Goal: Task Accomplishment & Management: Use online tool/utility

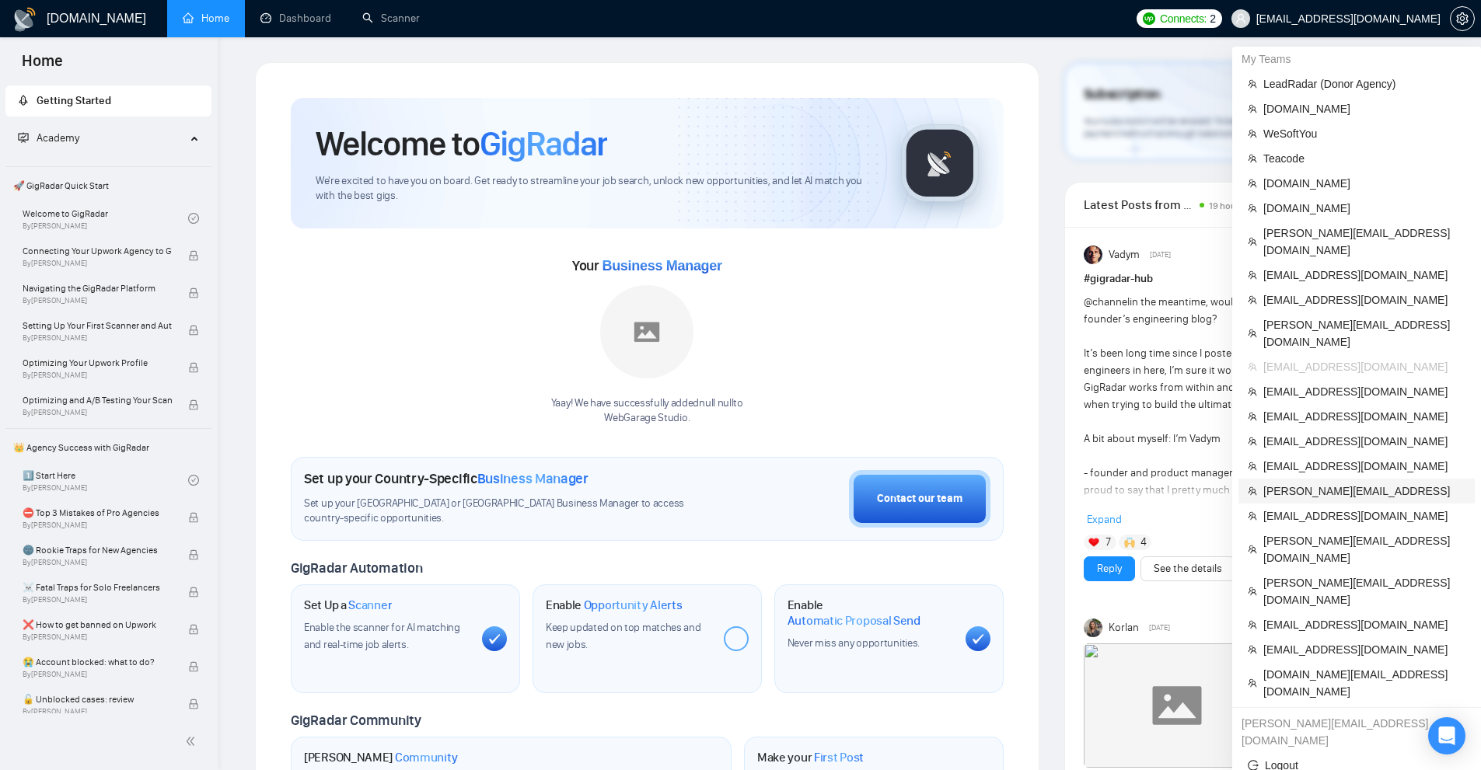
click at [1288, 483] on span "[PERSON_NAME][EMAIL_ADDRESS]" at bounding box center [1364, 491] width 202 height 17
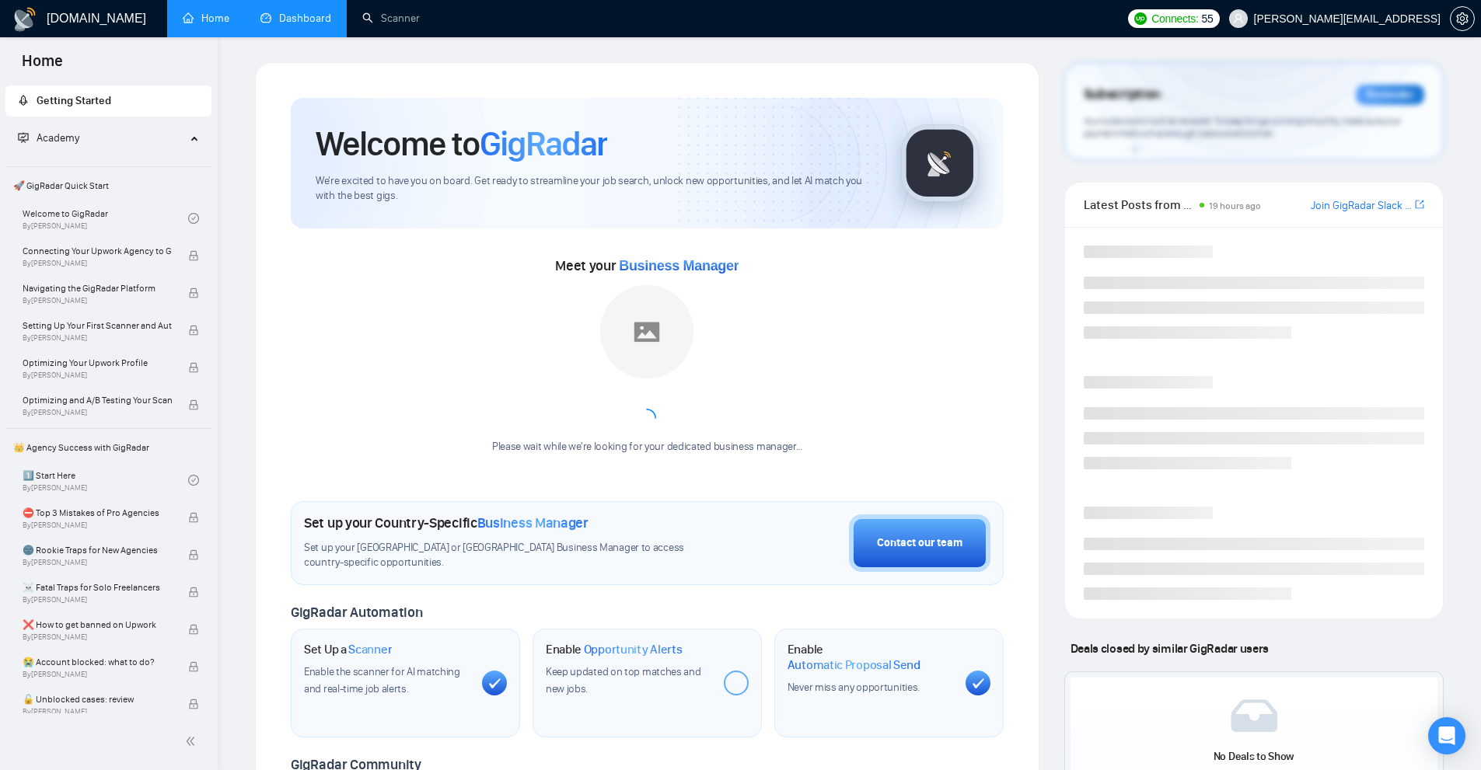
click at [303, 23] on link "Dashboard" at bounding box center [295, 18] width 71 height 13
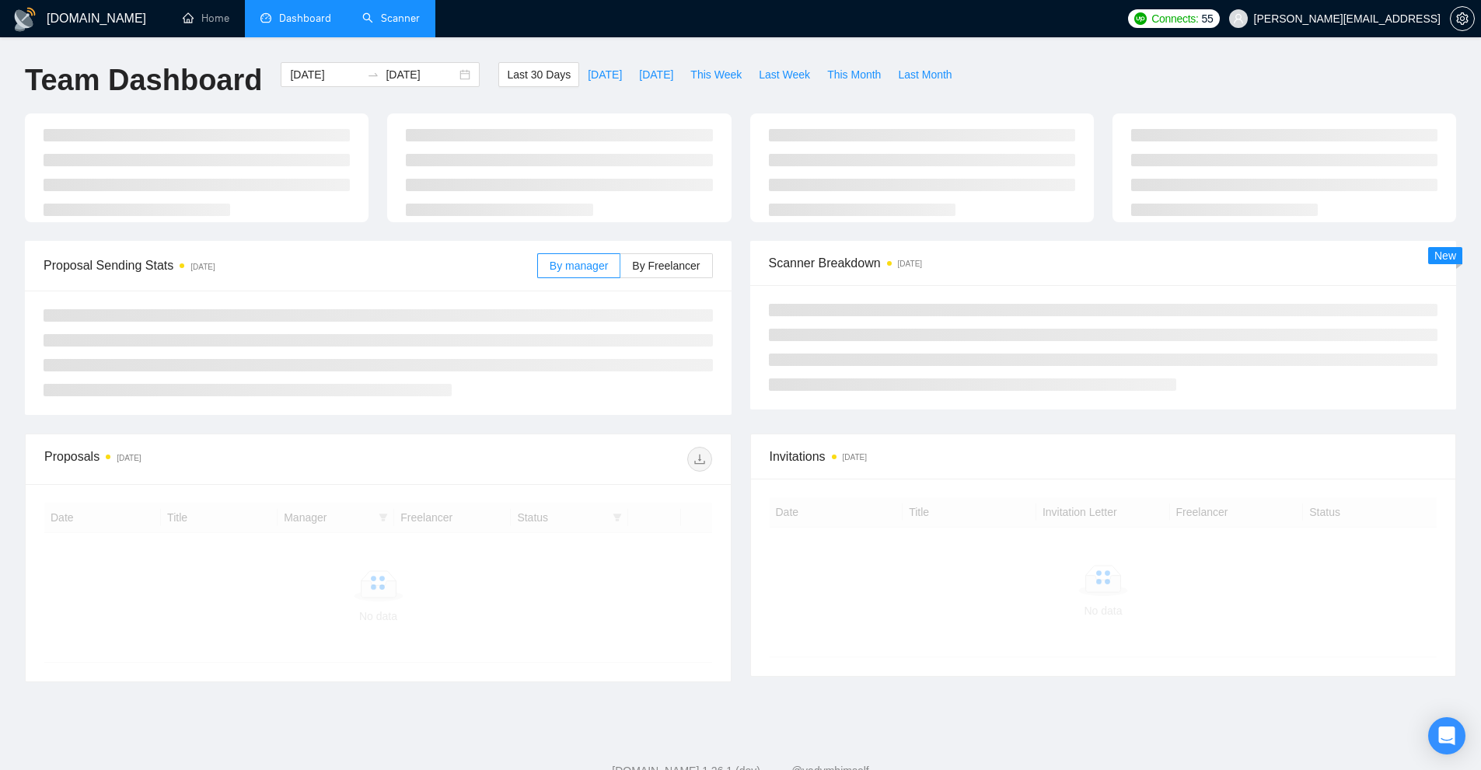
click at [410, 17] on link "Scanner" at bounding box center [391, 18] width 58 height 13
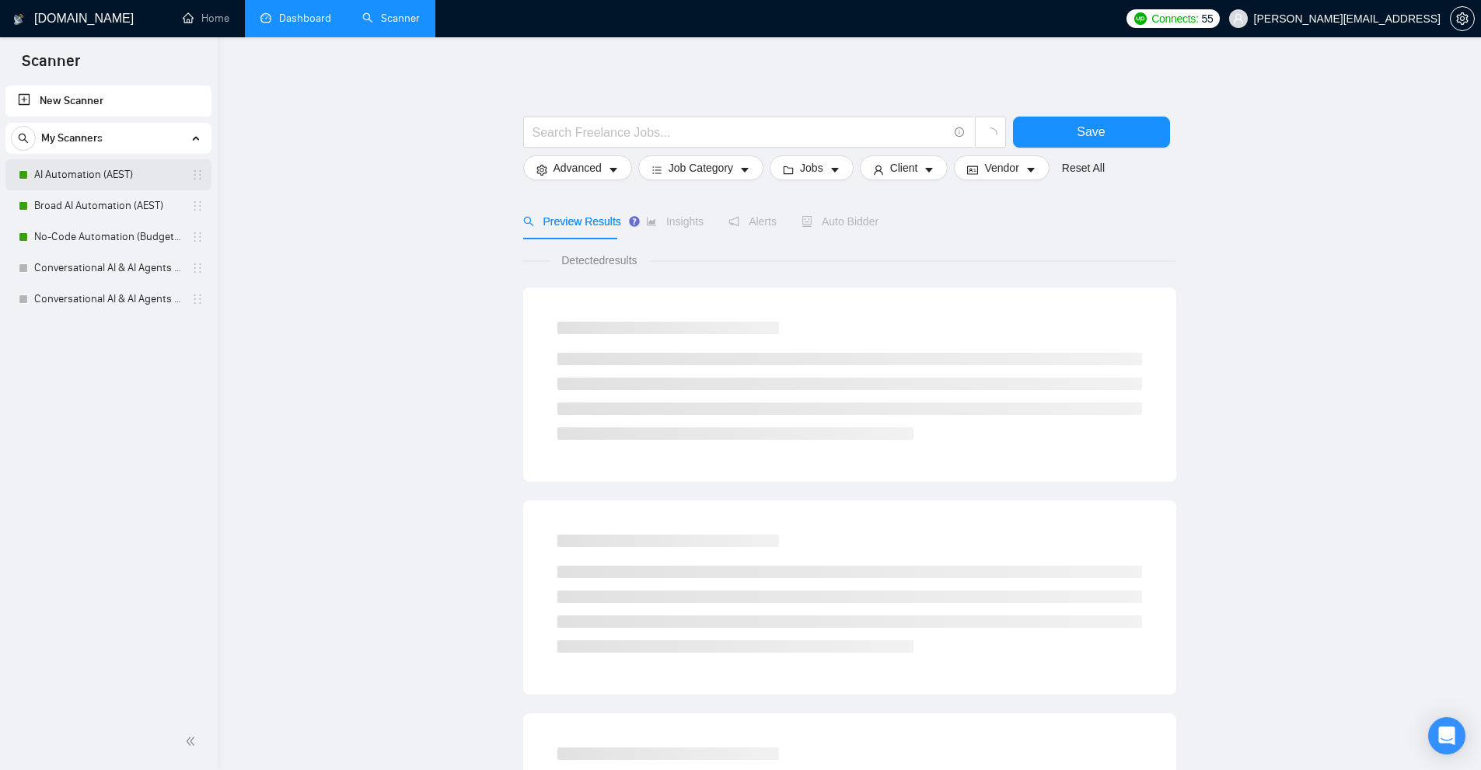
click at [110, 168] on link "AI Automation (AEST)" at bounding box center [108, 174] width 148 height 31
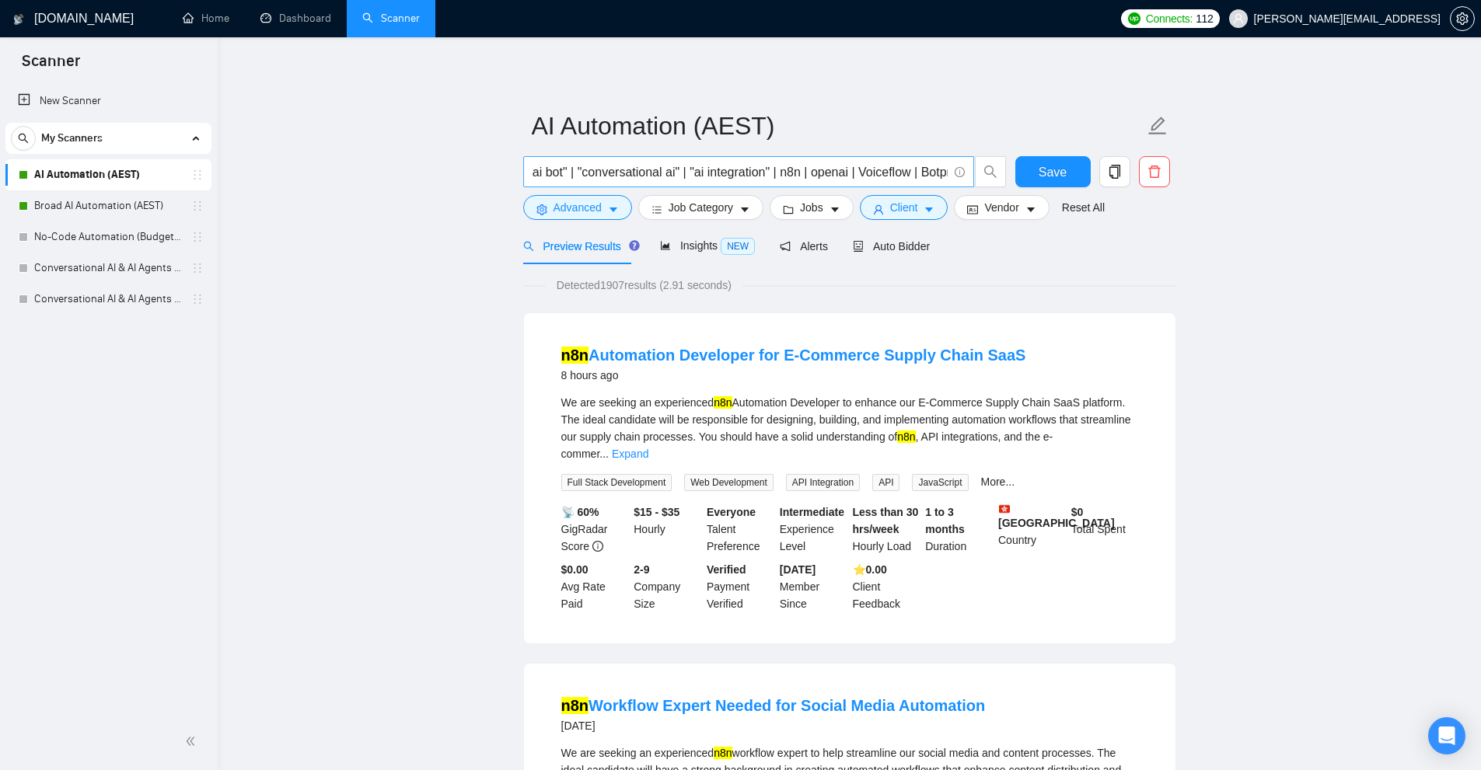
scroll to position [0, 797]
click at [873, 210] on icon "user" at bounding box center [878, 209] width 11 height 11
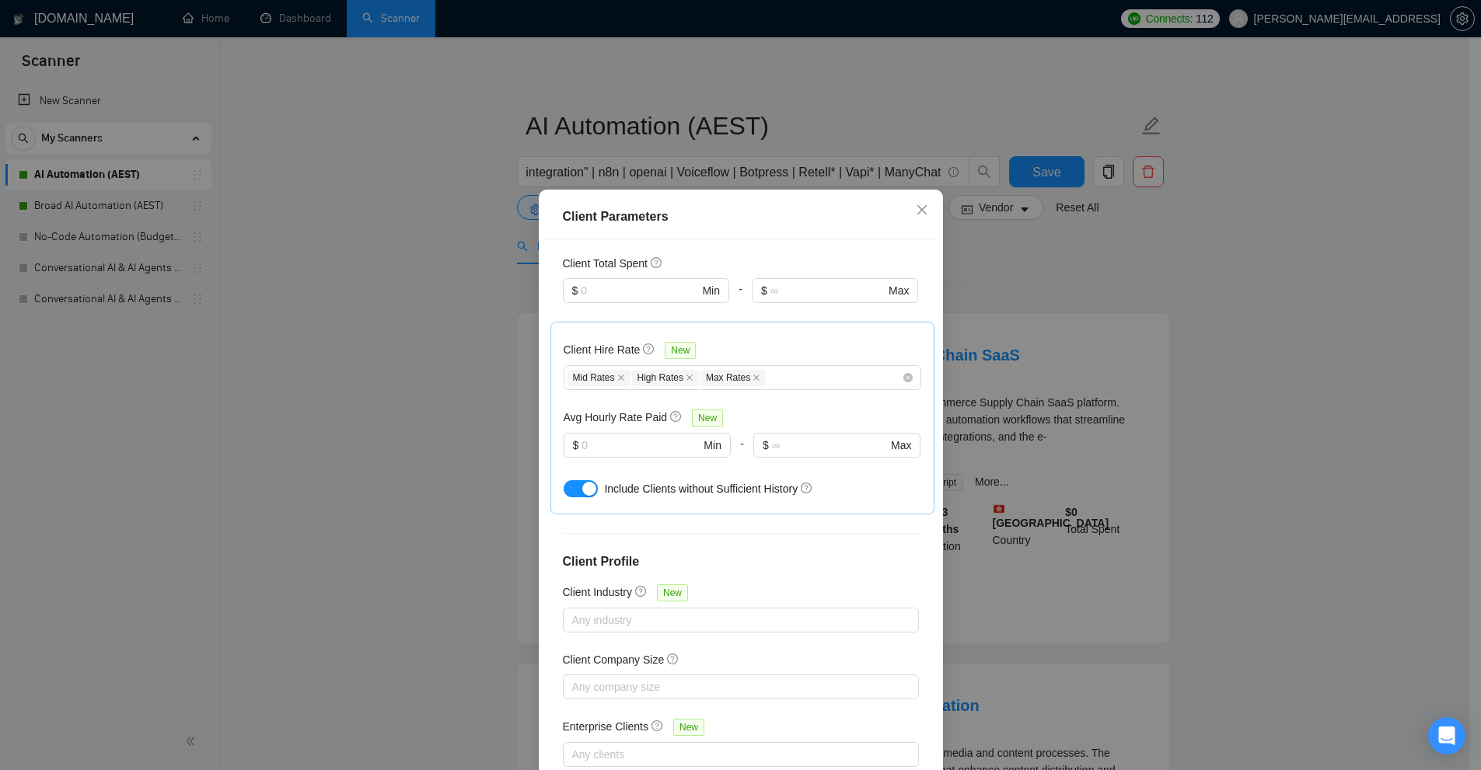
scroll to position [0, 0]
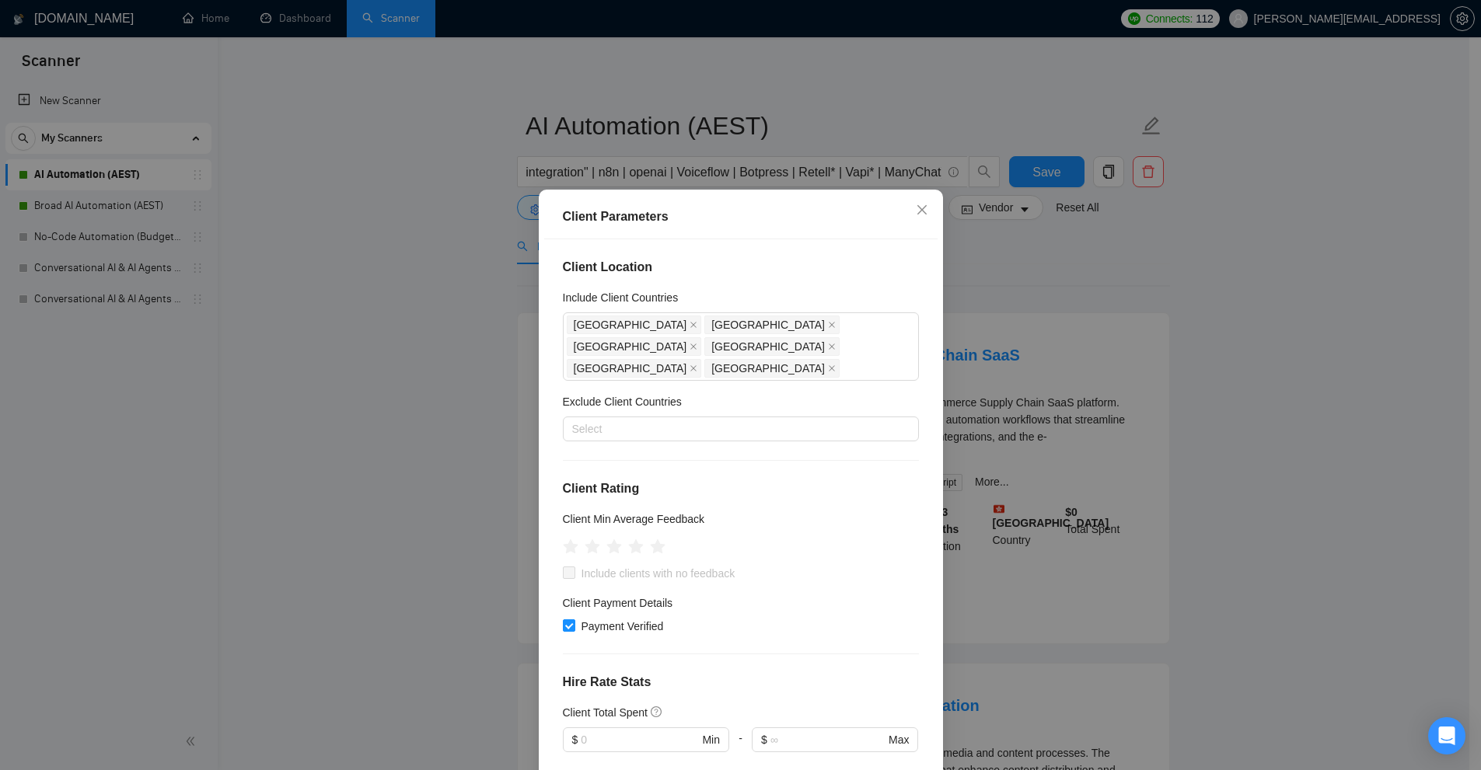
click at [1098, 265] on div "Client Parameters Client Location Include Client Countries Australia New Zealan…" at bounding box center [740, 385] width 1481 height 770
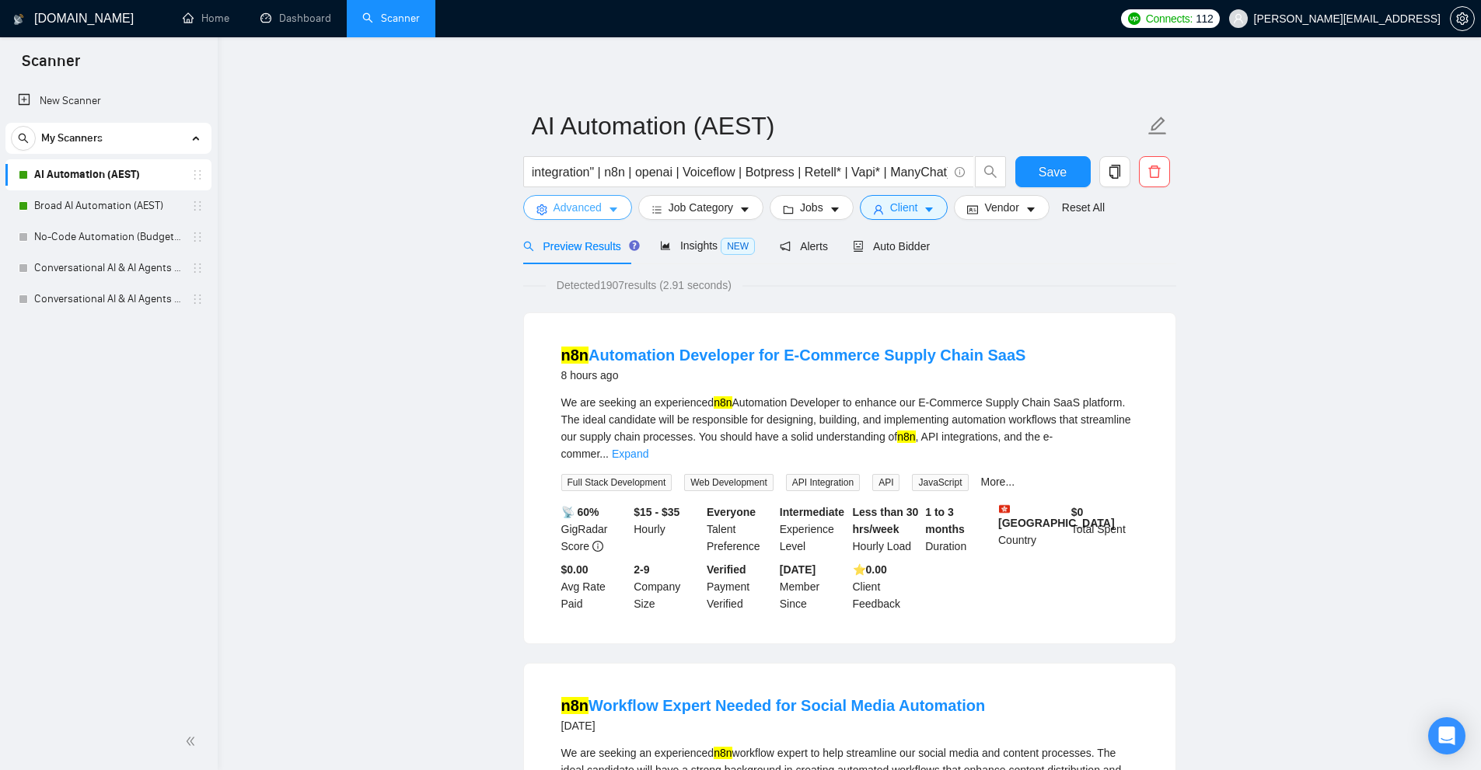
click at [608, 214] on icon "caret-down" at bounding box center [613, 209] width 11 height 11
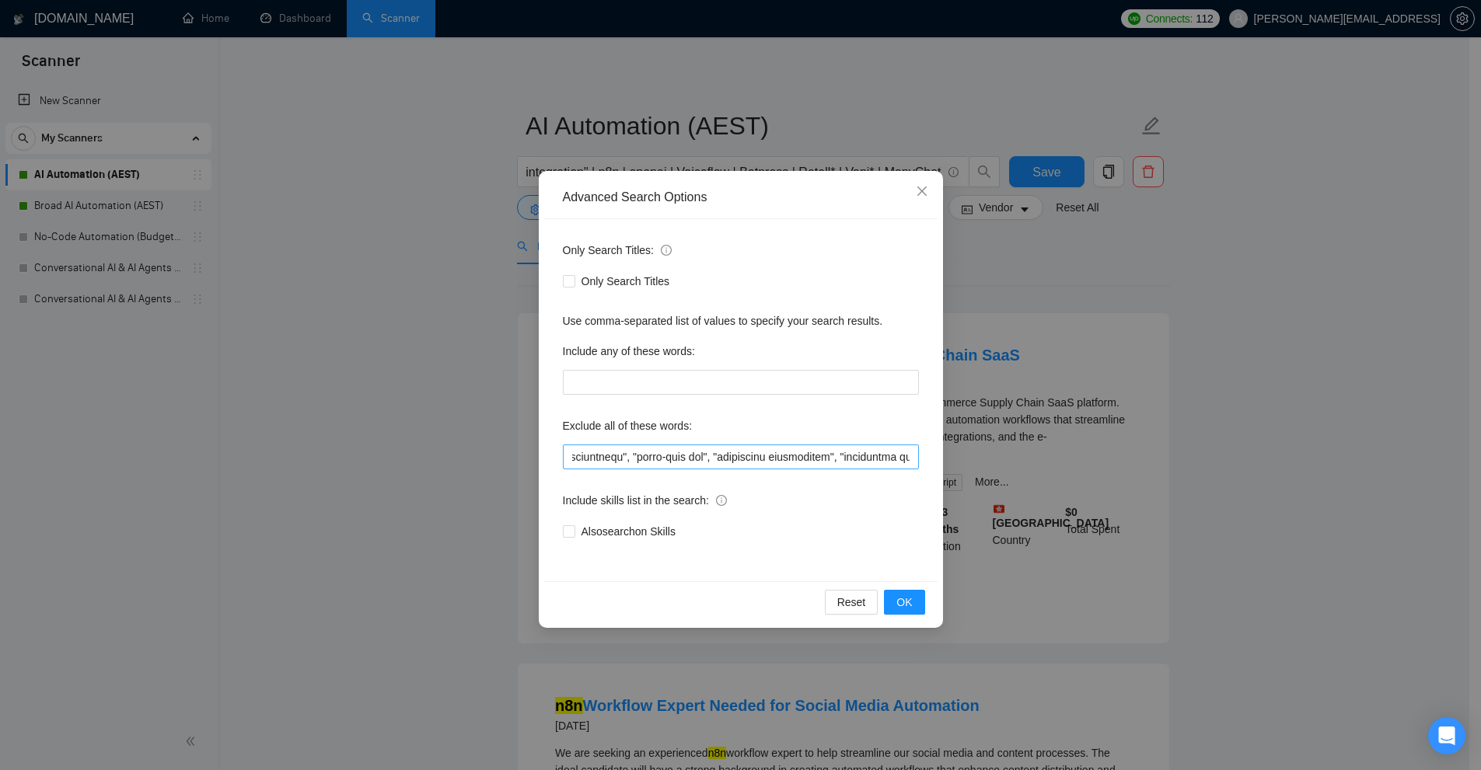
scroll to position [0, 18585]
click at [680, 123] on div "Advanced Search Options Only Search Titles: Only Search Titles Use comma-separa…" at bounding box center [740, 385] width 1481 height 770
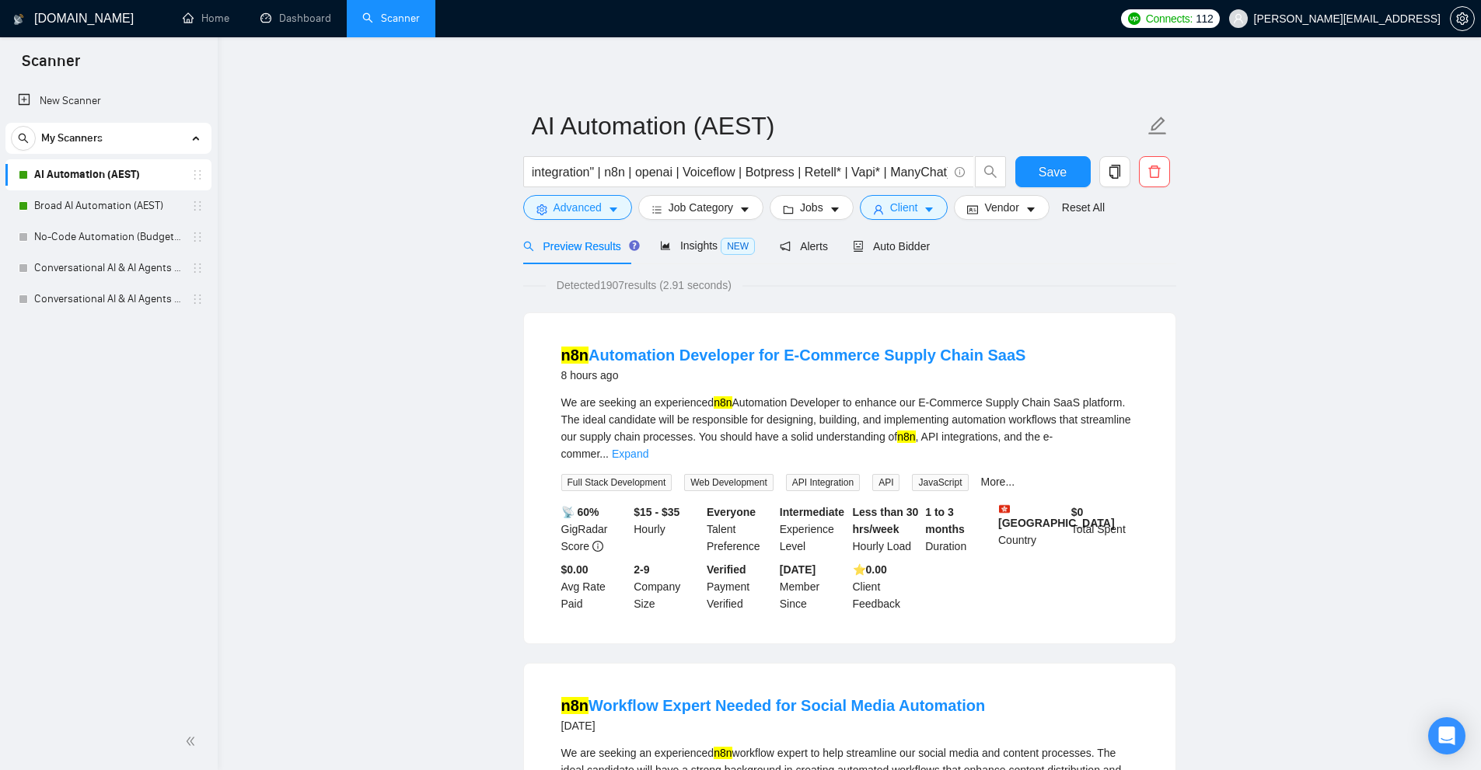
click at [931, 236] on div "Preview Results Insights NEW Alerts Auto Bidder" at bounding box center [849, 246] width 653 height 37
click at [917, 242] on span "Auto Bidder" at bounding box center [891, 246] width 77 height 12
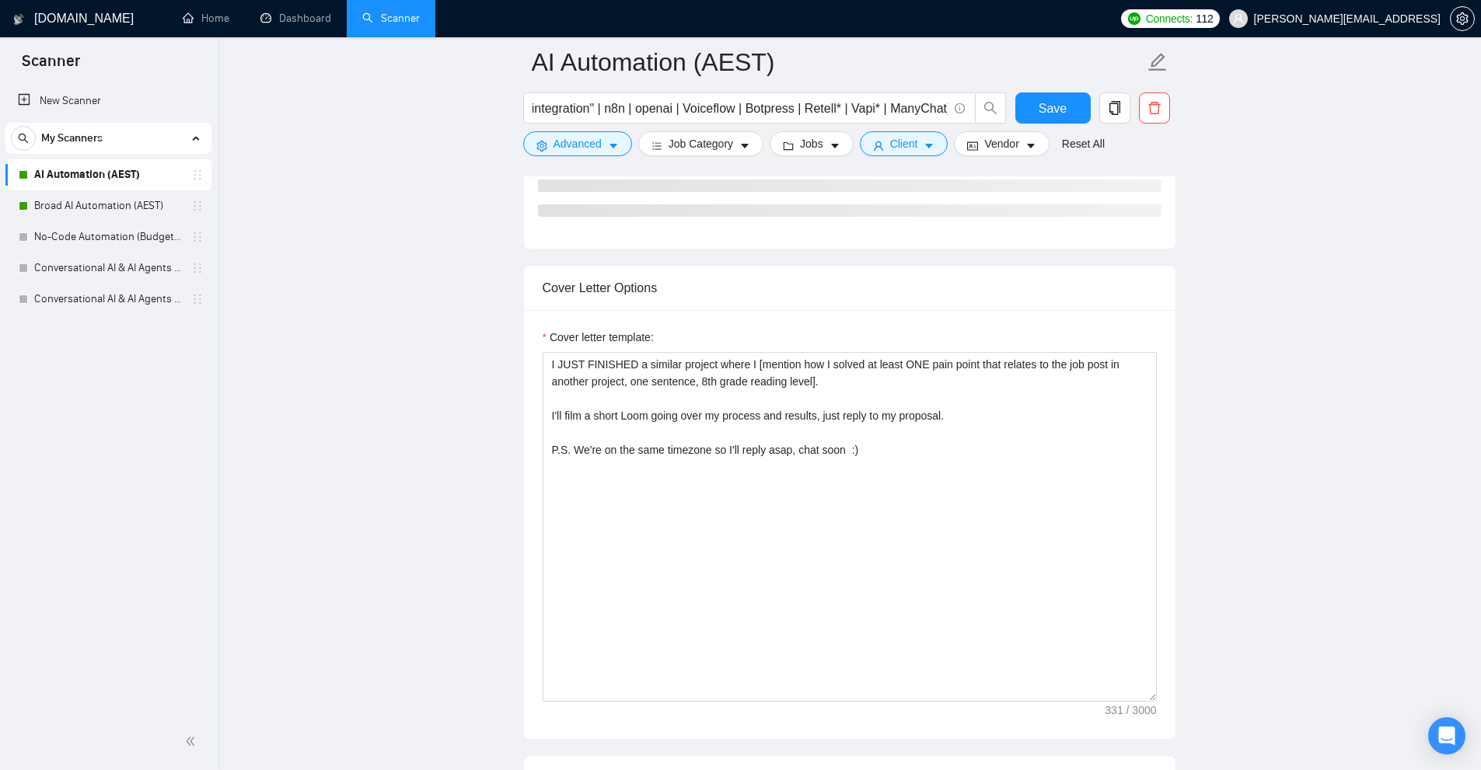
scroll to position [1555, 0]
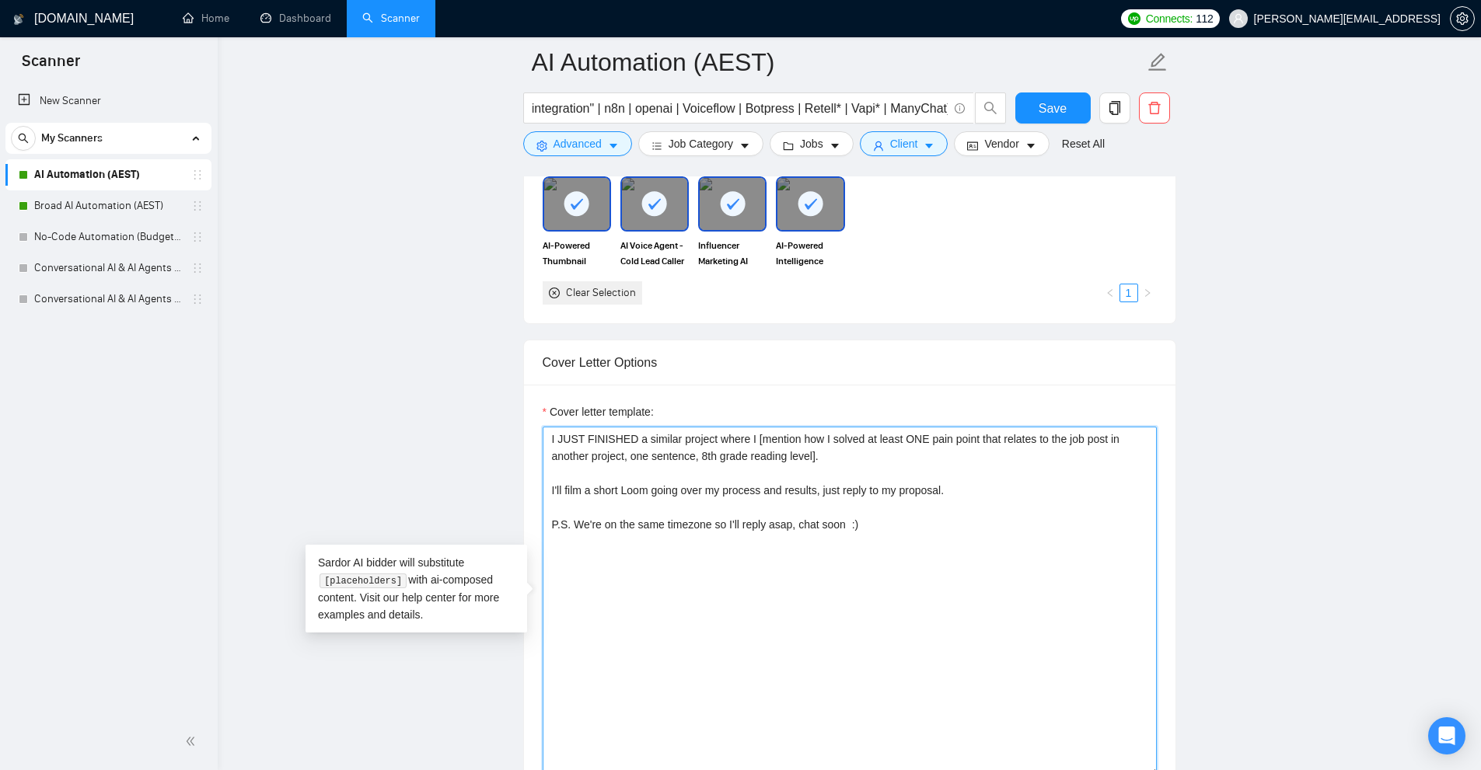
drag, startPoint x: 847, startPoint y: 437, endPoint x: 1031, endPoint y: 439, distance: 184.2
click at [1031, 439] on textarea "I JUST FINISHED a similar project where I [mention how I solved at least ONE pa…" at bounding box center [850, 602] width 614 height 350
click at [1015, 463] on textarea "I JUST FINISHED a similar project where I [mention how I solved at least ONE pa…" at bounding box center [850, 602] width 614 height 350
drag, startPoint x: 929, startPoint y: 452, endPoint x: 480, endPoint y: 419, distance: 450.5
click at [480, 419] on main "AI Automation (AEST) (RAG* | "ai automation" | "ai assistant" | "ai chatbot" | …" at bounding box center [849, 726] width 1213 height 4436
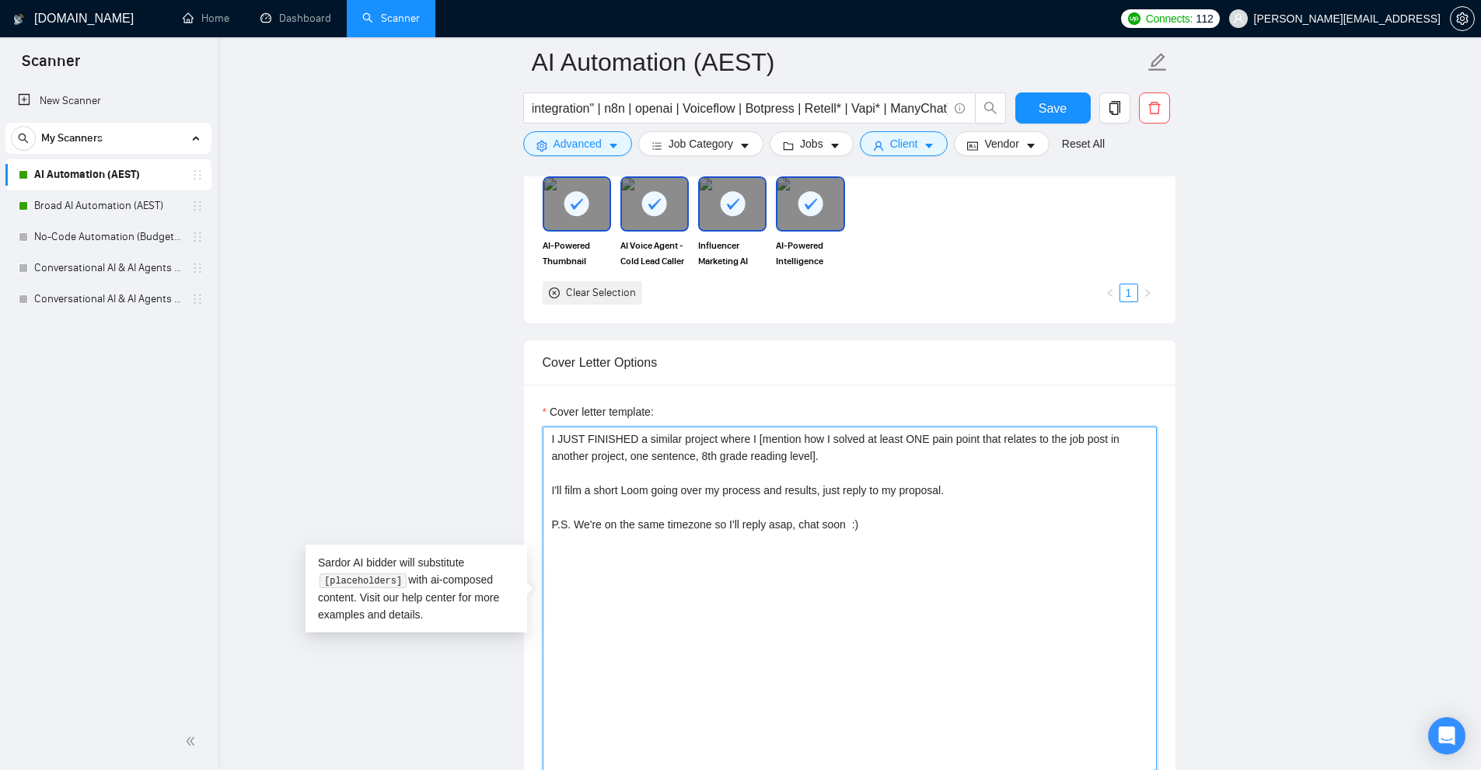
click at [736, 455] on textarea "I JUST FINISHED a similar project where I [mention how I solved at least ONE pa…" at bounding box center [850, 602] width 614 height 350
drag, startPoint x: 864, startPoint y: 458, endPoint x: 531, endPoint y: 426, distance: 335.0
click at [524, 424] on div "Cover letter template: I JUST FINISHED a similar project where I [mention how I…" at bounding box center [849, 599] width 651 height 429
drag, startPoint x: 553, startPoint y: 491, endPoint x: 1048, endPoint y: 490, distance: 494.4
click at [1048, 490] on textarea "I JUST FINISHED a similar project where I [mention how I solved at least ONE pa…" at bounding box center [850, 602] width 614 height 350
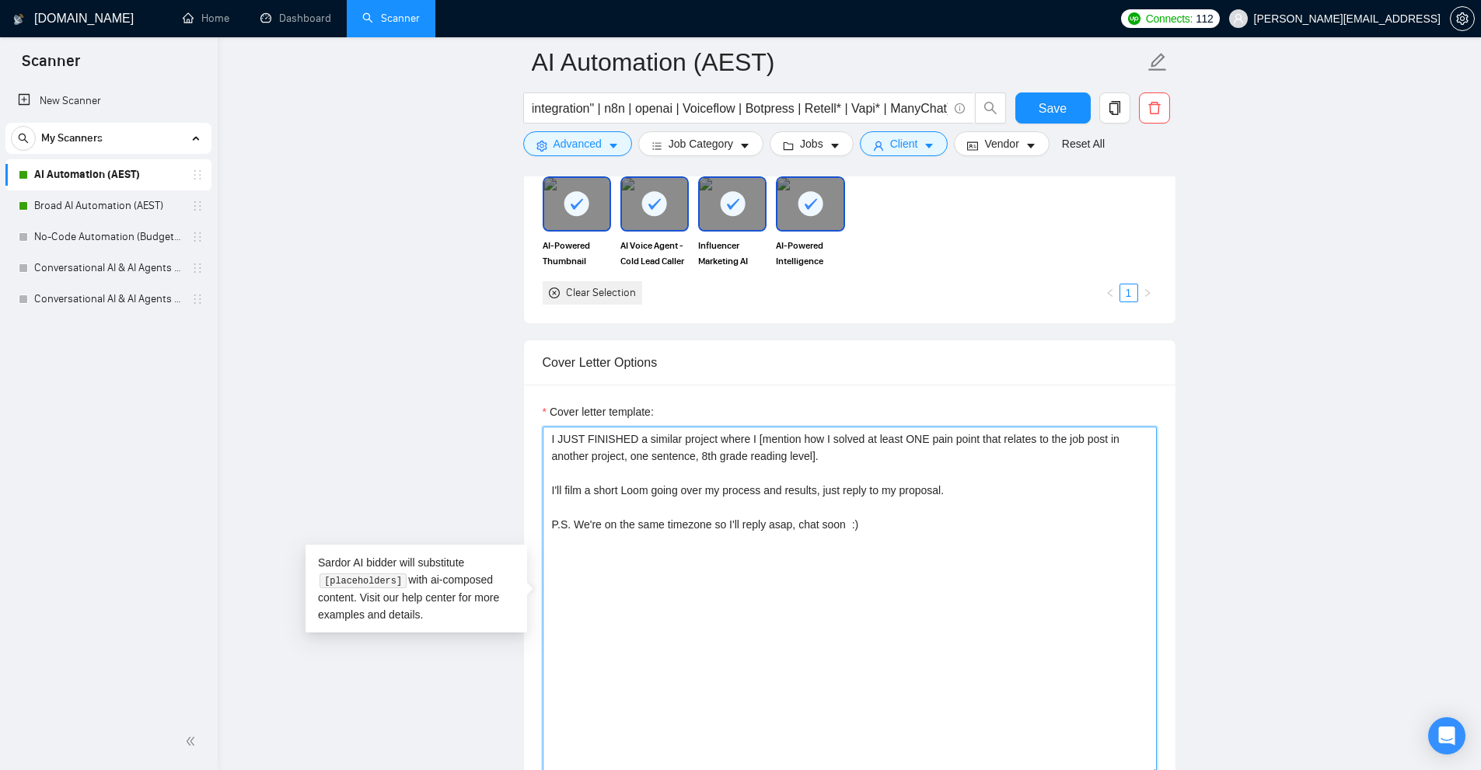
click at [1048, 490] on textarea "I JUST FINISHED a similar project where I [mention how I solved at least ONE pa…" at bounding box center [850, 602] width 614 height 350
drag, startPoint x: 837, startPoint y: 496, endPoint x: 431, endPoint y: 480, distance: 406.8
click at [425, 479] on main "AI Automation (AEST) (RAG* | "ai automation" | "ai assistant" | "ai chatbot" | …" at bounding box center [849, 726] width 1213 height 4436
click at [735, 491] on textarea "I JUST FINISHED a similar project where I [mention how I solved at least ONE pa…" at bounding box center [850, 602] width 614 height 350
drag, startPoint x: 986, startPoint y: 485, endPoint x: 524, endPoint y: 496, distance: 462.6
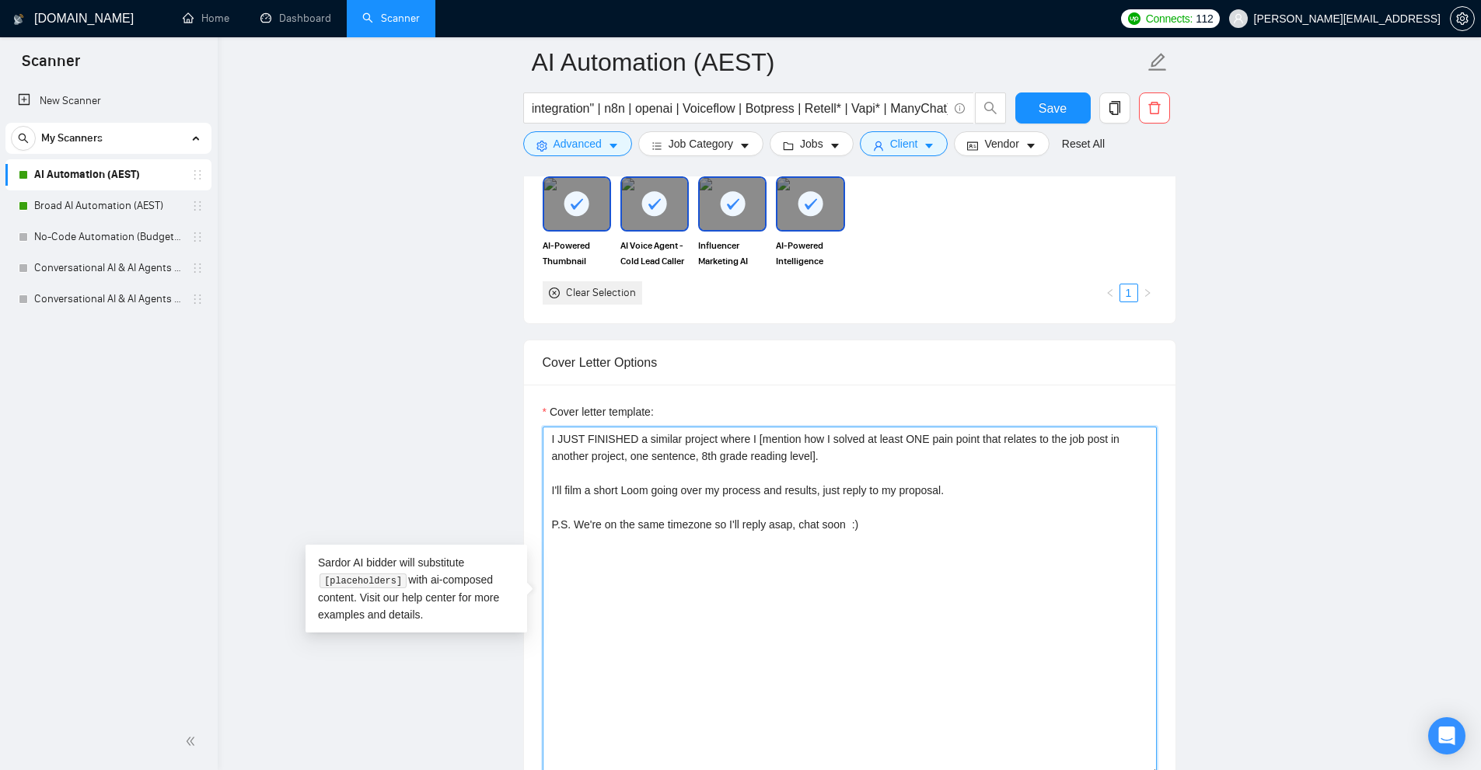
click at [524, 496] on div "Cover letter template: I JUST FINISHED a similar project where I [mention how I…" at bounding box center [849, 599] width 651 height 429
drag, startPoint x: 896, startPoint y: 528, endPoint x: 532, endPoint y: 536, distance: 363.8
click at [532, 536] on div "Cover letter template: I JUST FINISHED a similar project where I [mention how I…" at bounding box center [849, 599] width 651 height 429
click at [711, 532] on textarea "I JUST FINISHED a similar project where I [mention how I solved at least ONE pa…" at bounding box center [850, 602] width 614 height 350
drag, startPoint x: 920, startPoint y: 529, endPoint x: 351, endPoint y: 513, distance: 570.0
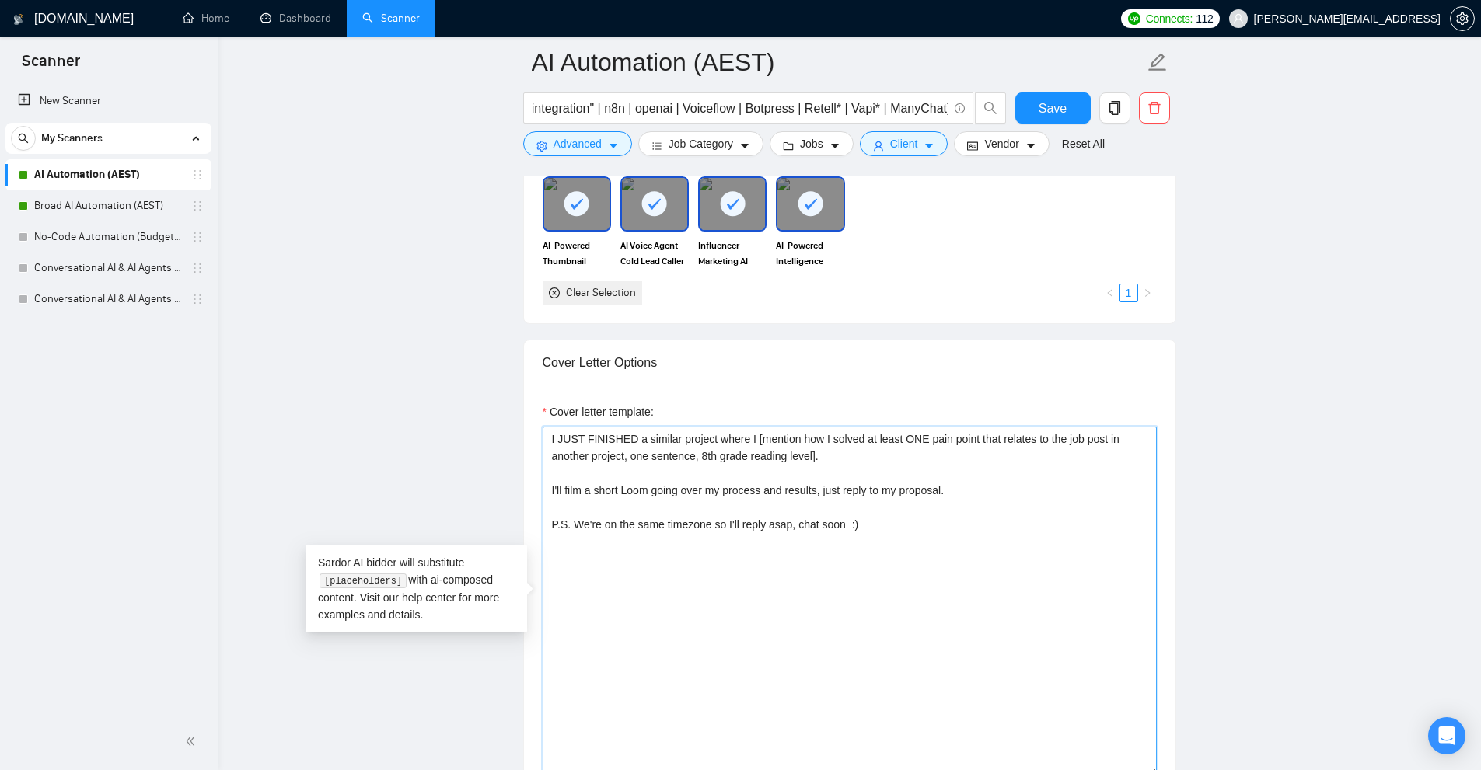
click at [351, 513] on main "AI Automation (AEST) (RAG* | "ai automation" | "ai assistant" | "ai chatbot" | …" at bounding box center [849, 726] width 1213 height 4436
click at [825, 532] on textarea "I JUST FINISHED a similar project where I [mention how I solved at least ONE pa…" at bounding box center [850, 602] width 614 height 350
drag, startPoint x: 913, startPoint y: 536, endPoint x: 417, endPoint y: 378, distance: 519.9
click at [417, 378] on main "AI Automation (AEST) (RAG* | "ai automation" | "ai assistant" | "ai chatbot" | …" at bounding box center [849, 726] width 1213 height 4436
click at [783, 496] on textarea "I JUST FINISHED a similar project where I [mention how I solved at least ONE pa…" at bounding box center [850, 602] width 614 height 350
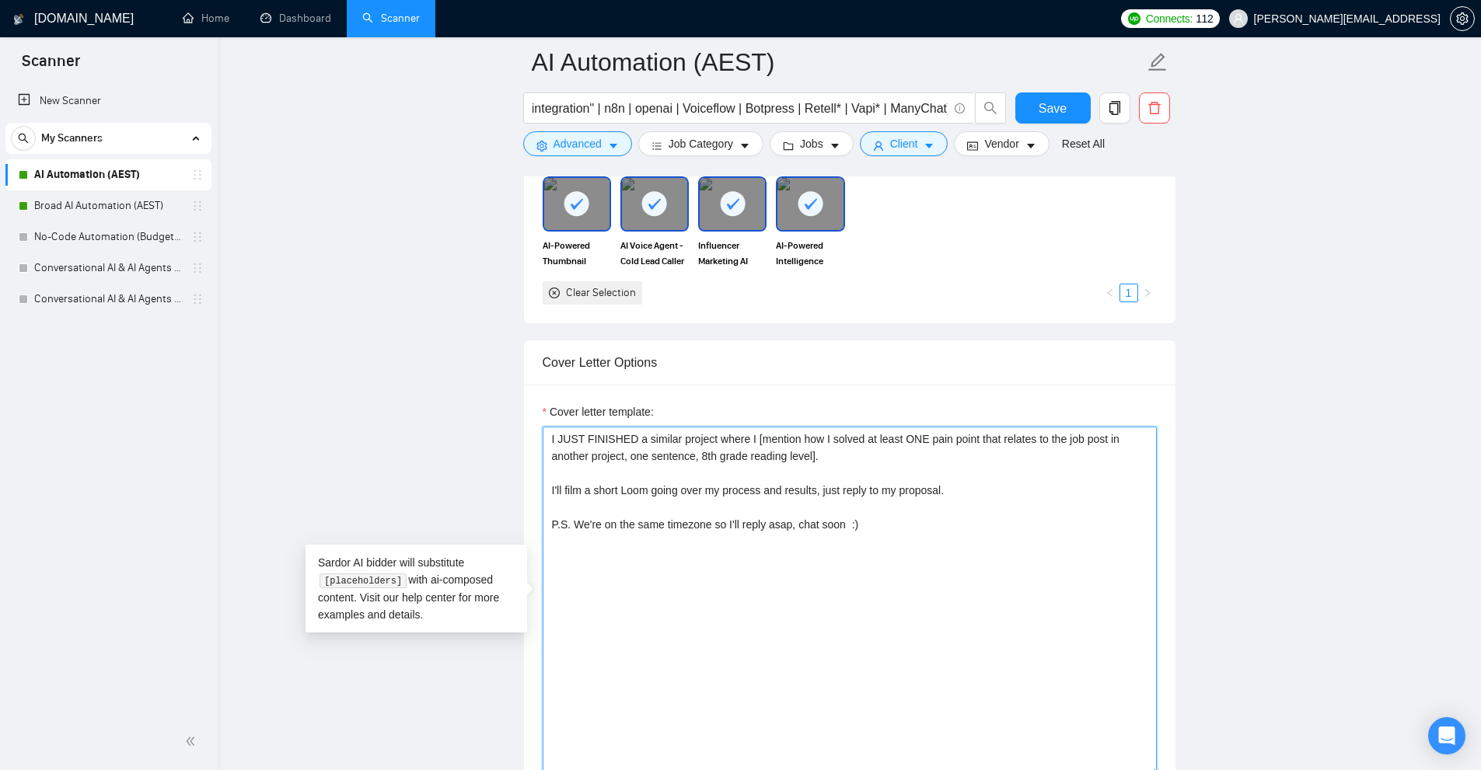
click at [780, 493] on textarea "I JUST FINISHED a similar project where I [mention how I solved at least ONE pa…" at bounding box center [850, 602] width 614 height 350
drag, startPoint x: 780, startPoint y: 493, endPoint x: 788, endPoint y: 441, distance: 52.0
click at [788, 441] on textarea "I JUST FINISHED a similar project where I [mention how I solved at least ONE pa…" at bounding box center [850, 602] width 614 height 350
click at [784, 446] on textarea "I JUST FINISHED a similar project where I [mention how I solved at least ONE pa…" at bounding box center [850, 602] width 614 height 350
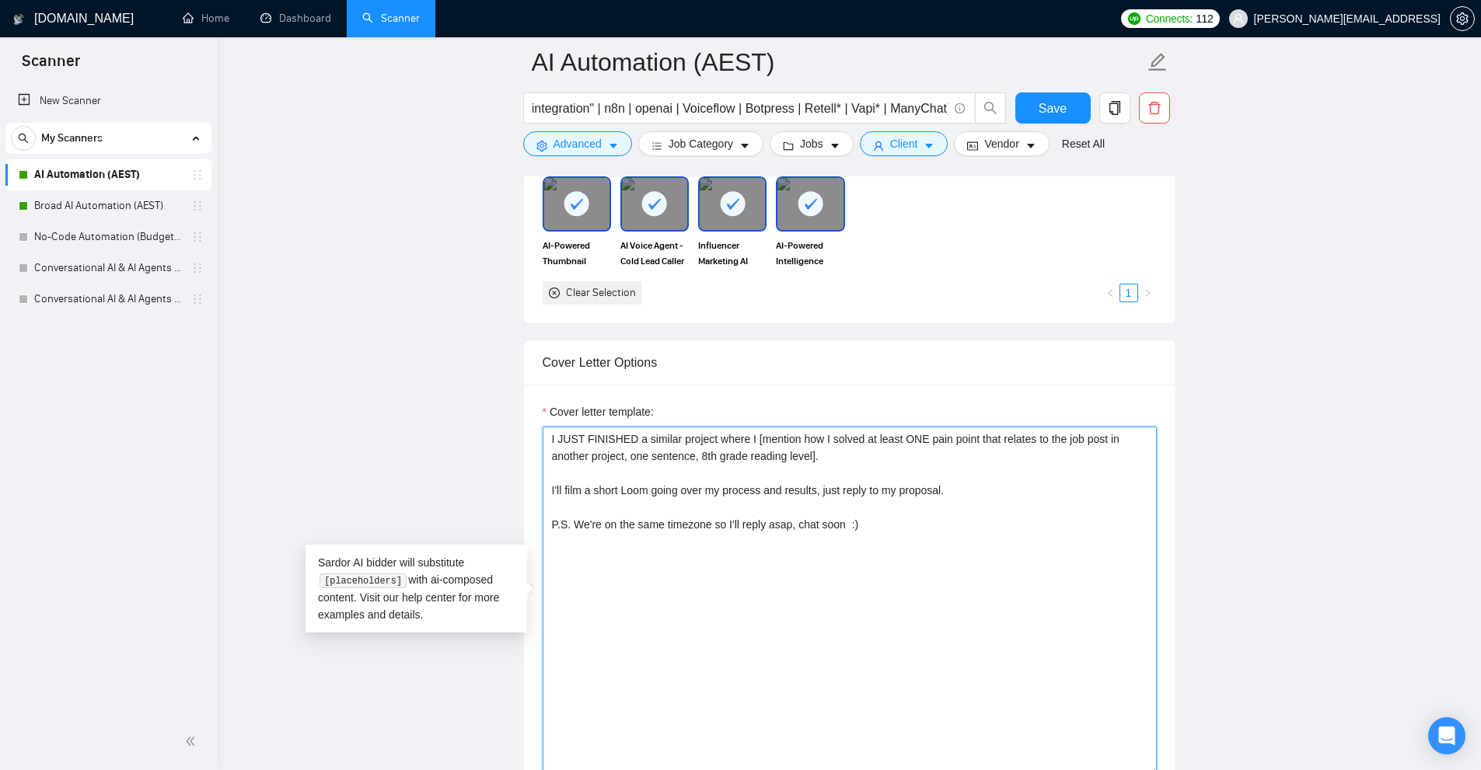
click at [784, 446] on textarea "I JUST FINISHED a similar project where I [mention how I solved at least ONE pa…" at bounding box center [850, 602] width 614 height 350
drag, startPoint x: 784, startPoint y: 446, endPoint x: 785, endPoint y: 550, distance: 103.4
click at [785, 550] on textarea "I JUST FINISHED a similar project where I [mention how I solved at least ONE pa…" at bounding box center [850, 602] width 614 height 350
click at [785, 545] on textarea "I JUST FINISHED a similar project where I [mention how I solved at least ONE pa…" at bounding box center [850, 602] width 614 height 350
click at [785, 544] on textarea "I JUST FINISHED a similar project where I [mention how I solved at least ONE pa…" at bounding box center [850, 602] width 614 height 350
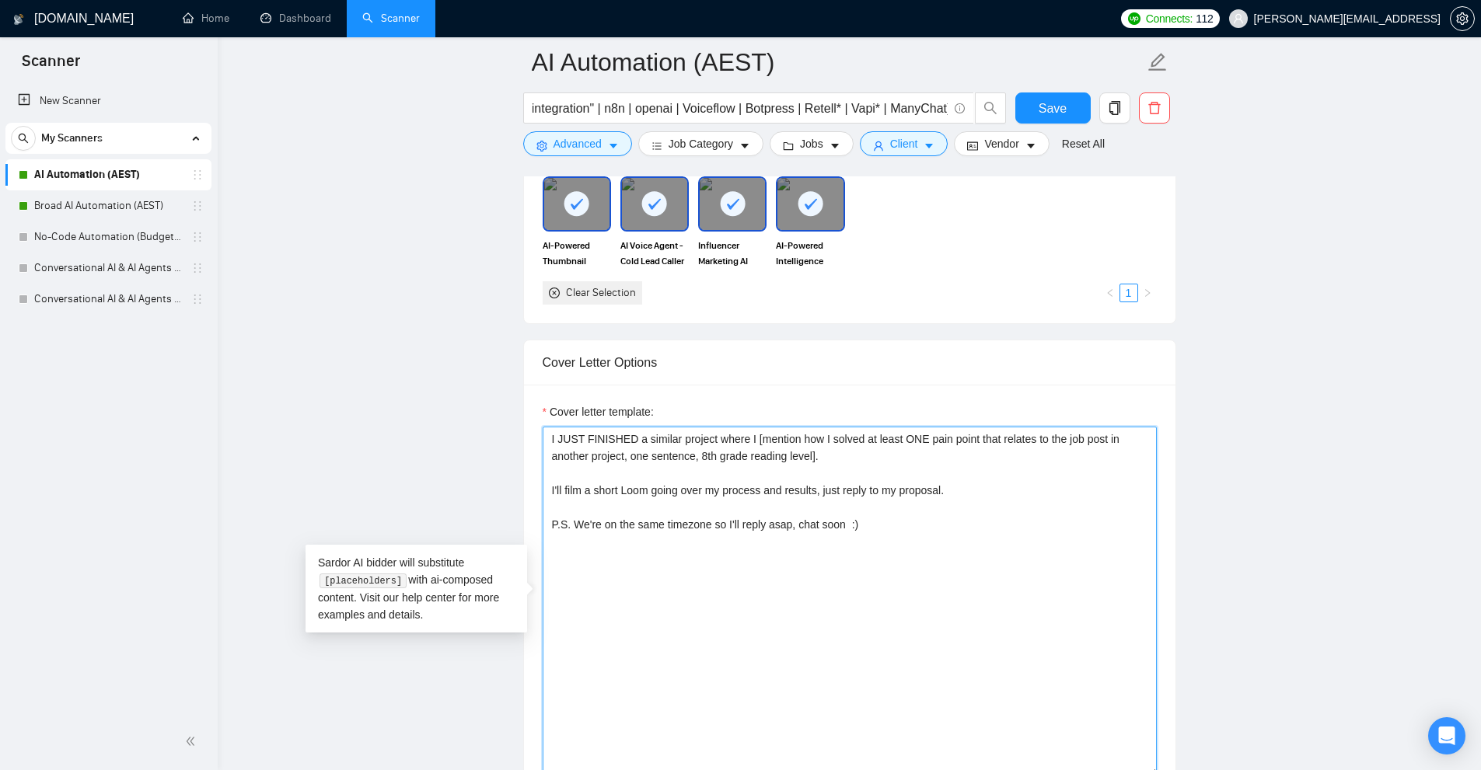
click at [785, 544] on textarea "I JUST FINISHED a similar project where I [mention how I solved at least ONE pa…" at bounding box center [850, 602] width 614 height 350
drag, startPoint x: 785, startPoint y: 544, endPoint x: 770, endPoint y: 403, distance: 142.2
click at [770, 403] on div "Cover letter template: I JUST FINISHED a similar project where I [mention how I…" at bounding box center [850, 589] width 614 height 373
click at [291, 12] on link "Dashboard" at bounding box center [295, 18] width 71 height 13
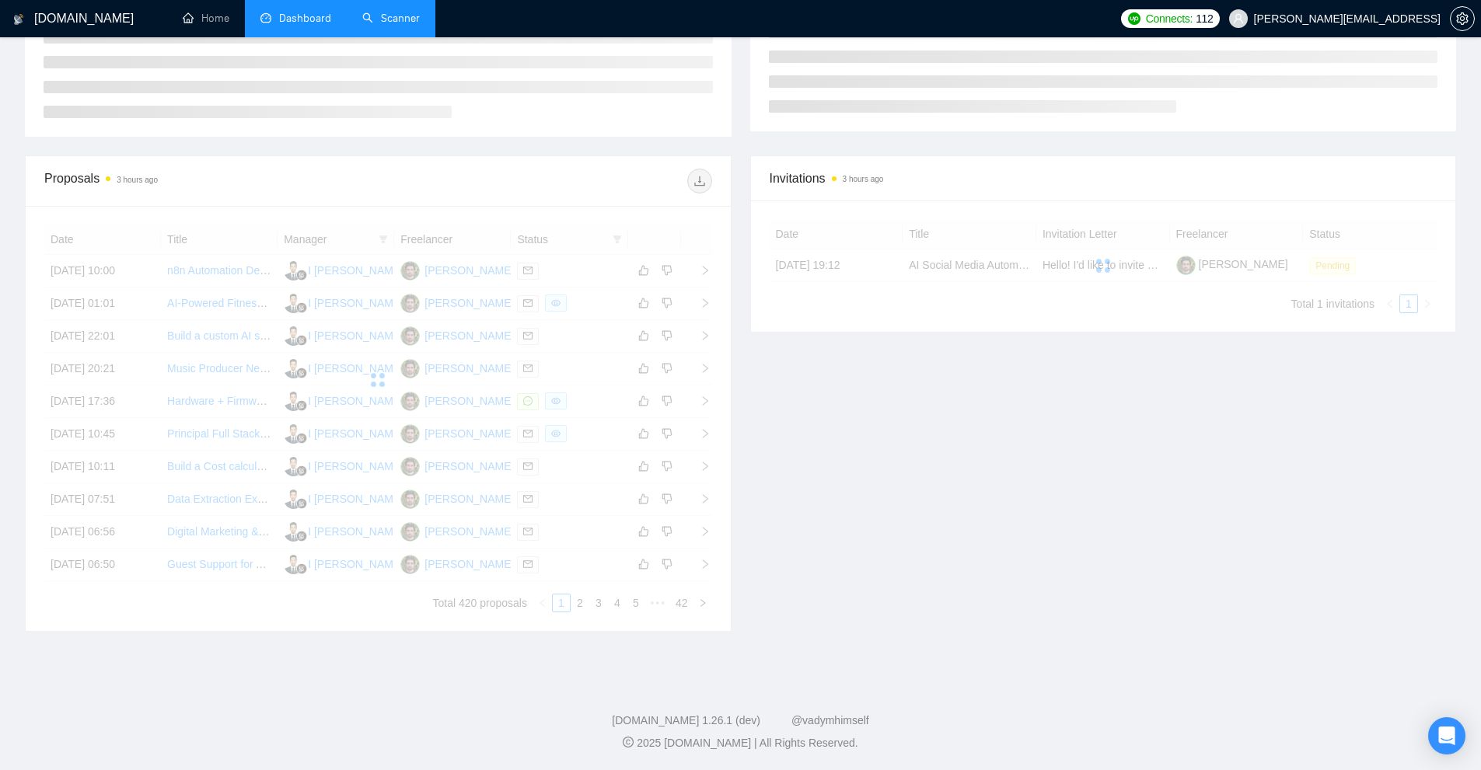
scroll to position [161, 0]
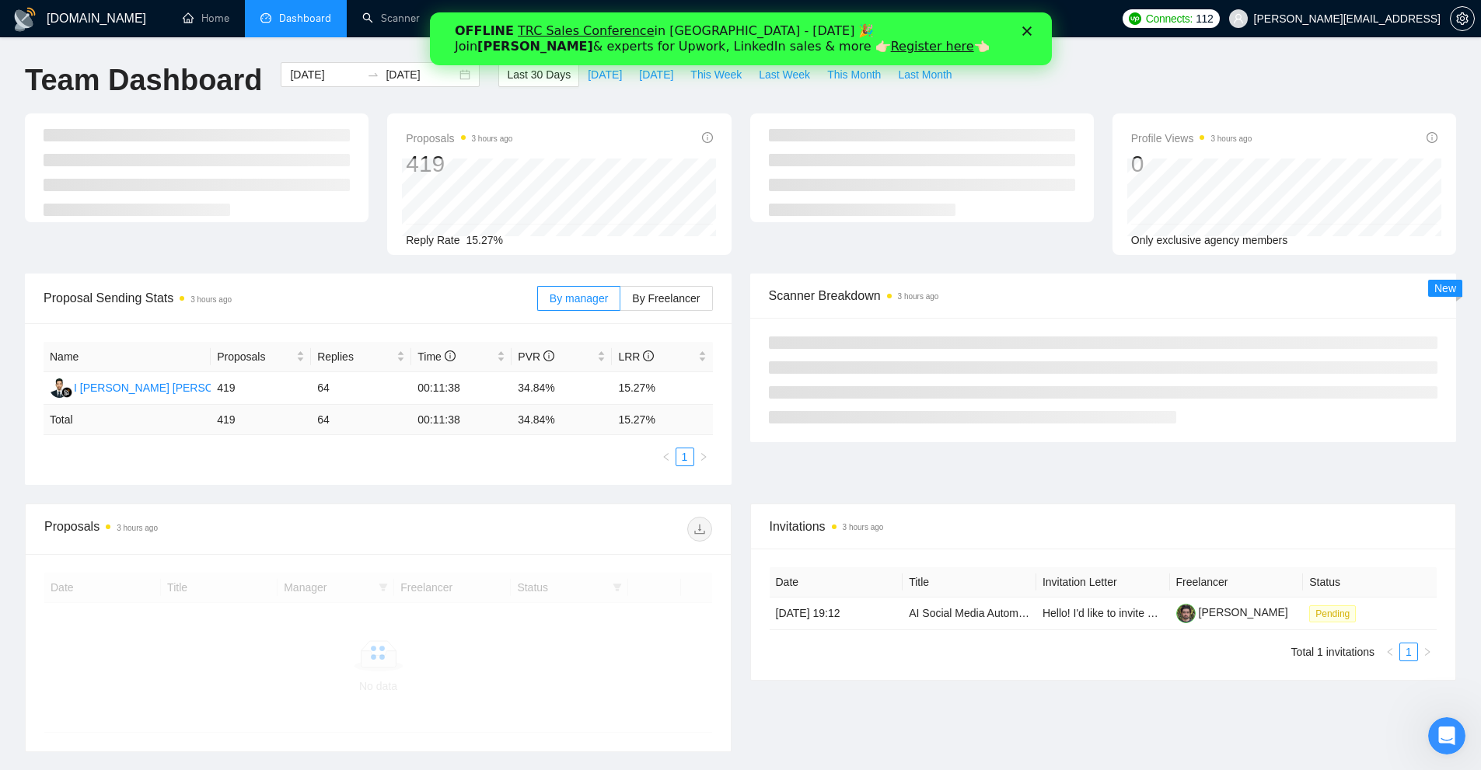
click at [1026, 30] on polygon "Close" at bounding box center [1025, 30] width 9 height 9
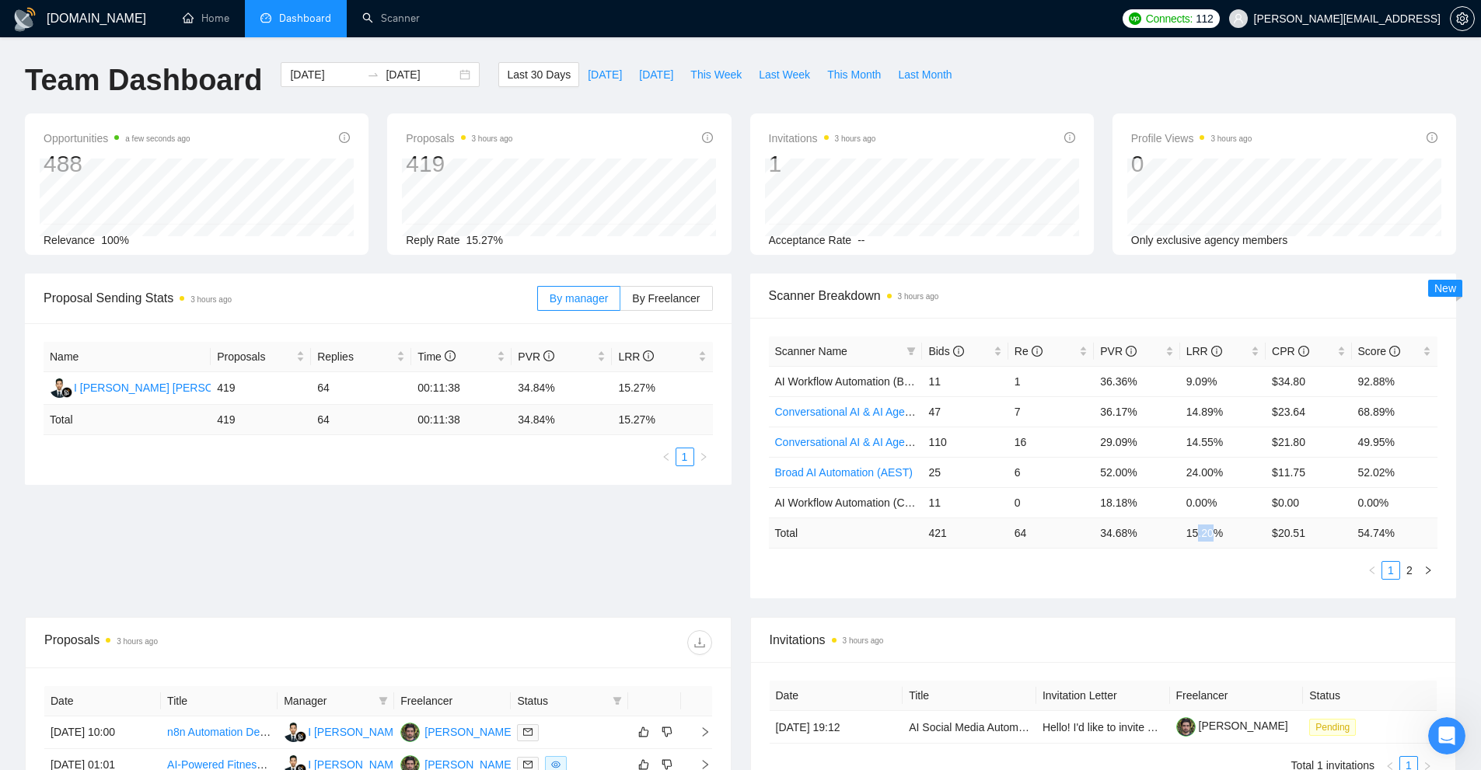
drag, startPoint x: 1195, startPoint y: 536, endPoint x: 1217, endPoint y: 536, distance: 21.8
click at [1217, 536] on td "15.20 %" at bounding box center [1223, 533] width 86 height 30
click at [1220, 536] on td "15.20 %" at bounding box center [1223, 533] width 86 height 30
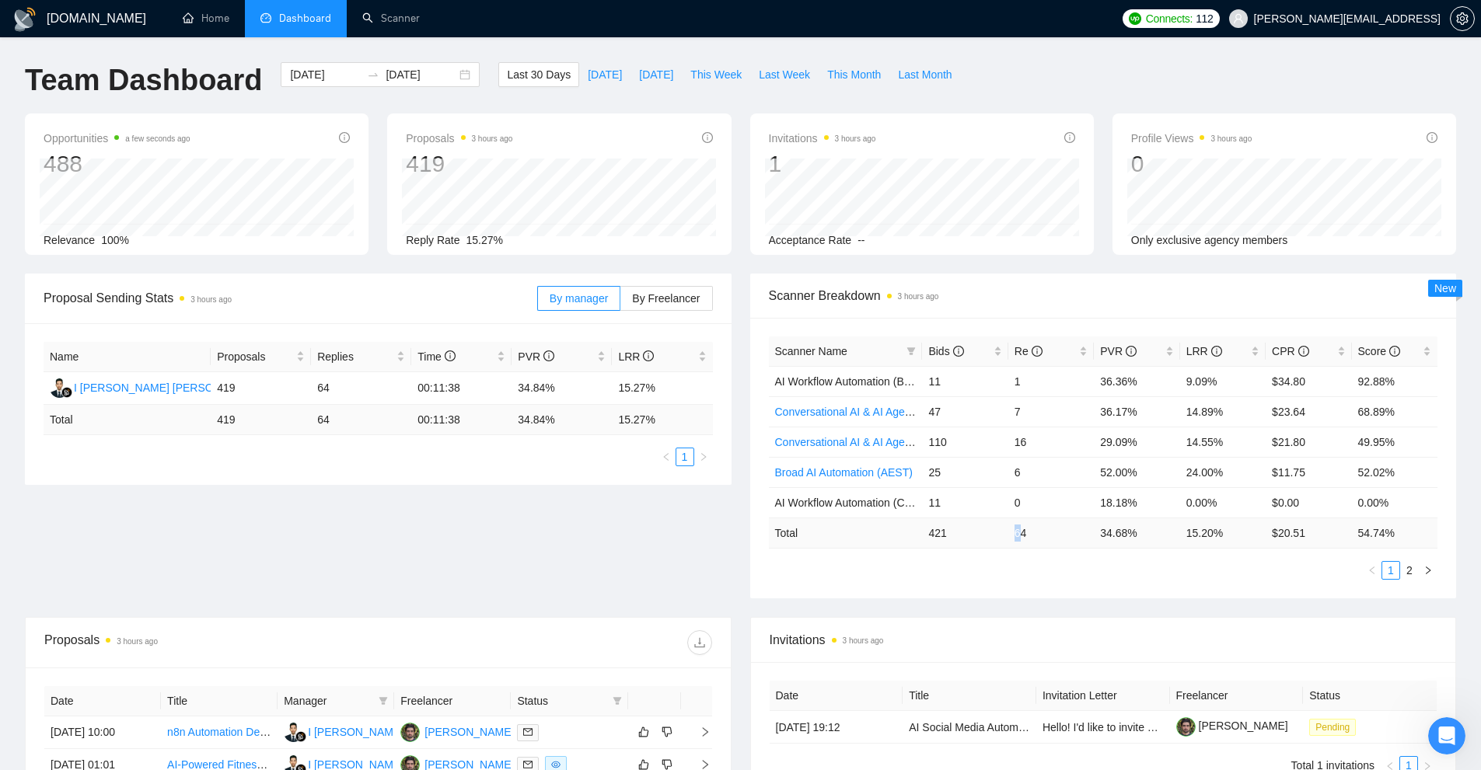
drag, startPoint x: 1019, startPoint y: 536, endPoint x: 999, endPoint y: 537, distance: 20.2
click at [1000, 537] on tr "Total 421 64 34.68 % 15.20 % $ 20.51 54.74 %" at bounding box center [1103, 533] width 669 height 30
click at [937, 534] on td "421" at bounding box center [965, 533] width 86 height 30
drag, startPoint x: 920, startPoint y: 533, endPoint x: 1105, endPoint y: 534, distance: 185.8
click at [1105, 534] on tr "Total 421 64 34.68 % 15.20 % $ 20.51 54.74 %" at bounding box center [1103, 533] width 669 height 30
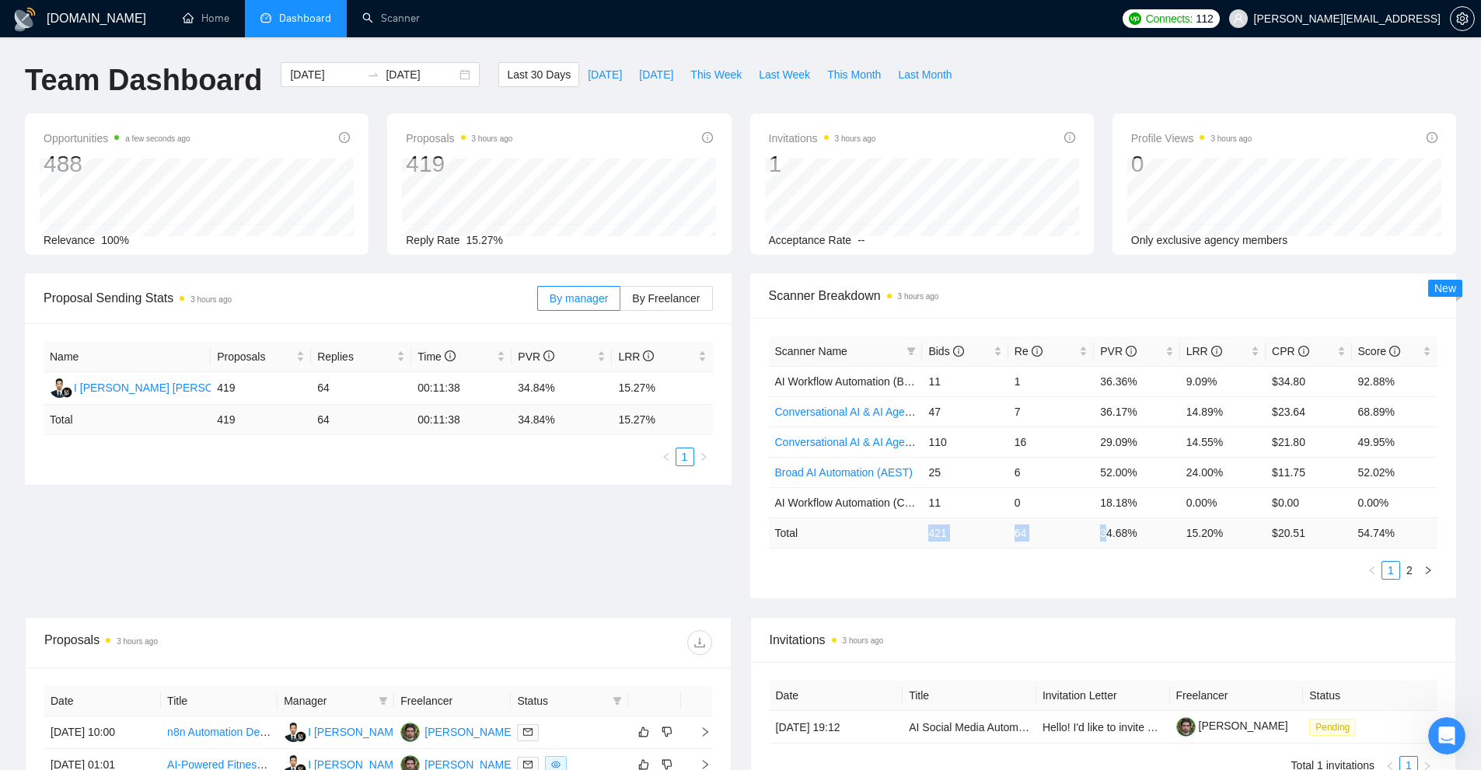
click at [1070, 539] on td "64" at bounding box center [1051, 533] width 86 height 30
drag, startPoint x: 305, startPoint y: 383, endPoint x: 362, endPoint y: 388, distance: 56.9
click at [361, 387] on tr "I Gusti Agung Dian Wintara 419 64 00:11:38 34.84% 15.27%" at bounding box center [378, 388] width 669 height 33
click at [409, 392] on td "64" at bounding box center [361, 388] width 100 height 33
drag, startPoint x: 518, startPoint y: 384, endPoint x: 652, endPoint y: 386, distance: 134.5
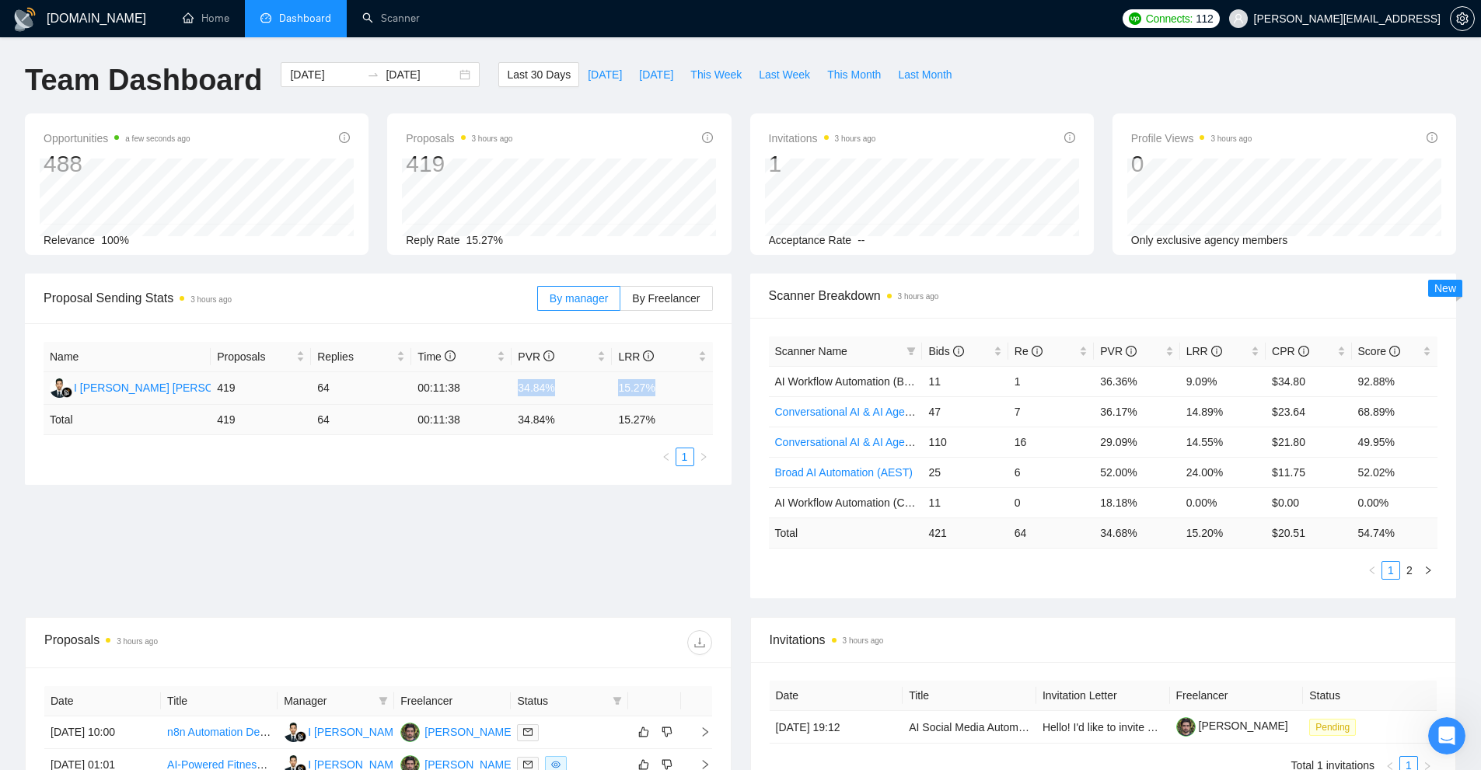
click at [652, 386] on tr "I Gusti Agung Dian Wintara 419 64 00:11:38 34.84% 15.27%" at bounding box center [378, 388] width 669 height 33
click at [652, 386] on td "15.27%" at bounding box center [662, 388] width 100 height 33
drag, startPoint x: 652, startPoint y: 386, endPoint x: 459, endPoint y: 386, distance: 193.5
click at [459, 386] on tr "I Gusti Agung Dian Wintara 419 64 00:11:38 34.84% 15.27%" at bounding box center [378, 388] width 669 height 33
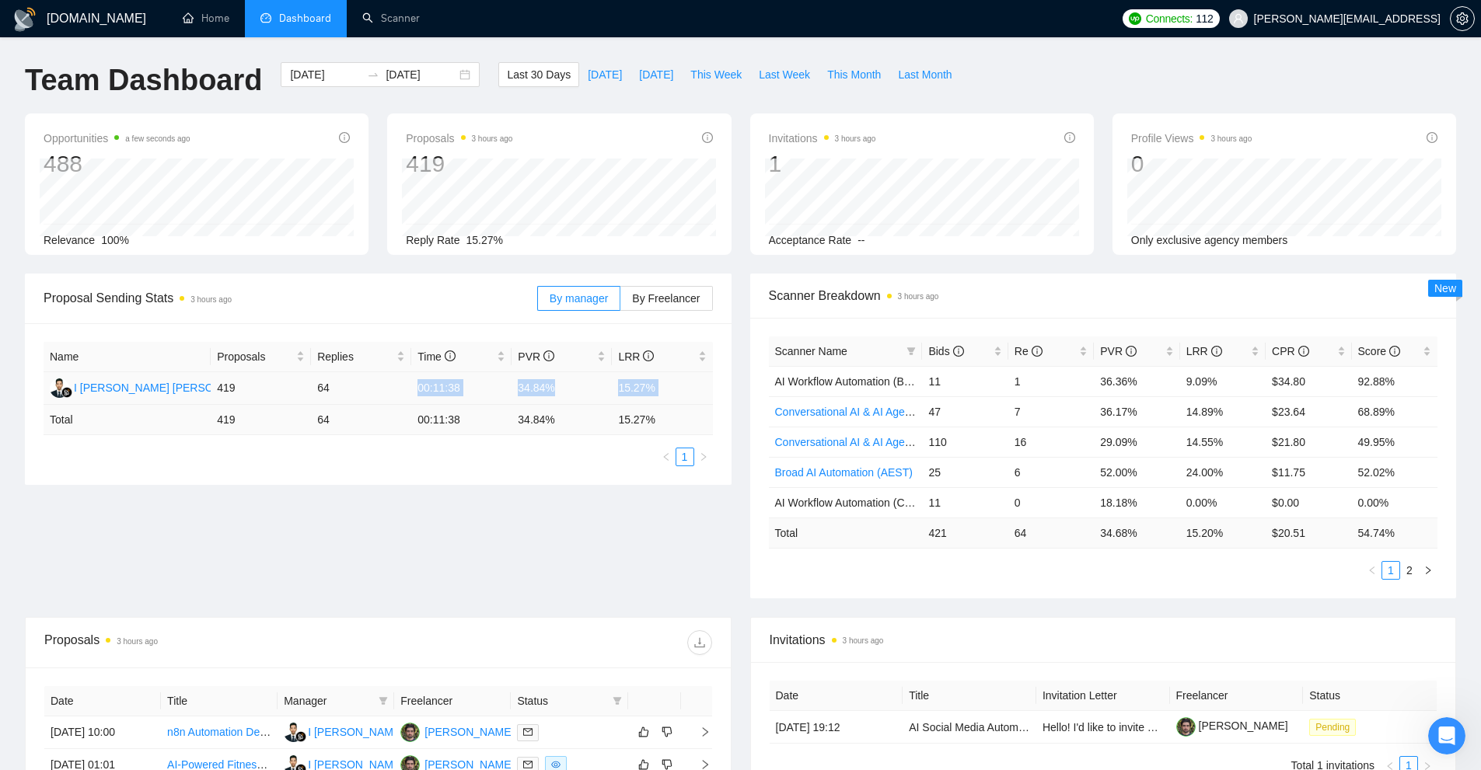
click at [531, 388] on td "34.84%" at bounding box center [561, 388] width 100 height 33
drag, startPoint x: 531, startPoint y: 388, endPoint x: 647, endPoint y: 398, distance: 116.3
click at [647, 398] on tr "I Gusti Agung Dian Wintara 419 64 00:11:38 34.84% 15.27%" at bounding box center [378, 388] width 669 height 33
click at [647, 398] on td "15.27%" at bounding box center [662, 388] width 100 height 33
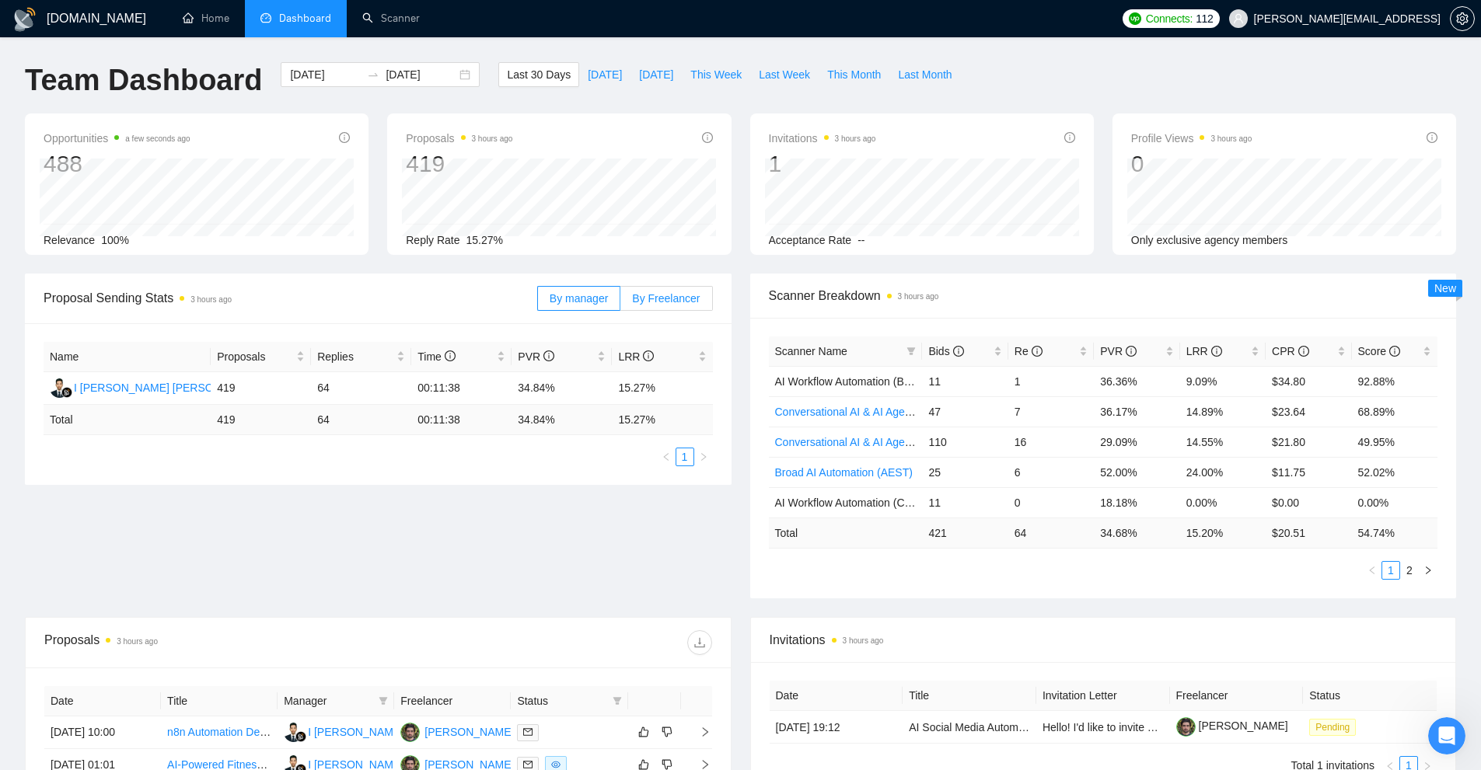
click at [669, 296] on span "By Freelancer" at bounding box center [666, 298] width 68 height 12
click at [620, 302] on input "By Freelancer" at bounding box center [620, 302] width 0 height 0
click at [608, 305] on span "By manager" at bounding box center [579, 298] width 58 height 12
click at [538, 302] on input "By manager" at bounding box center [538, 302] width 0 height 0
click at [385, 16] on link "Scanner" at bounding box center [391, 18] width 58 height 13
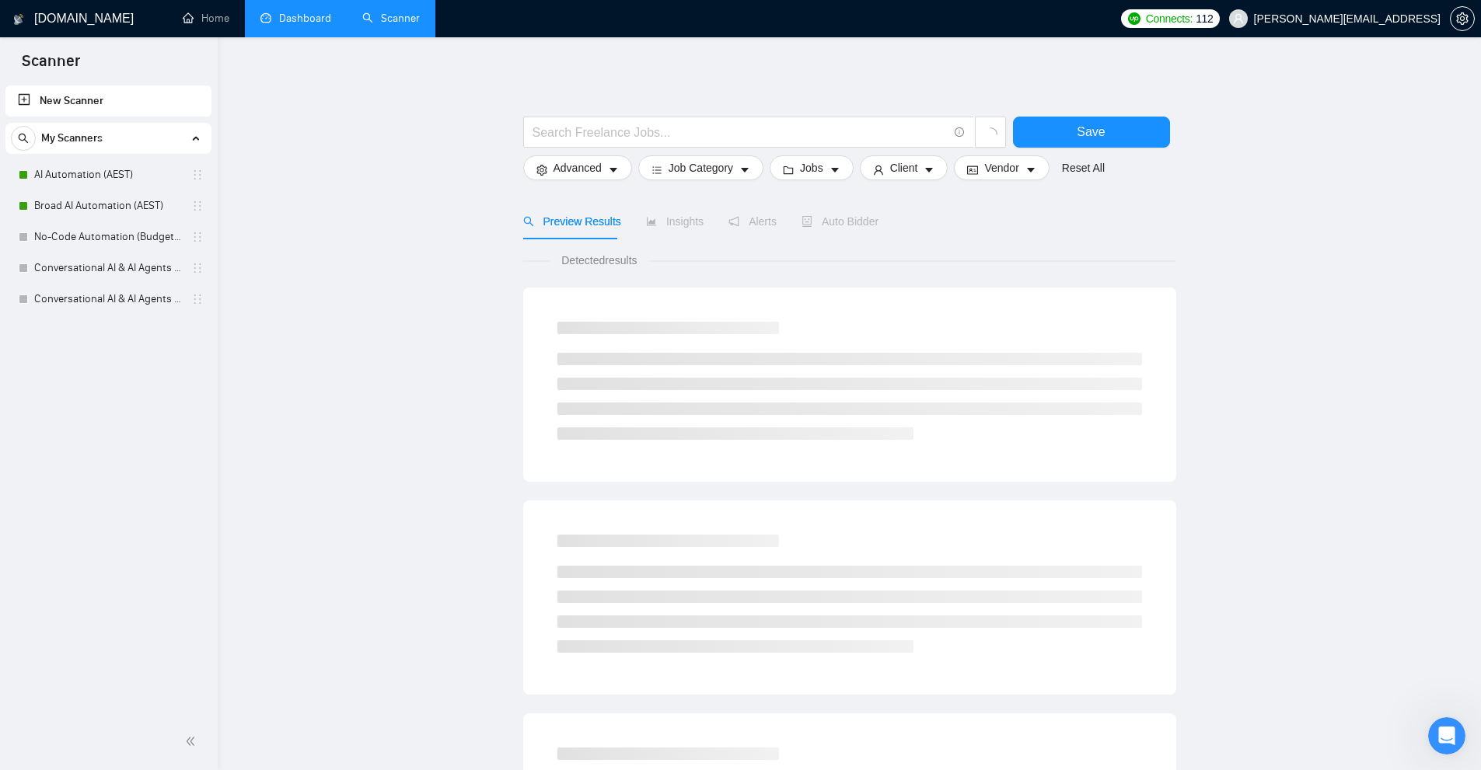
click at [330, 23] on link "Dashboard" at bounding box center [295, 18] width 71 height 13
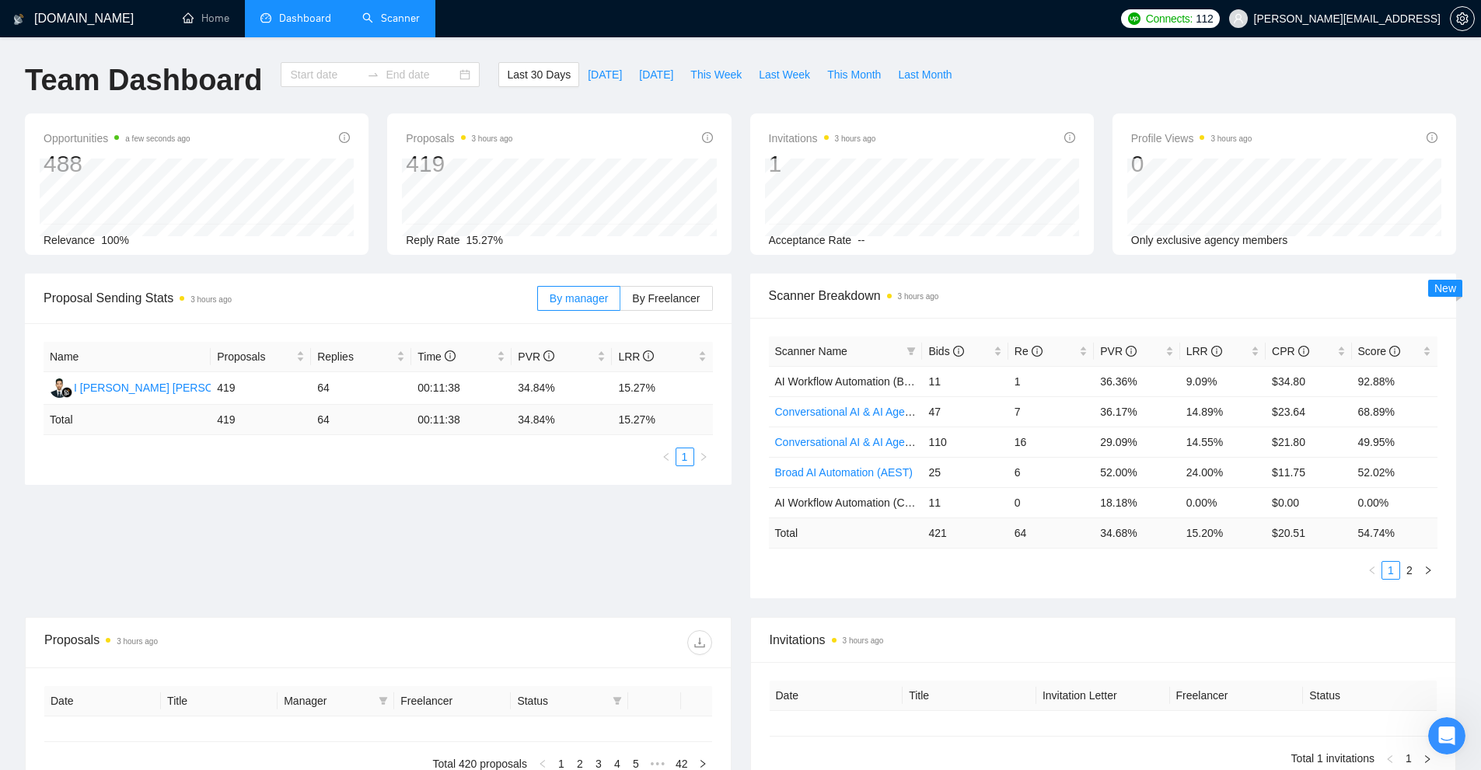
type input "2025-09-07"
type input "2025-10-07"
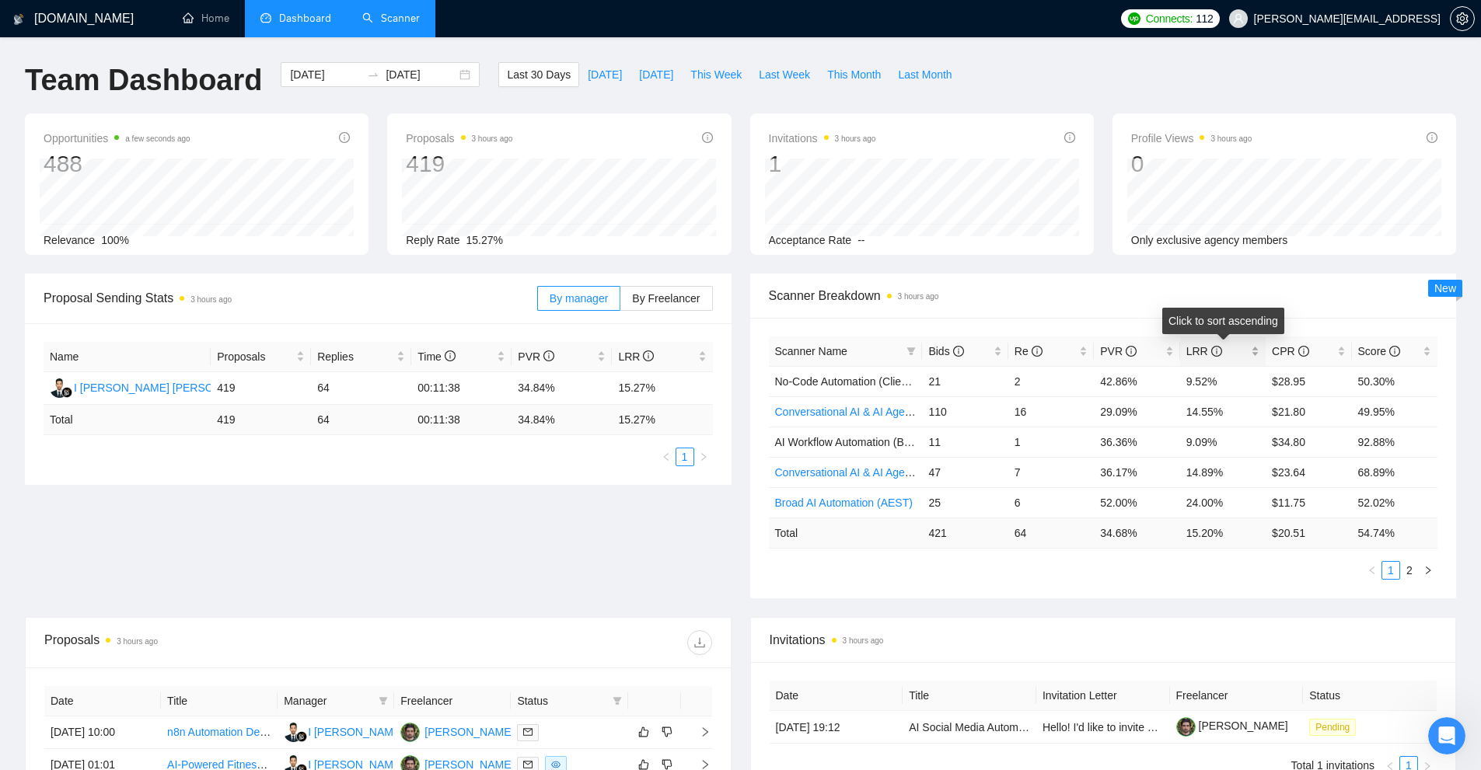
click at [1251, 351] on div "LRR" at bounding box center [1222, 351] width 73 height 17
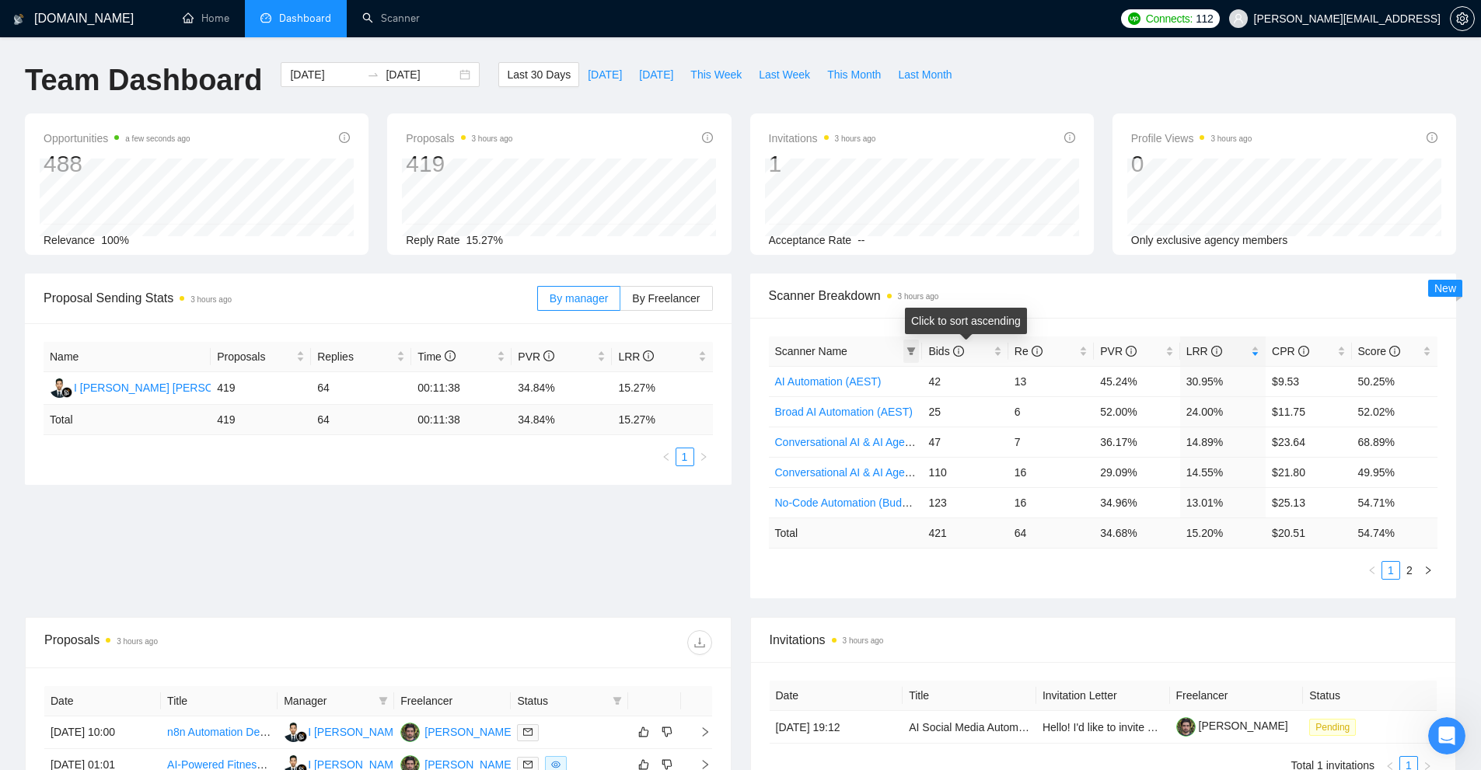
click at [908, 350] on icon "filter" at bounding box center [910, 351] width 9 height 9
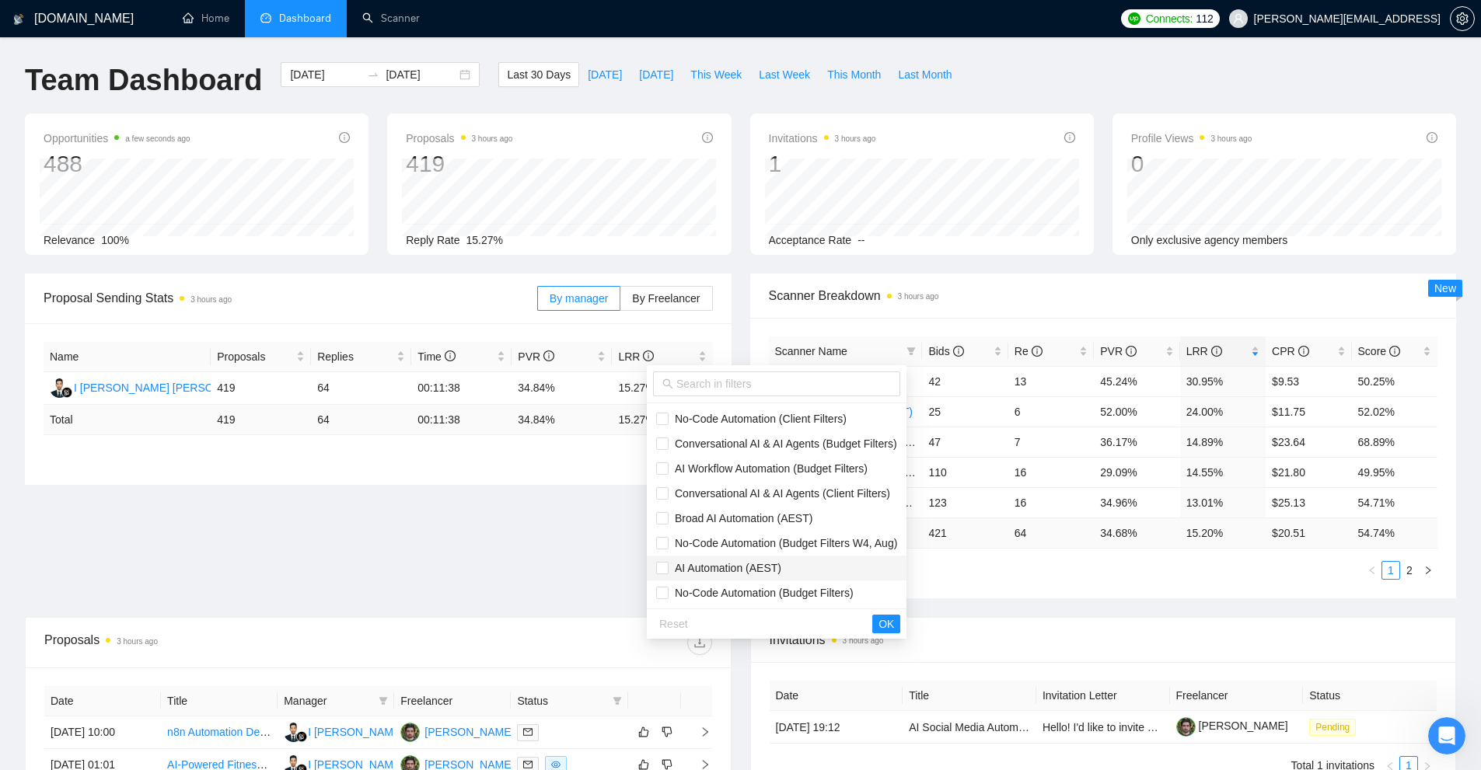
click at [703, 571] on span "AI Automation (AEST)" at bounding box center [724, 568] width 113 height 12
checkbox input "true"
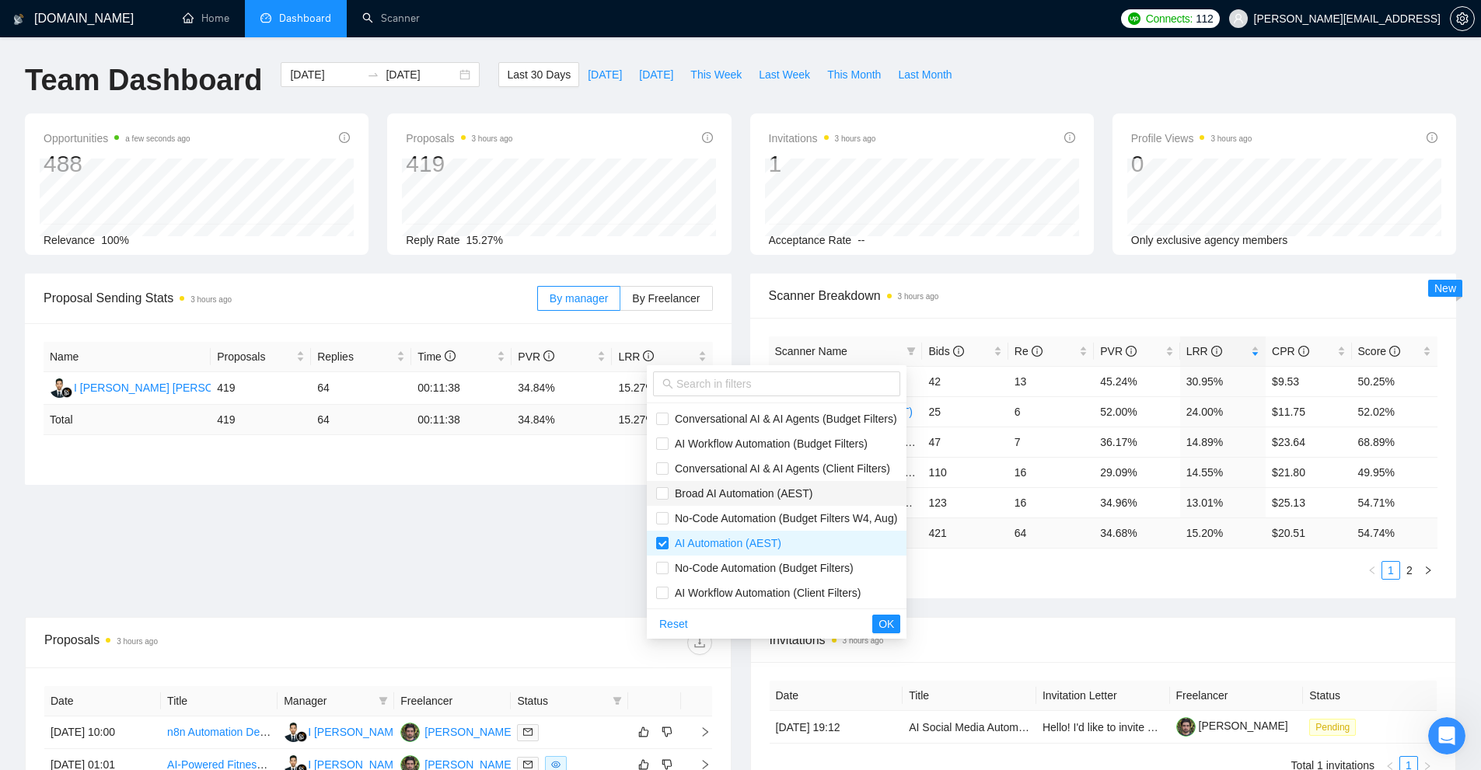
click at [732, 494] on span "Broad AI Automation (AEST)" at bounding box center [740, 493] width 144 height 12
checkbox input "true"
click at [894, 619] on span "OK" at bounding box center [886, 624] width 16 height 17
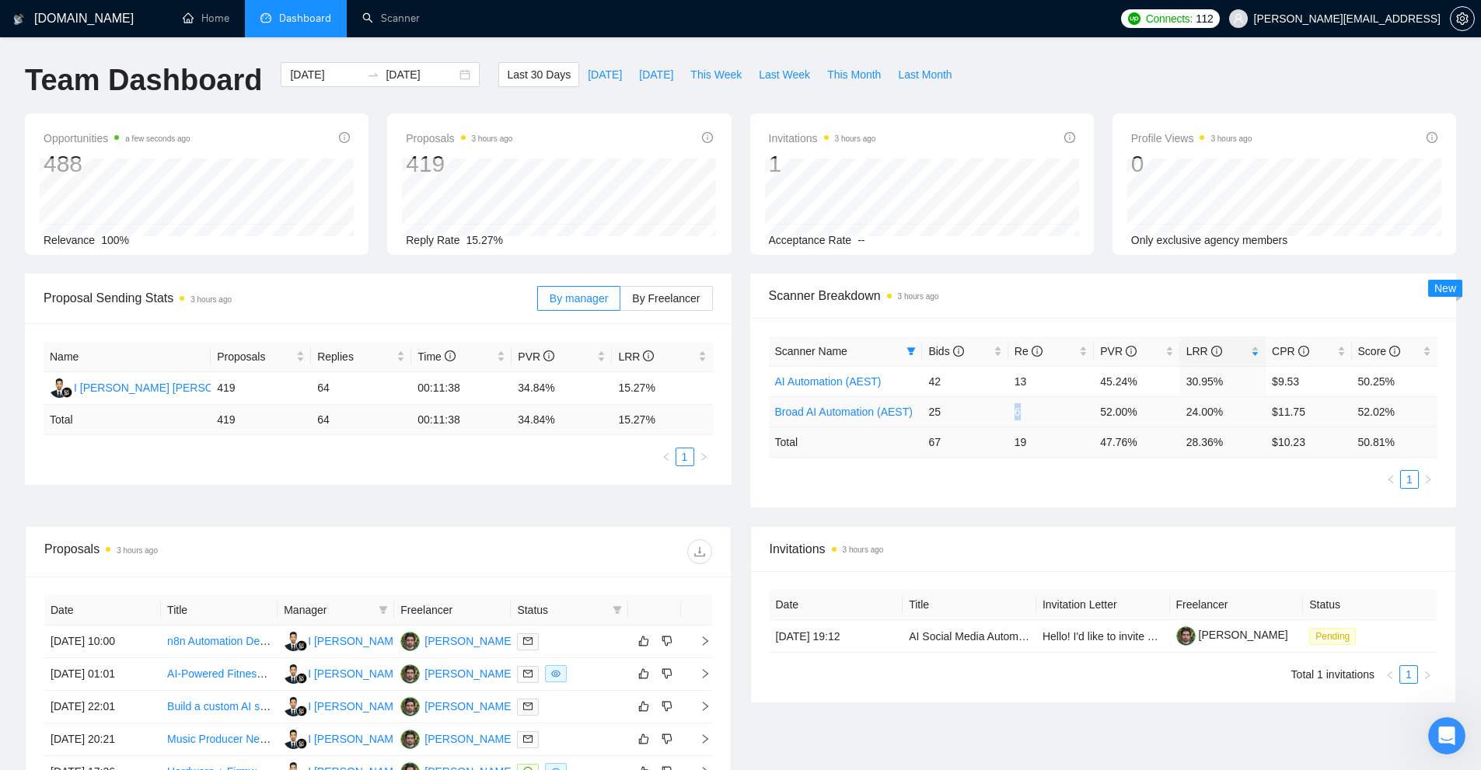
drag, startPoint x: 1019, startPoint y: 412, endPoint x: 975, endPoint y: 408, distance: 44.5
click at [975, 408] on tr "Broad AI Automation (AEST) 25 6 52.00% 24.00% $11.75 52.02%" at bounding box center [1103, 411] width 669 height 30
click at [1098, 439] on td "47.76 %" at bounding box center [1137, 442] width 86 height 30
drag, startPoint x: 1080, startPoint y: 401, endPoint x: 1236, endPoint y: 414, distance: 156.7
click at [1227, 408] on tr "Broad AI Automation (AEST) 25 6 52.00% 24.00% $11.75 52.02%" at bounding box center [1103, 411] width 669 height 30
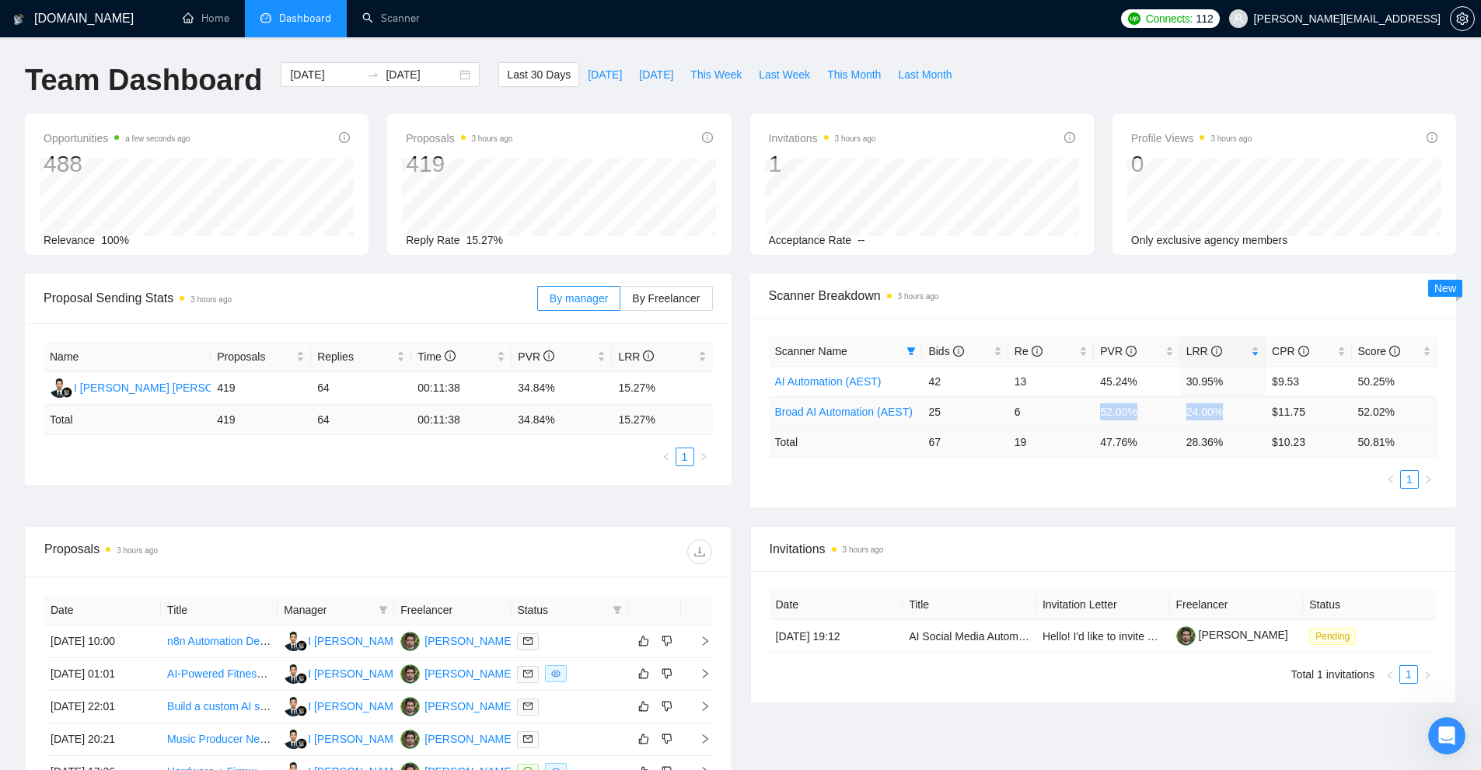
click at [1241, 421] on td "24.00%" at bounding box center [1223, 411] width 86 height 30
drag, startPoint x: 1221, startPoint y: 411, endPoint x: 1077, endPoint y: 414, distance: 143.8
click at [1077, 414] on tr "Broad AI Automation (AEST) 25 6 52.00% 24.00% $11.75 52.02%" at bounding box center [1103, 411] width 669 height 30
click at [1077, 414] on td "6" at bounding box center [1051, 411] width 86 height 30
drag, startPoint x: 946, startPoint y: 380, endPoint x: 1071, endPoint y: 389, distance: 125.4
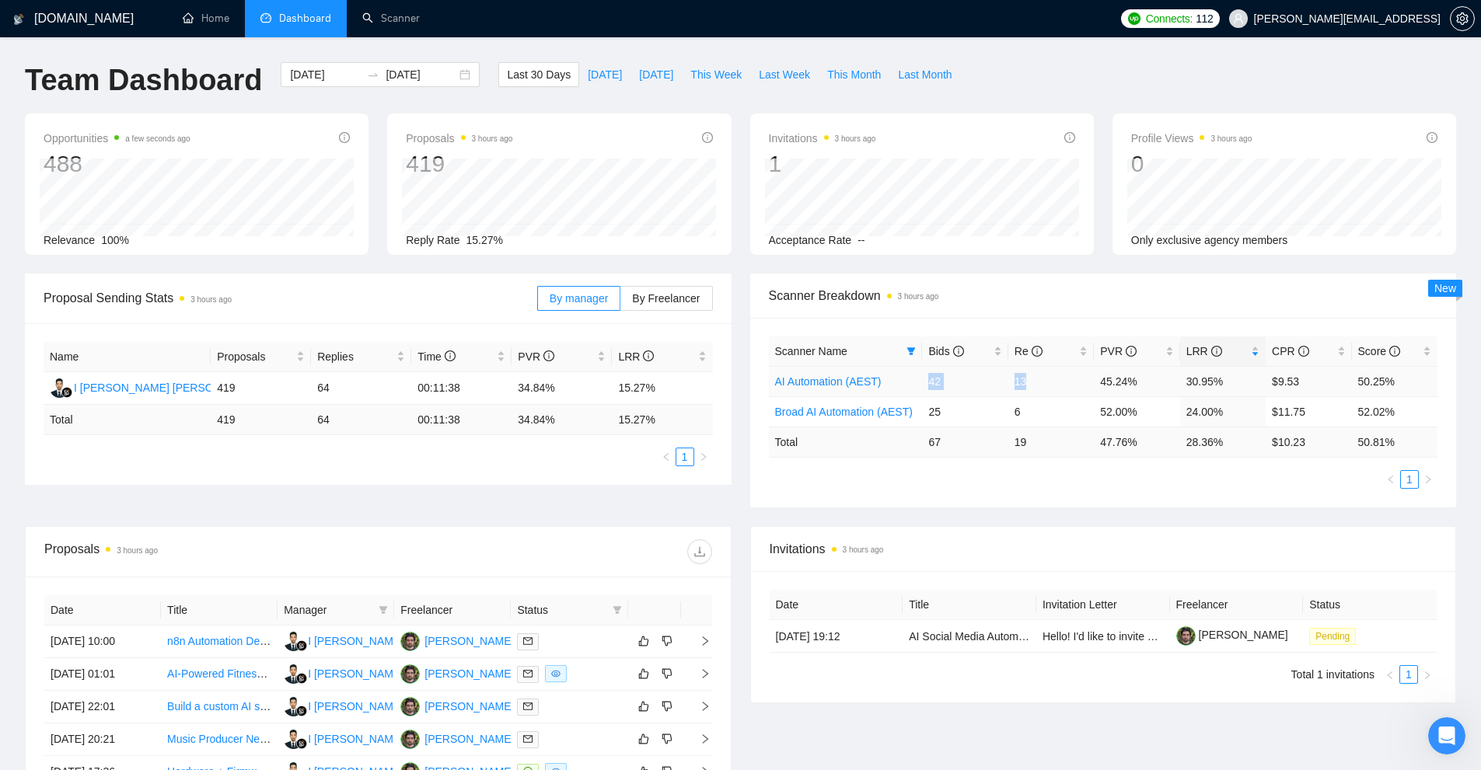
click at [1071, 389] on tr "AI Automation (AEST) 42 13 45.24% 30.95% $9.53 50.25%" at bounding box center [1103, 381] width 669 height 30
click at [1066, 389] on td "13" at bounding box center [1051, 381] width 86 height 30
drag, startPoint x: 867, startPoint y: 380, endPoint x: 882, endPoint y: 478, distance: 99.0
drag, startPoint x: 1296, startPoint y: 377, endPoint x: 1284, endPoint y: 377, distance: 11.7
click at [1284, 377] on td "$9.53" at bounding box center [1308, 381] width 86 height 30
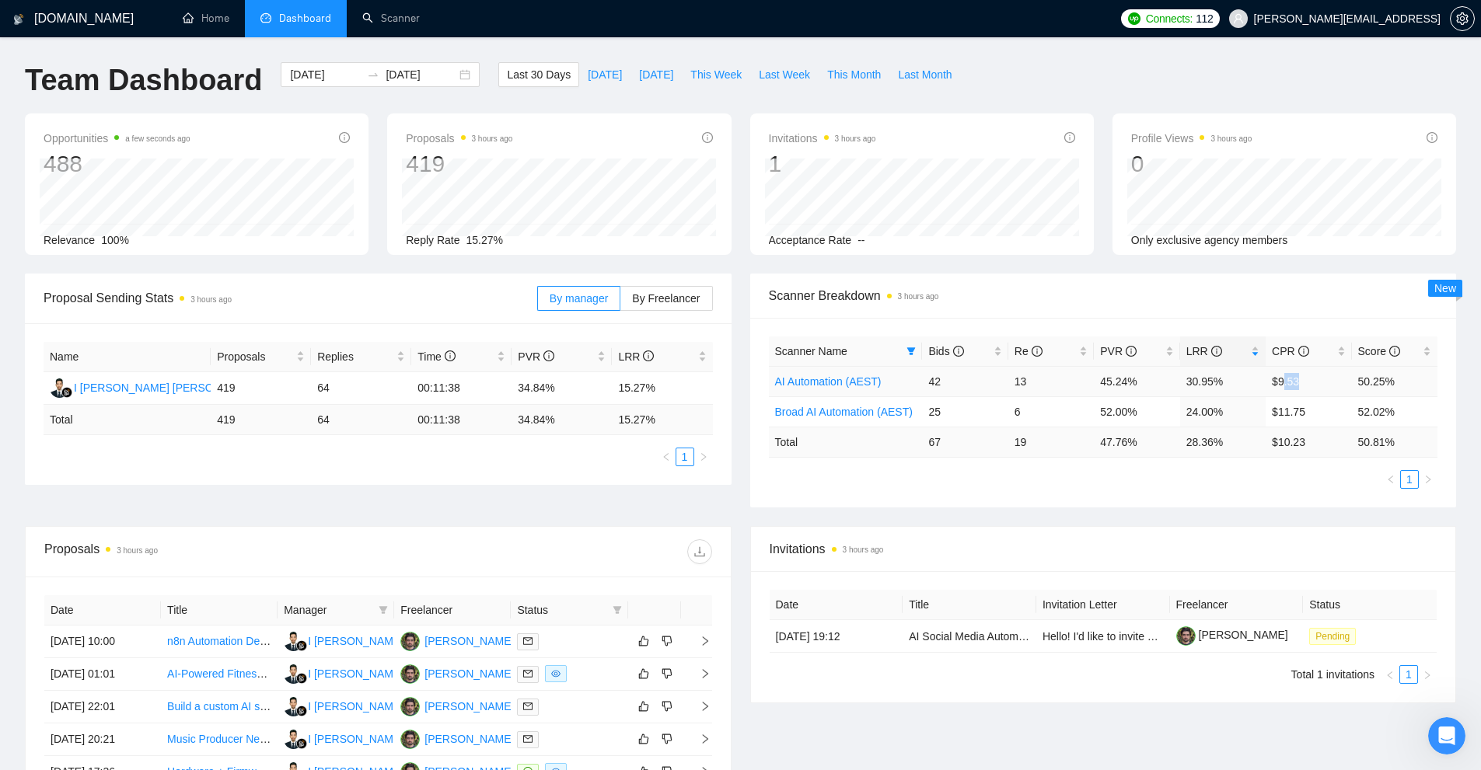
click at [1283, 377] on td "$9.53" at bounding box center [1308, 381] width 86 height 30
click at [1297, 413] on td "$11.75" at bounding box center [1308, 411] width 86 height 30
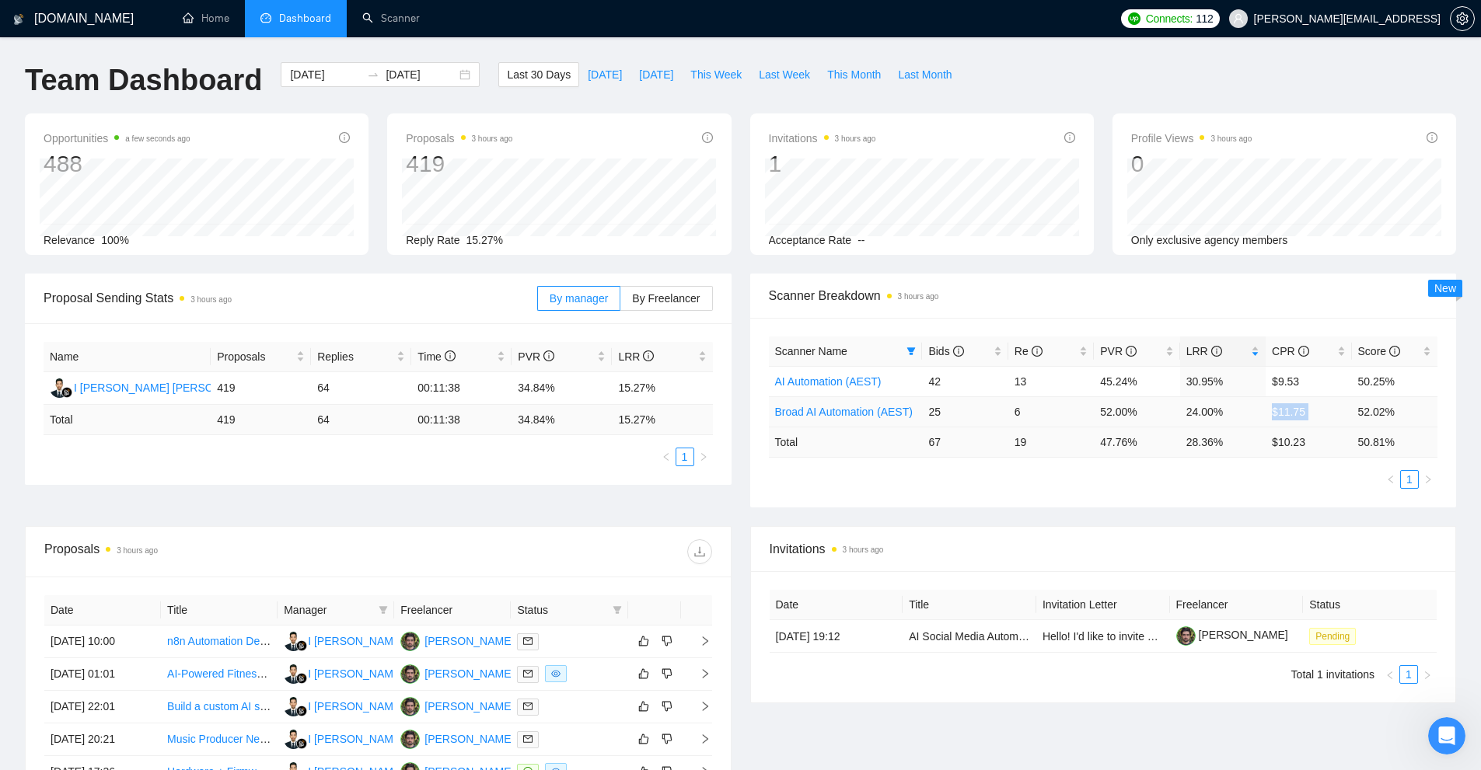
click at [1297, 413] on td "$11.75" at bounding box center [1308, 411] width 86 height 30
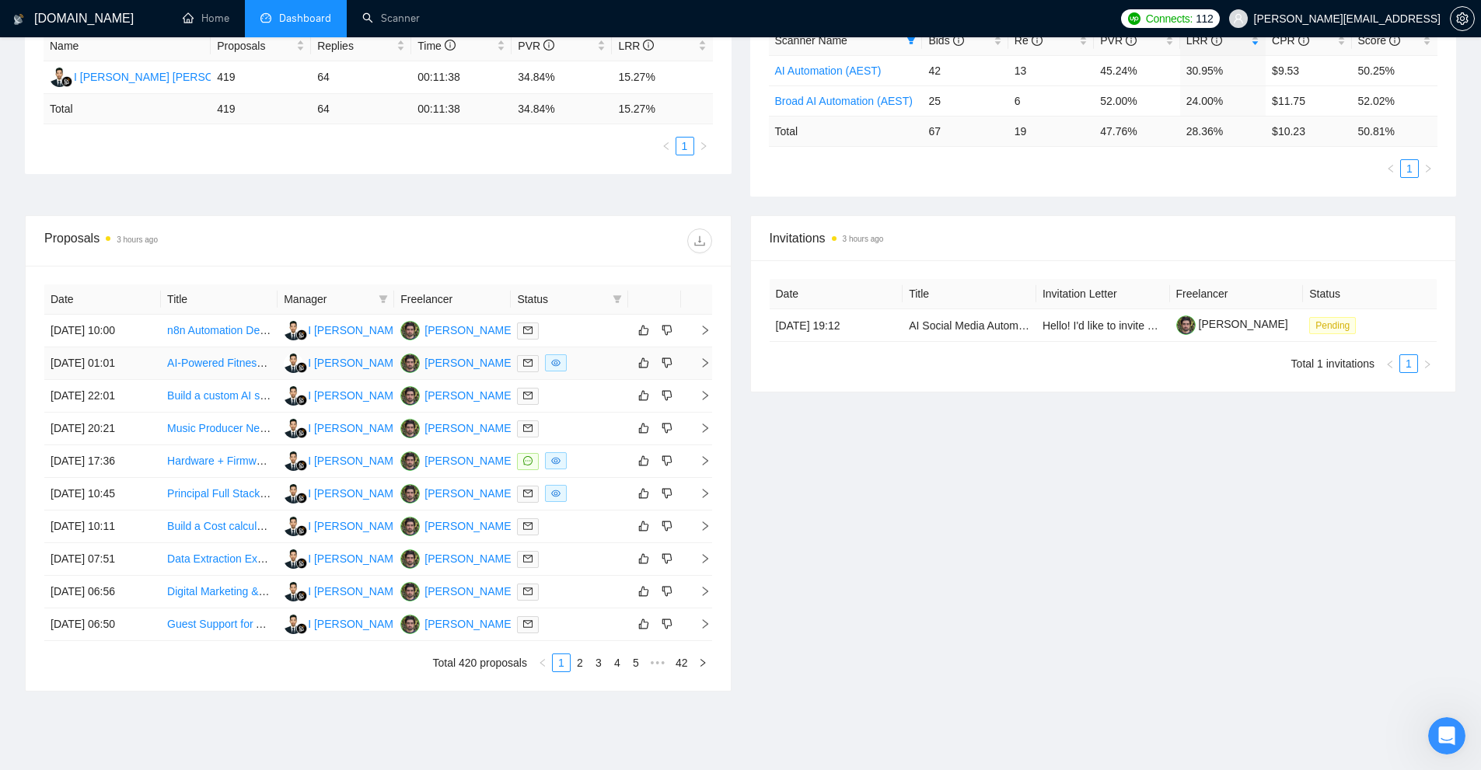
click at [602, 360] on div at bounding box center [569, 363] width 104 height 18
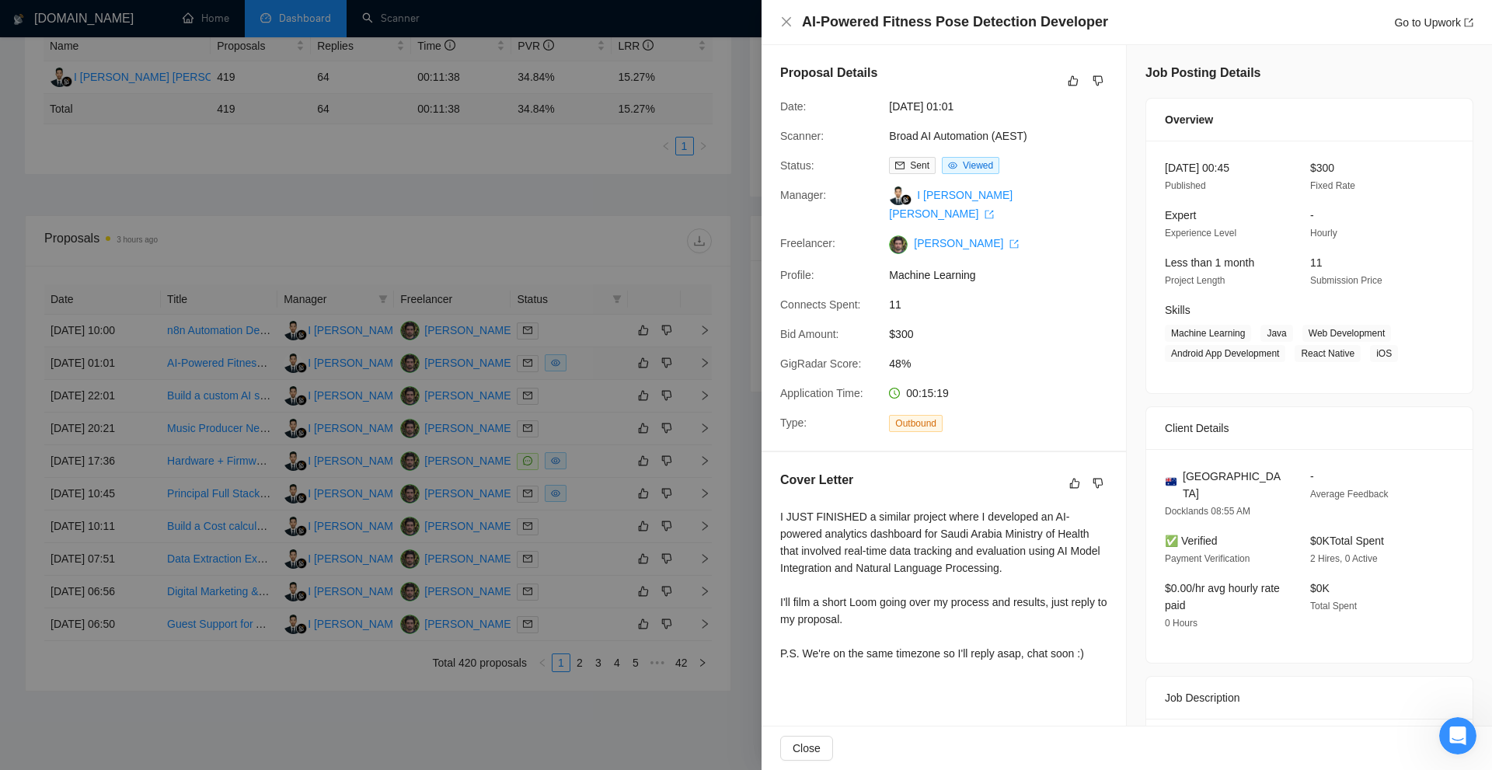
click at [602, 360] on div at bounding box center [746, 385] width 1492 height 770
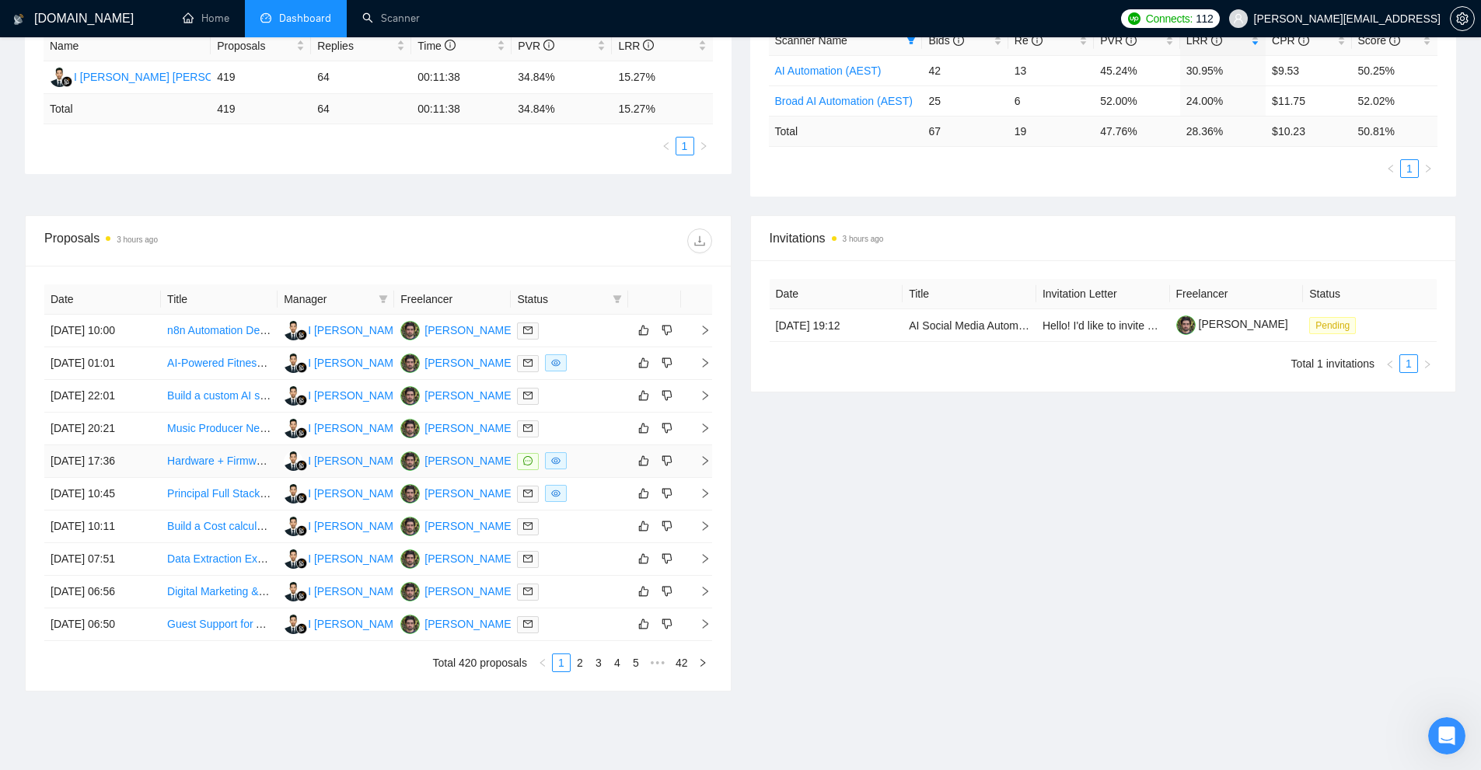
click at [579, 464] on div at bounding box center [569, 461] width 104 height 18
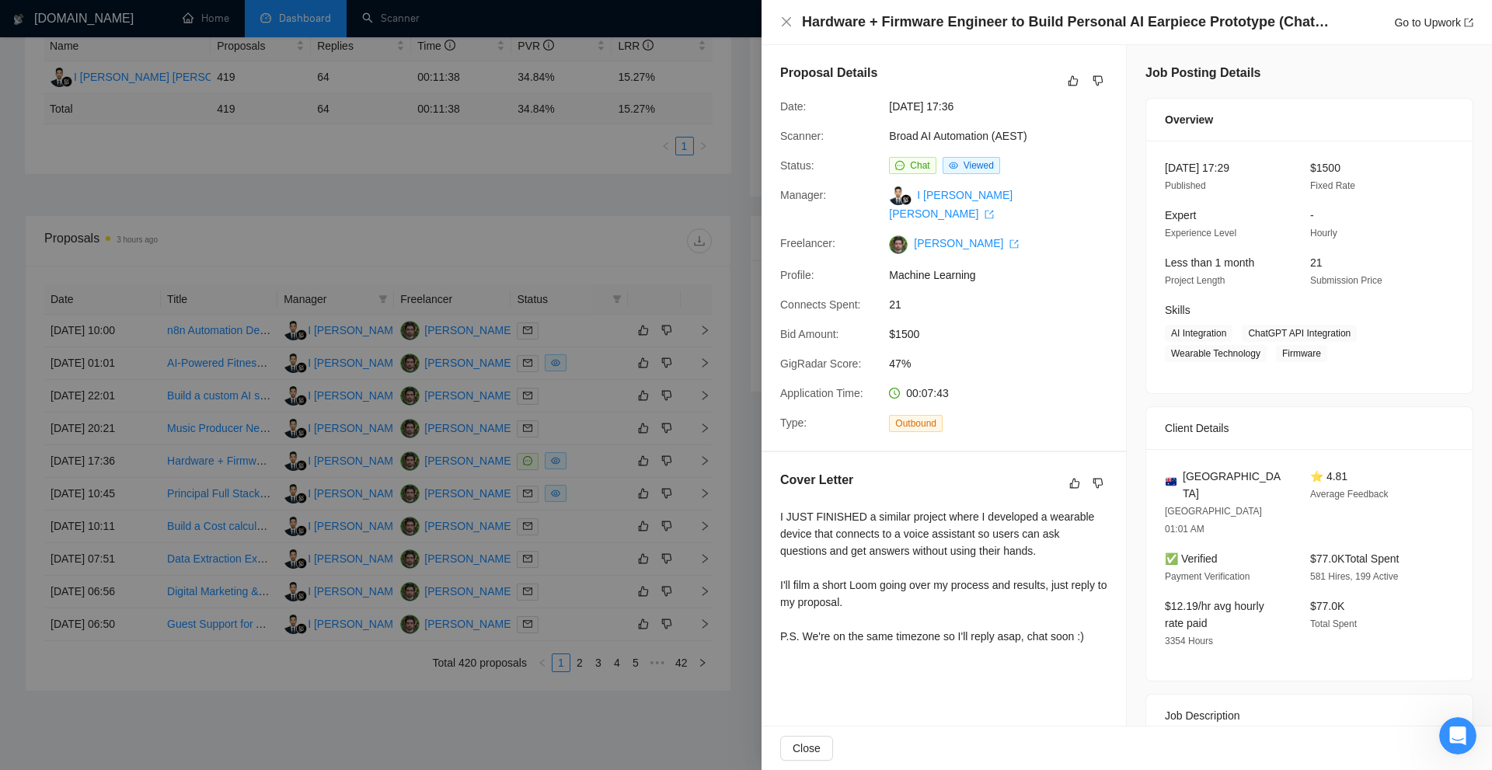
click at [612, 441] on div at bounding box center [746, 385] width 1492 height 770
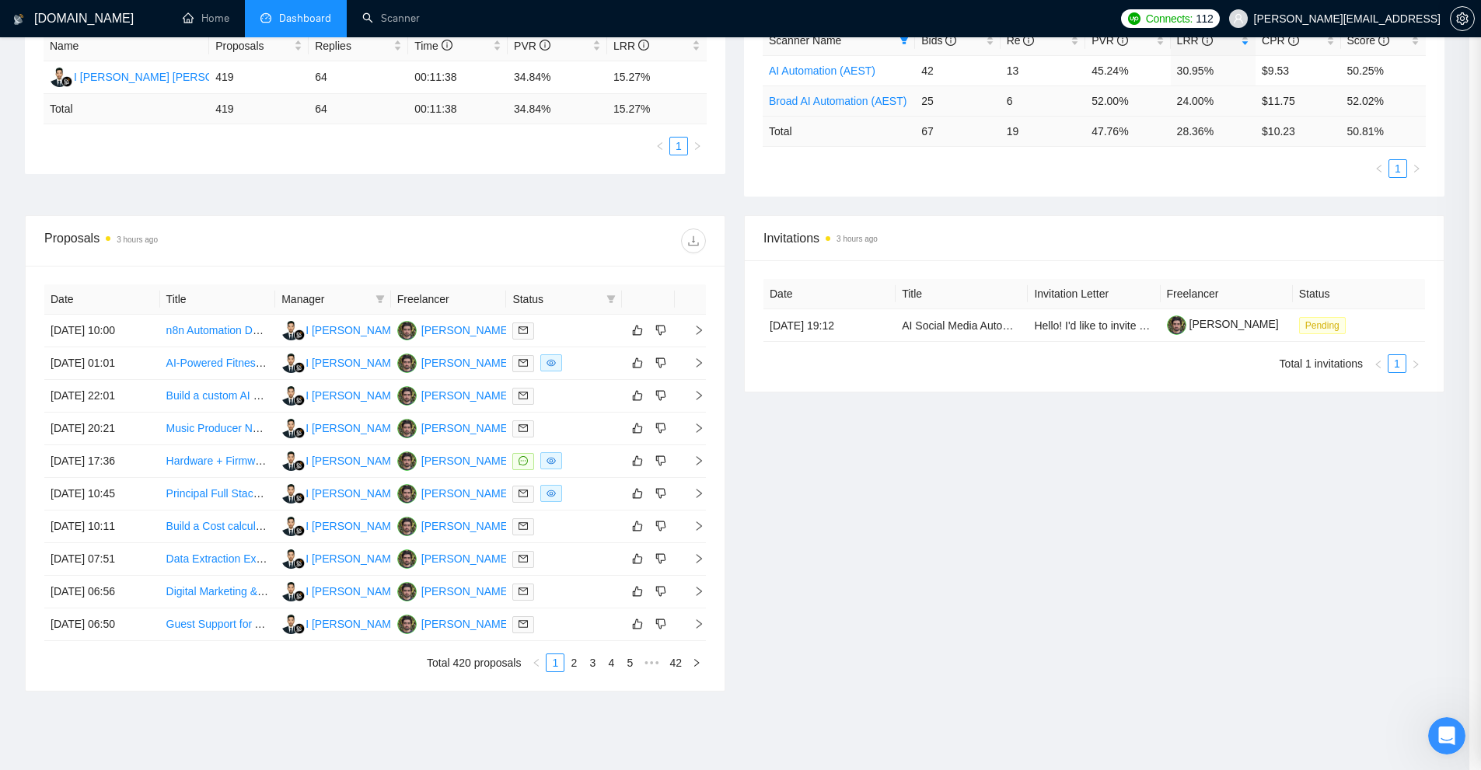
scroll to position [0, 0]
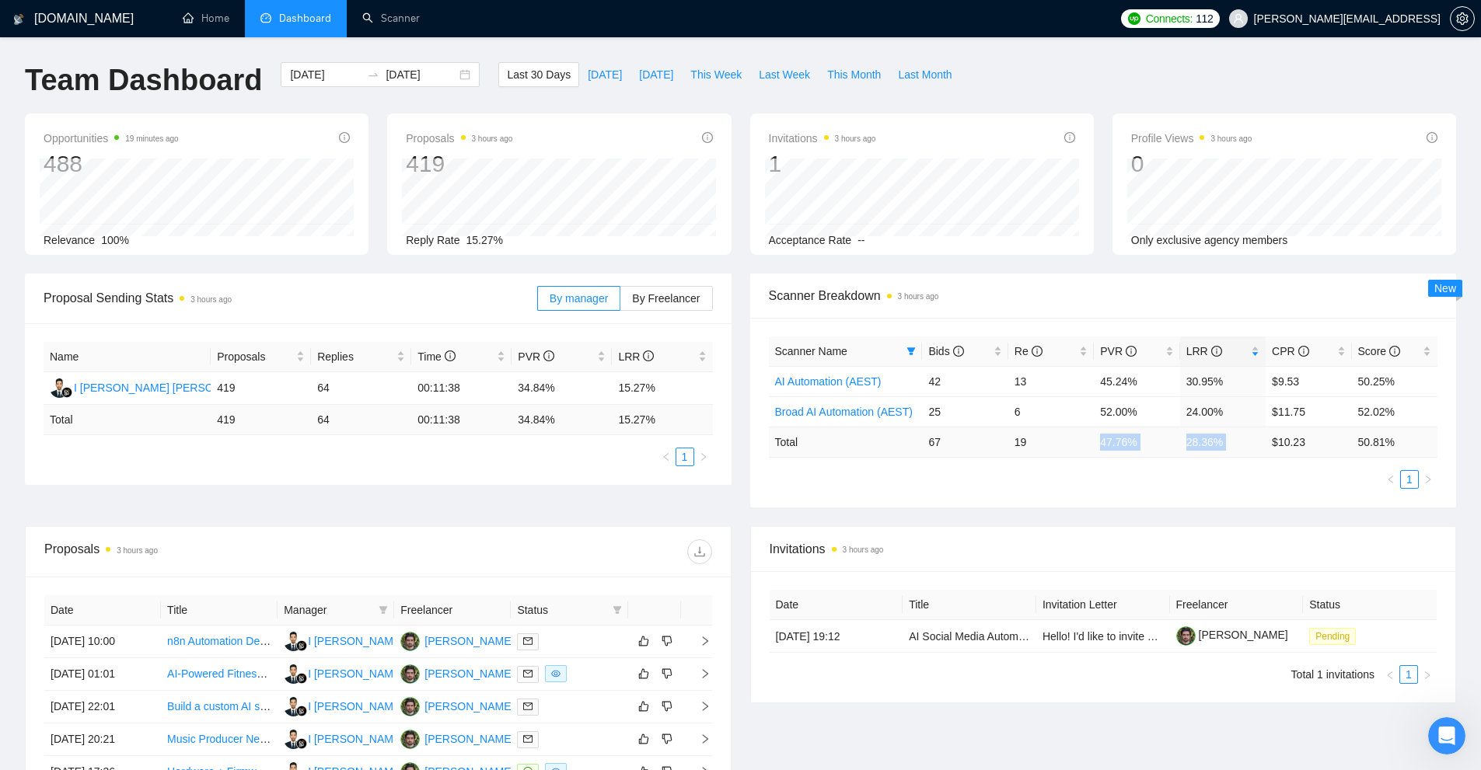
drag, startPoint x: 1098, startPoint y: 431, endPoint x: 1272, endPoint y: 440, distance: 175.1
click at [1271, 440] on tr "Total 67 19 47.76 % 28.36 % $ 10.23 50.81 %" at bounding box center [1103, 442] width 669 height 30
click at [1227, 633] on link "[PERSON_NAME]" at bounding box center [1232, 635] width 112 height 12
click at [1295, 454] on td "$ 10.23" at bounding box center [1308, 442] width 86 height 30
drag, startPoint x: 1310, startPoint y: 438, endPoint x: 877, endPoint y: 438, distance: 432.9
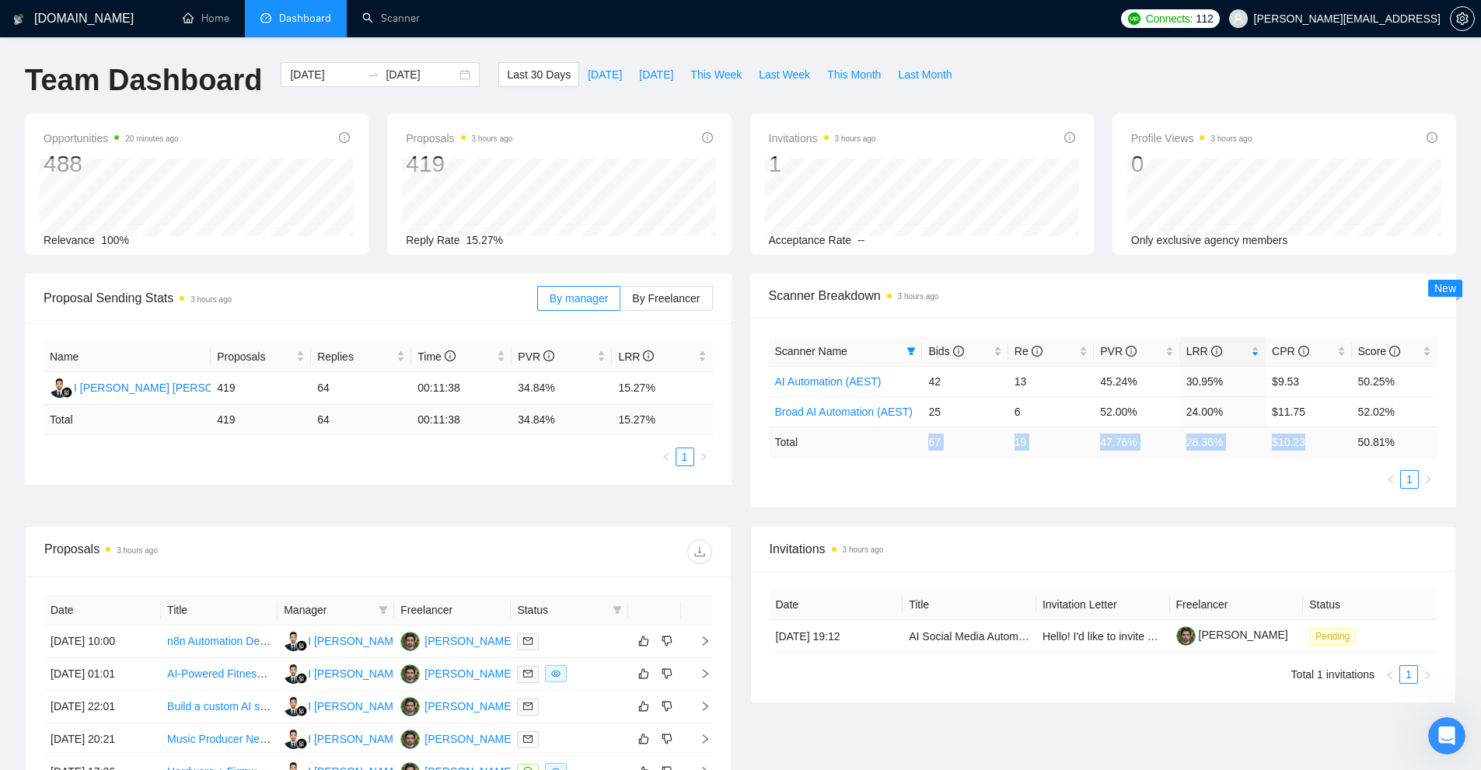
click at [877, 438] on tr "Total 67 19 47.76 % 28.36 % $ 10.23 50.81 %" at bounding box center [1103, 442] width 669 height 30
click at [897, 543] on span "Invitations 3 hours ago" at bounding box center [1104, 548] width 668 height 19
click at [902, 529] on div "Invitations 3 hours ago" at bounding box center [1104, 549] width 668 height 44
drag, startPoint x: 1110, startPoint y: 441, endPoint x: 1203, endPoint y: 446, distance: 93.4
click at [1195, 445] on tr "Total 67 19 47.76 % 28.36 % $ 10.23 50.81 %" at bounding box center [1103, 442] width 669 height 30
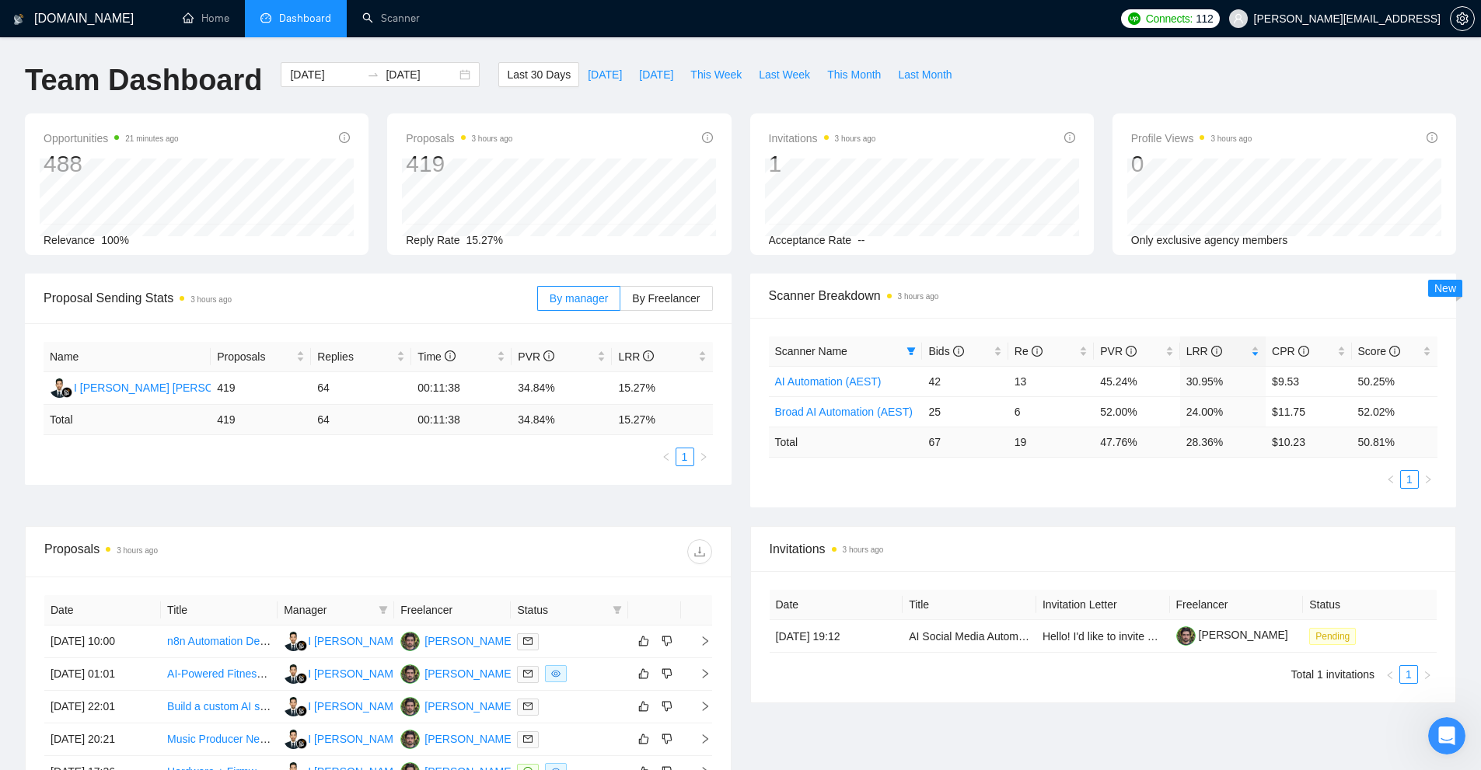
click at [1232, 446] on td "28.36 %" at bounding box center [1223, 442] width 86 height 30
drag, startPoint x: 1232, startPoint y: 446, endPoint x: 1066, endPoint y: 440, distance: 165.7
click at [1066, 440] on tr "Total 67 19 47.76 % 28.36 % $ 10.23 50.81 %" at bounding box center [1103, 442] width 669 height 30
click at [1122, 455] on td "47.76 %" at bounding box center [1137, 442] width 86 height 30
click at [1105, 444] on td "47.76 %" at bounding box center [1137, 442] width 86 height 30
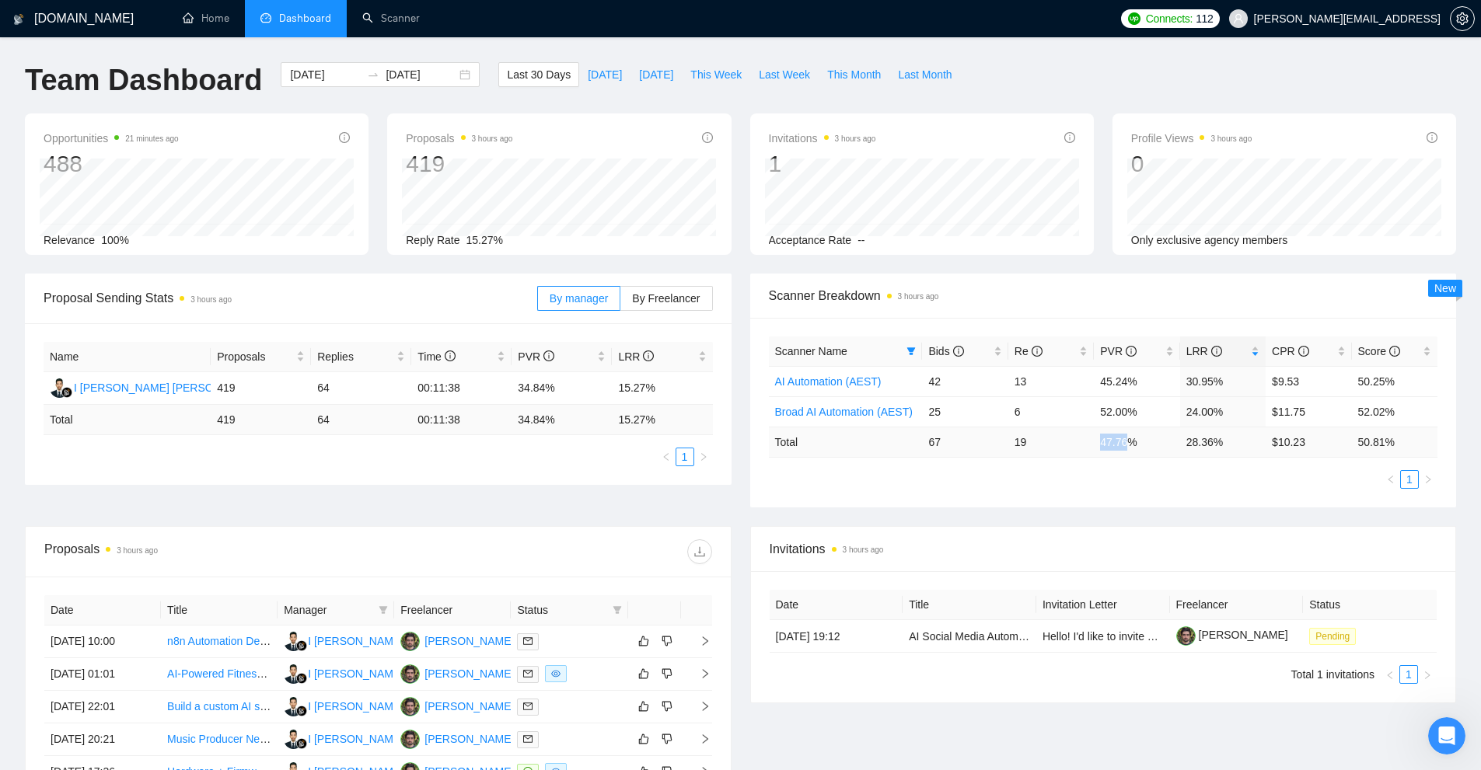
click at [1105, 444] on td "47.76 %" at bounding box center [1137, 442] width 86 height 30
drag, startPoint x: 1105, startPoint y: 444, endPoint x: 1198, endPoint y: 441, distance: 93.3
click at [1198, 441] on tr "Total 67 19 47.76 % 28.36 % $ 10.23 50.81 %" at bounding box center [1103, 442] width 669 height 30
click at [1198, 441] on td "28.36 %" at bounding box center [1223, 442] width 86 height 30
click at [293, 59] on div "GigRadar.io Home Dashboard Scanner Connects: 112 toby@ashgrove.ai Team Dashboar…" at bounding box center [740, 570] width 1481 height 1141
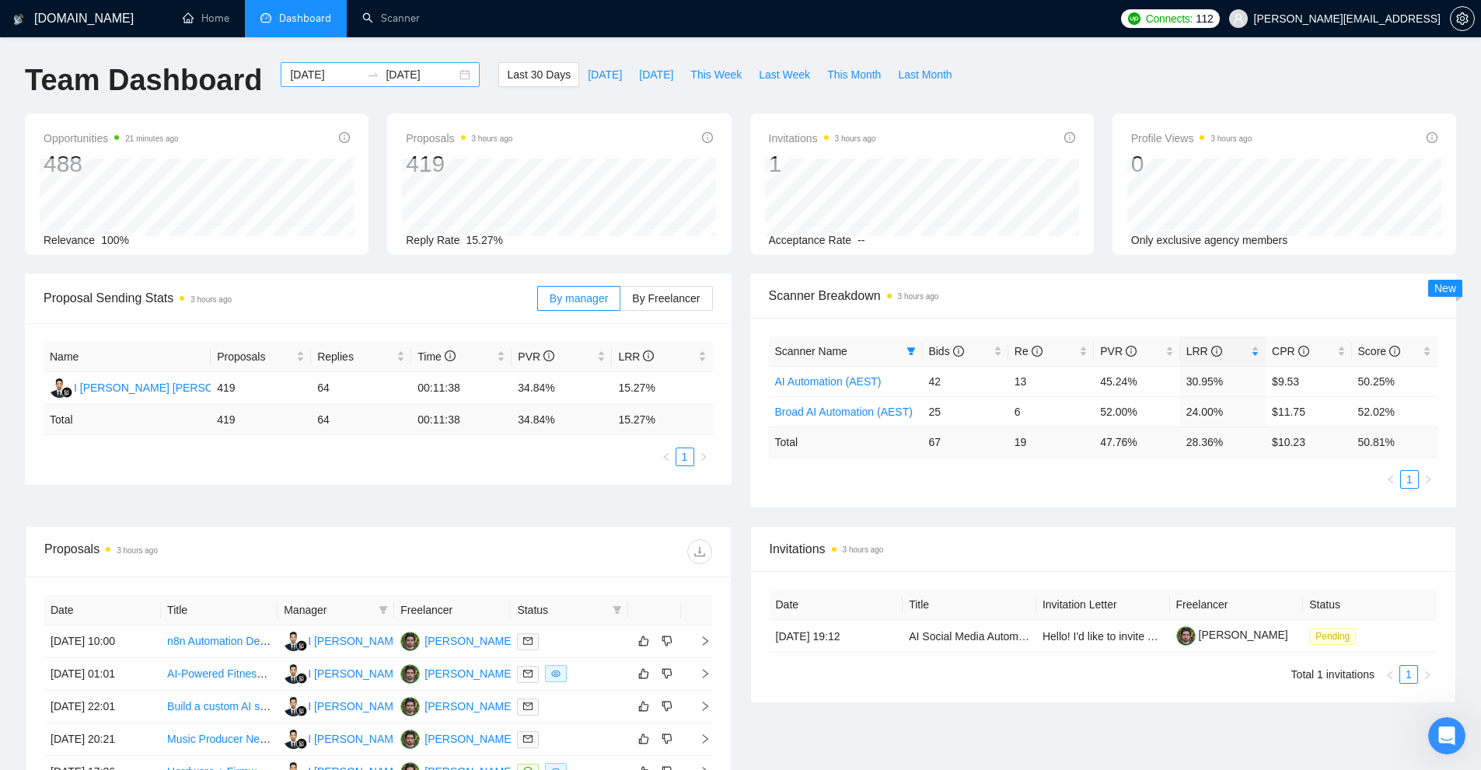
click at [294, 68] on input "2025-09-07" at bounding box center [325, 74] width 71 height 17
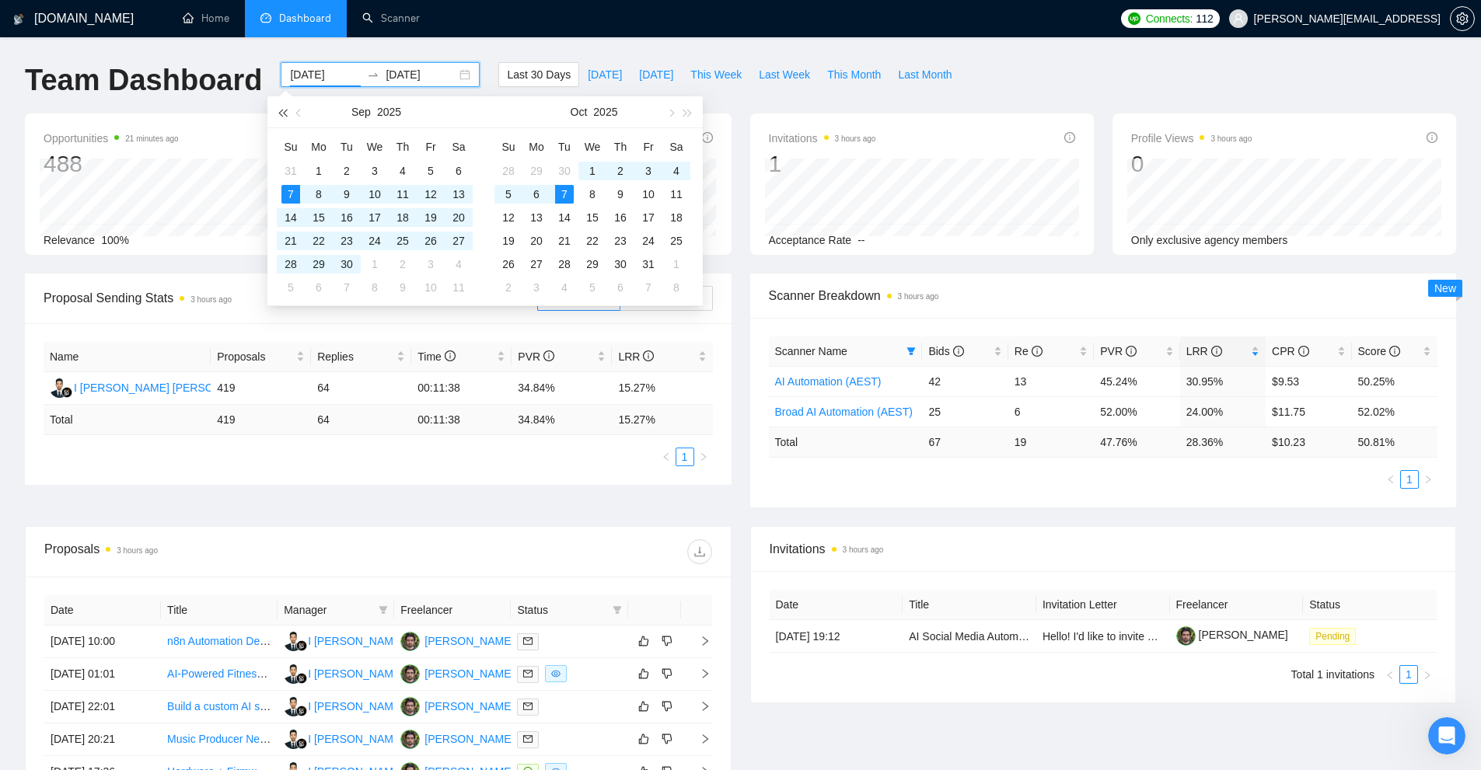
click at [286, 116] on span "button" at bounding box center [282, 113] width 8 height 8
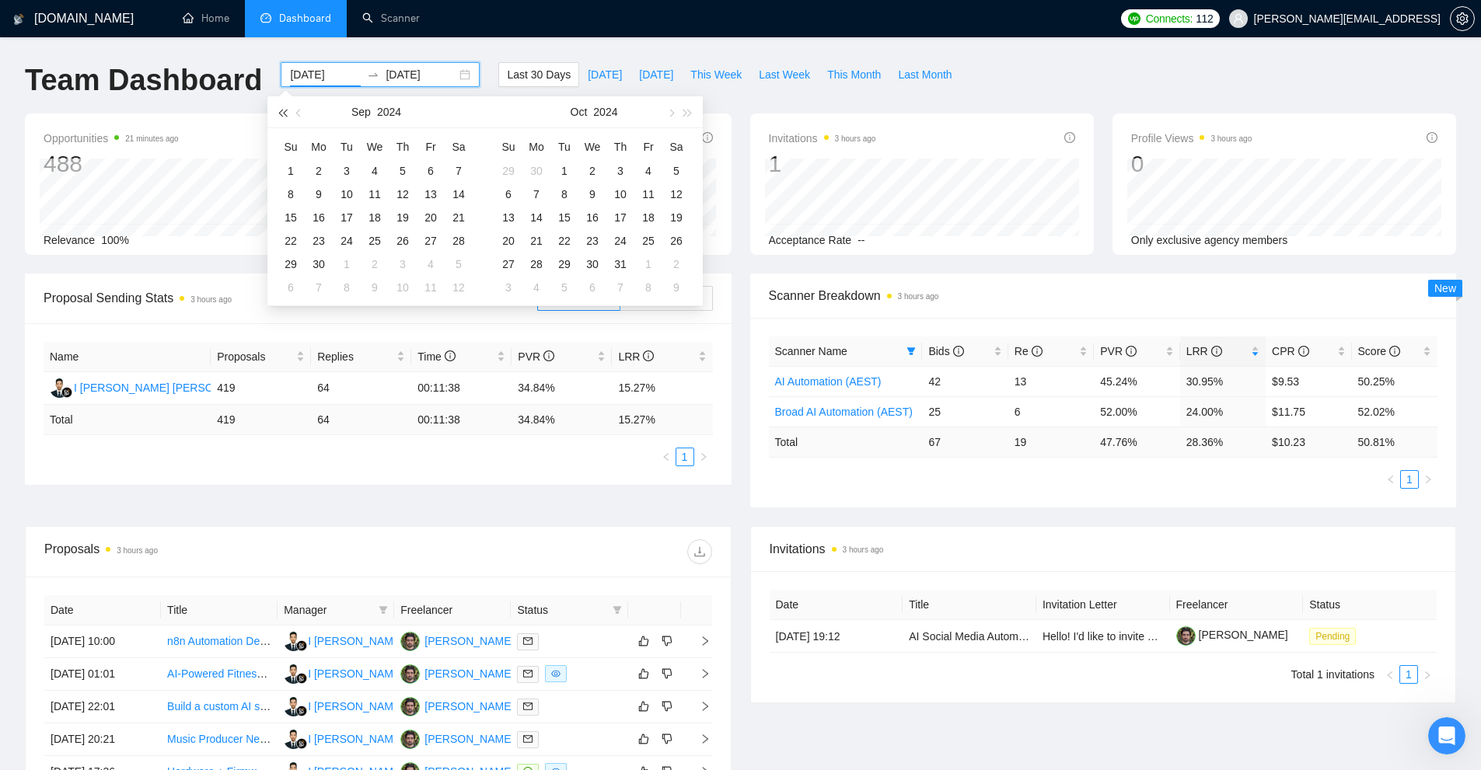
click at [286, 116] on span "button" at bounding box center [282, 113] width 8 height 8
type input "2022-09-01"
click at [402, 173] on div "1" at bounding box center [402, 171] width 19 height 19
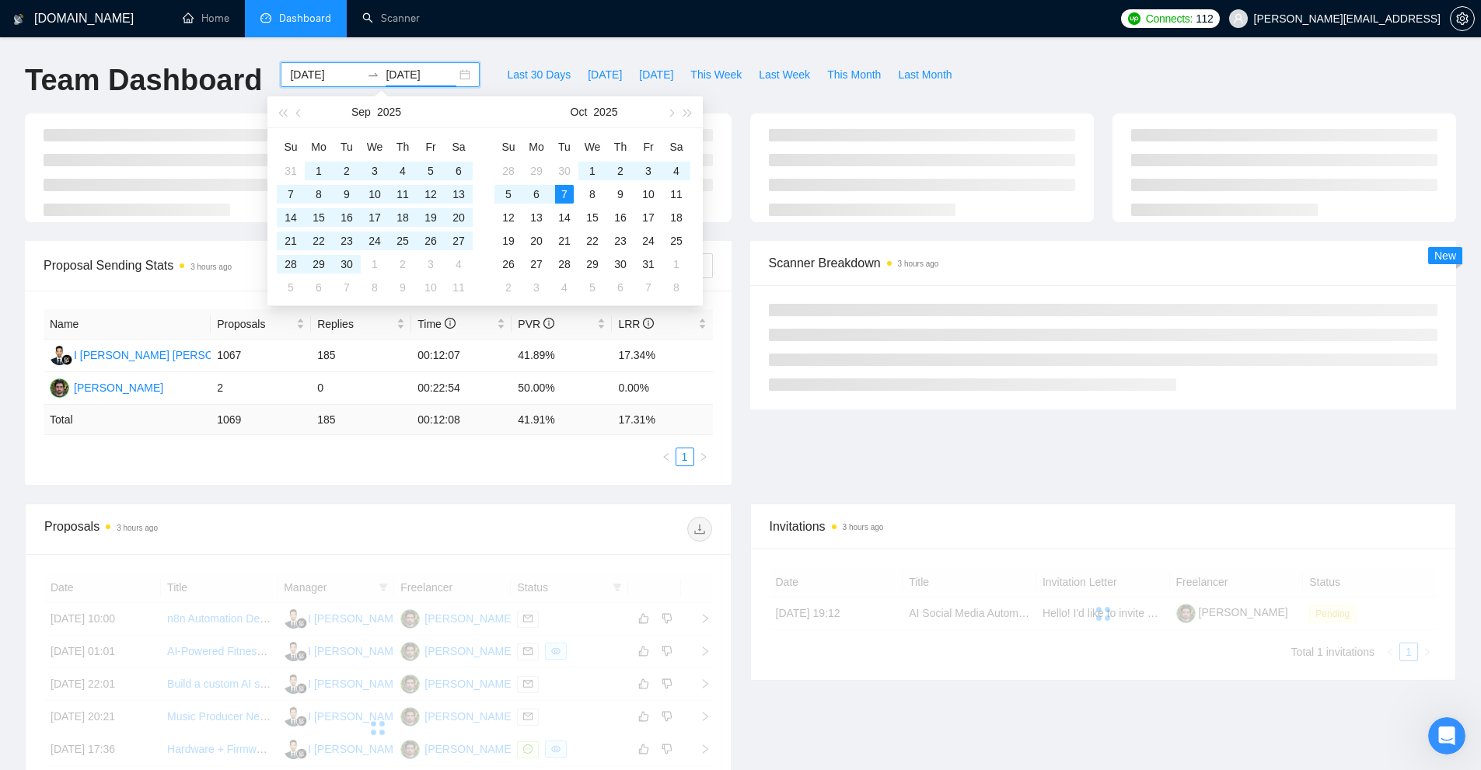
type input "2025-10-07"
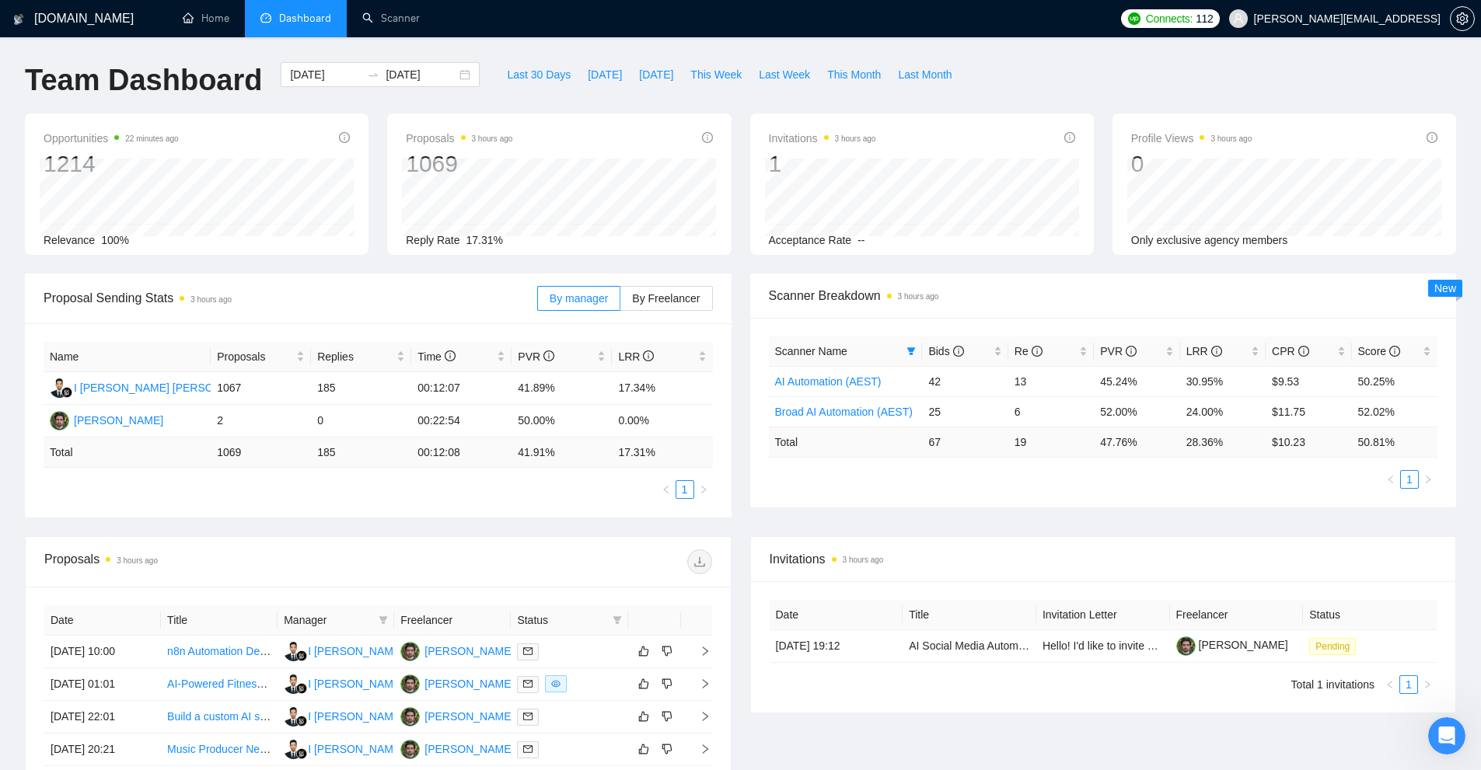
click at [999, 493] on div "Scanner Name Bids Re PVR LRR CPR Score AI Automation (AEST) 42 13 45.24% 30.95%…" at bounding box center [1103, 413] width 707 height 190
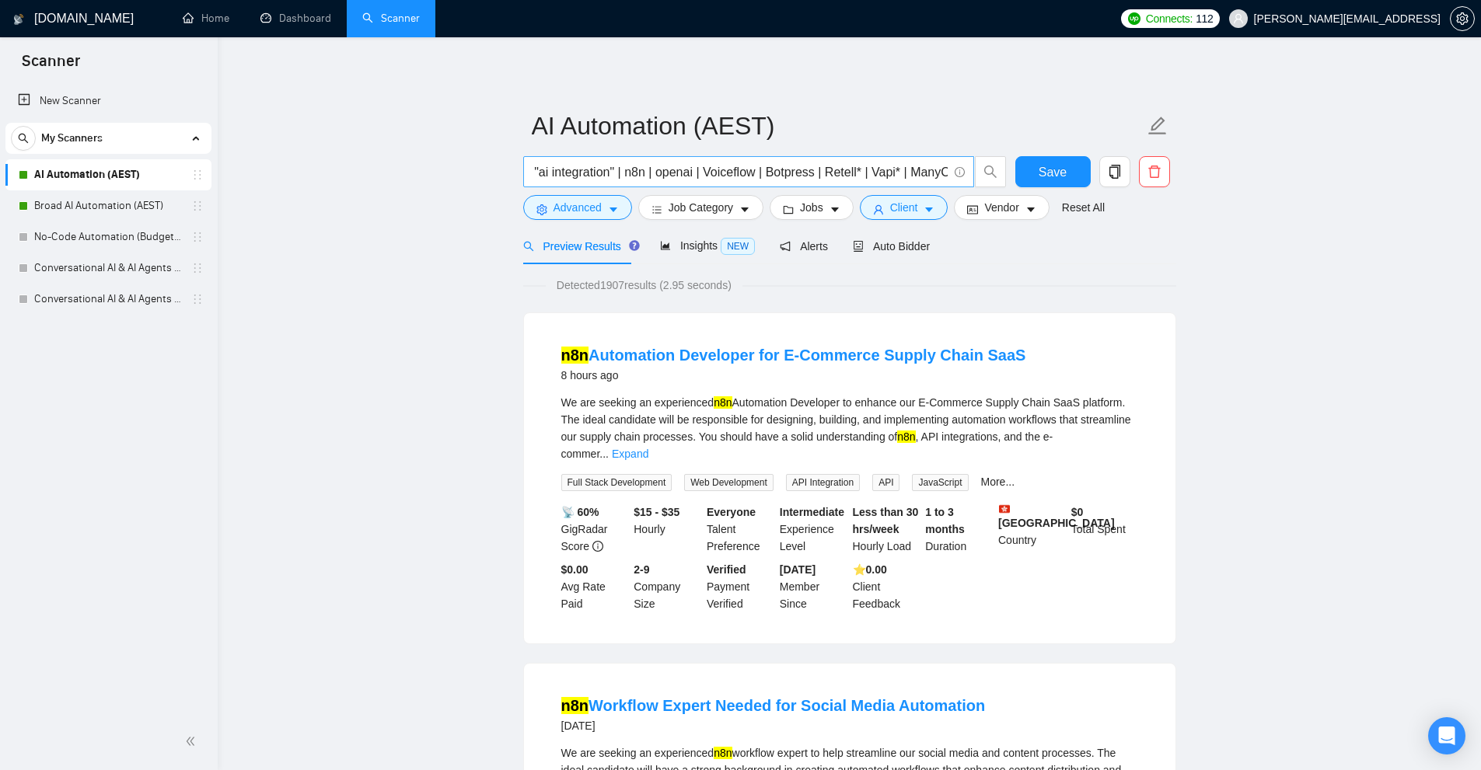
scroll to position [0, 797]
click at [793, 172] on input "(RAG* | "ai automation" | "ai assistant" | "ai chatbot" | chatbot* | "voice age…" at bounding box center [739, 171] width 415 height 19
click at [722, 206] on span "Job Category" at bounding box center [700, 207] width 65 height 17
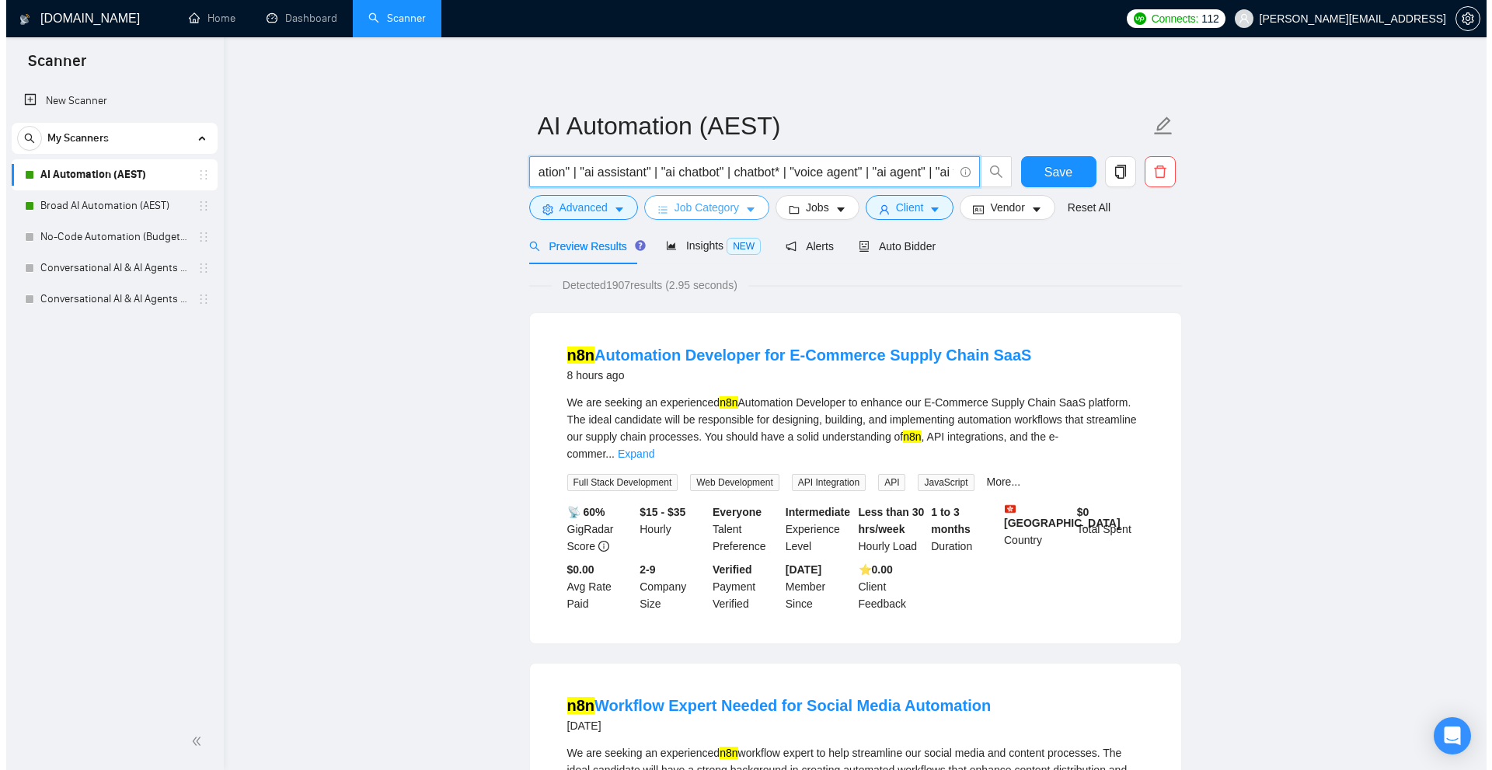
scroll to position [0, 0]
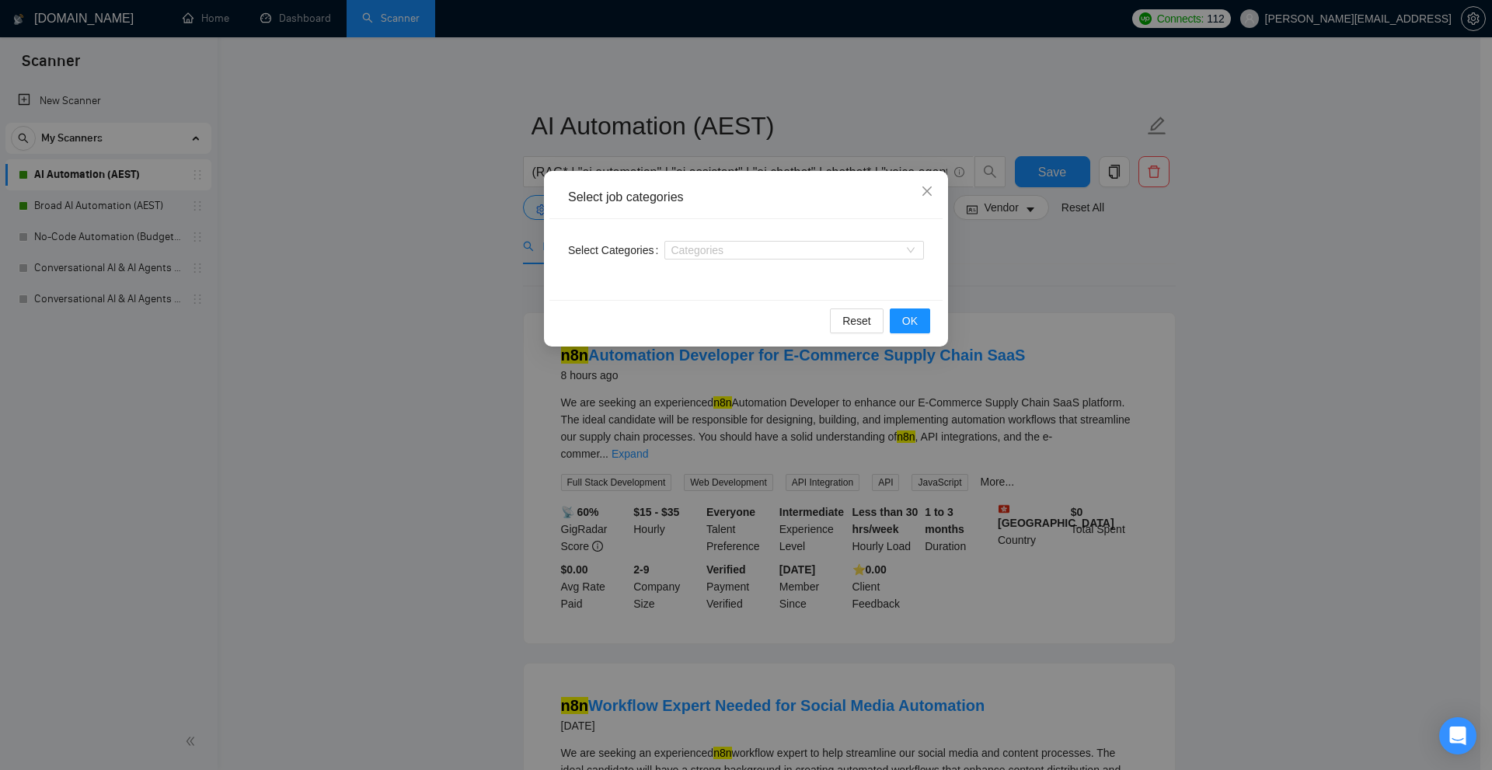
click at [755, 145] on div "Select job categories Select Categories Categories Reset OK" at bounding box center [746, 385] width 1492 height 770
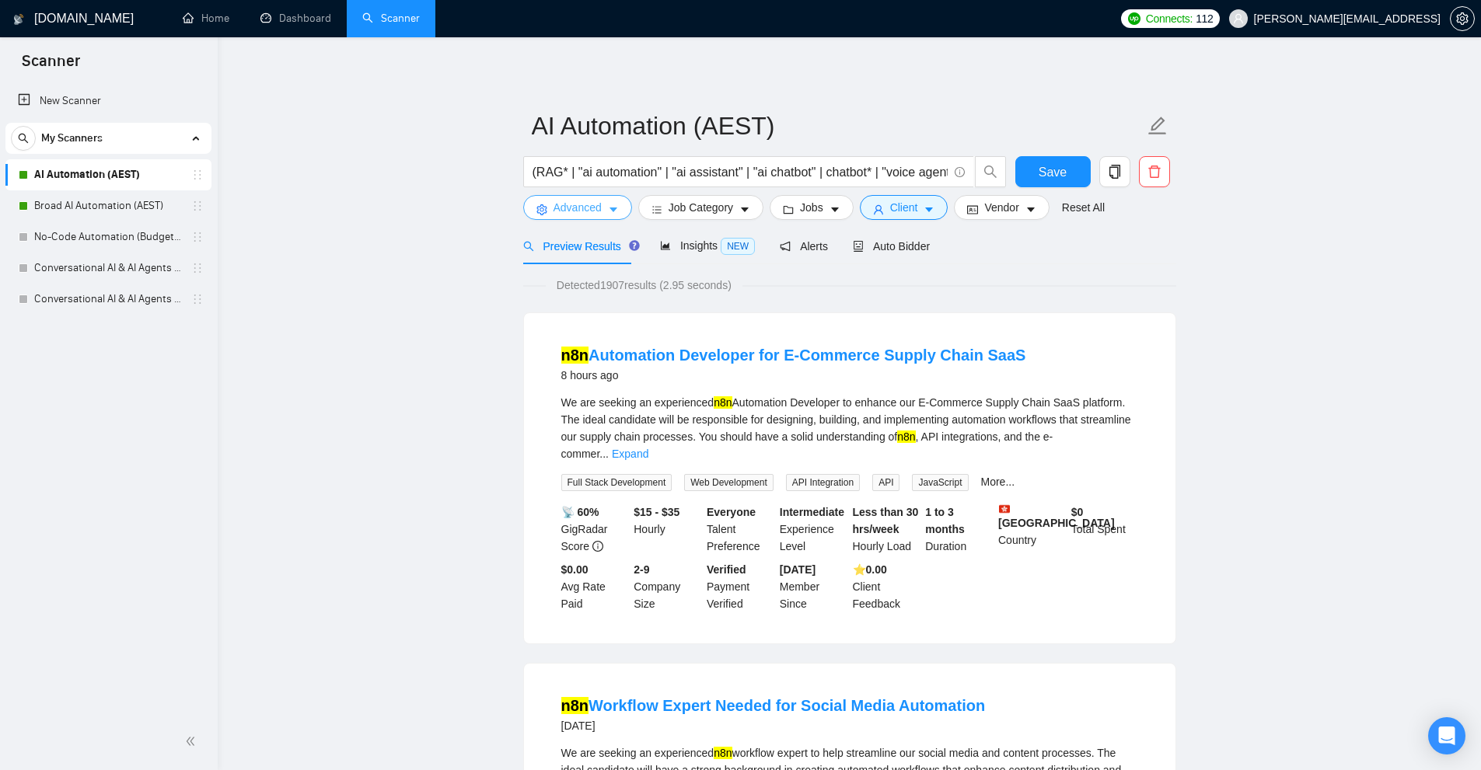
click at [605, 204] on button "Advanced" at bounding box center [577, 207] width 109 height 25
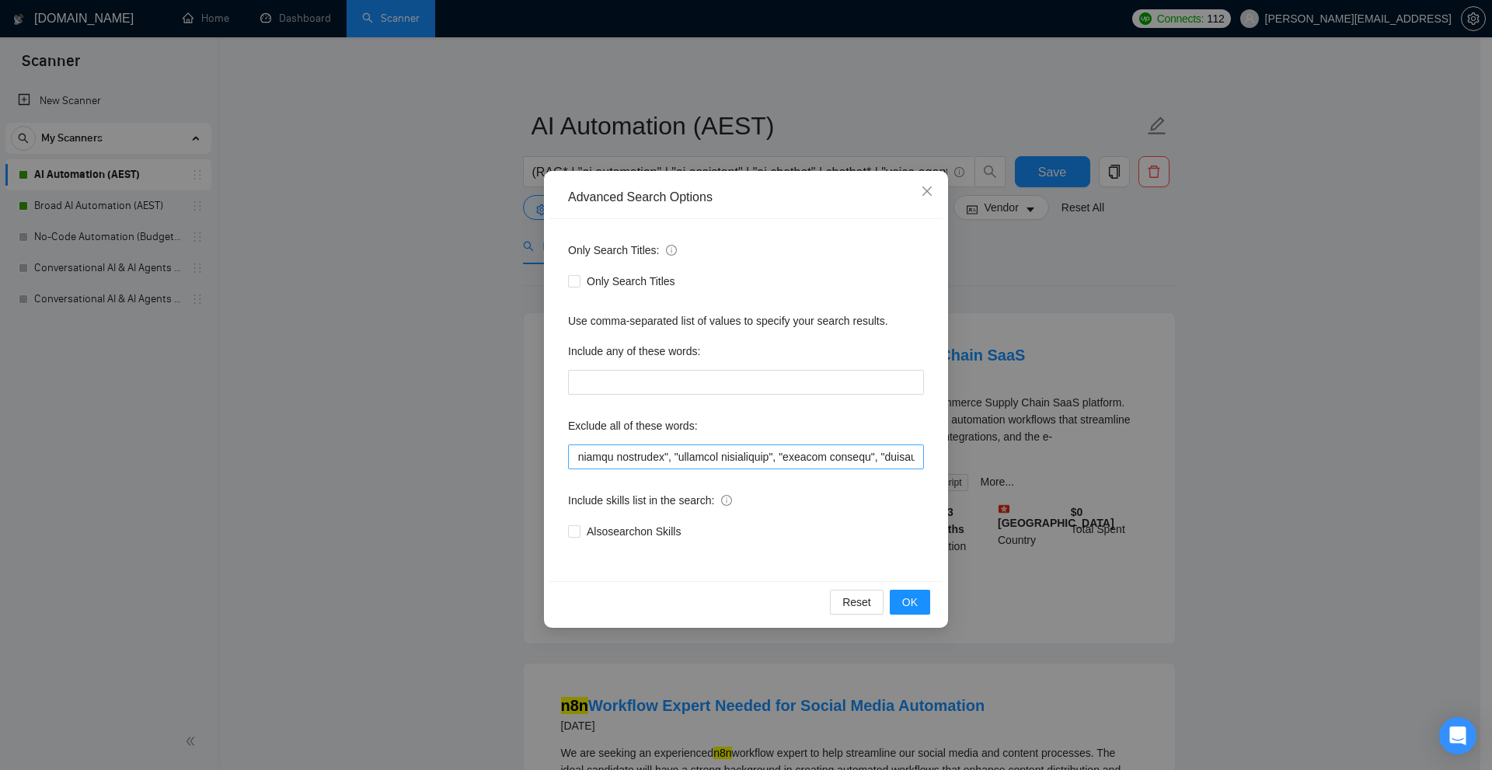
scroll to position [0, 1166]
click at [1096, 431] on div "Advanced Search Options Only Search Titles: Only Search Titles Use comma-separa…" at bounding box center [746, 385] width 1492 height 770
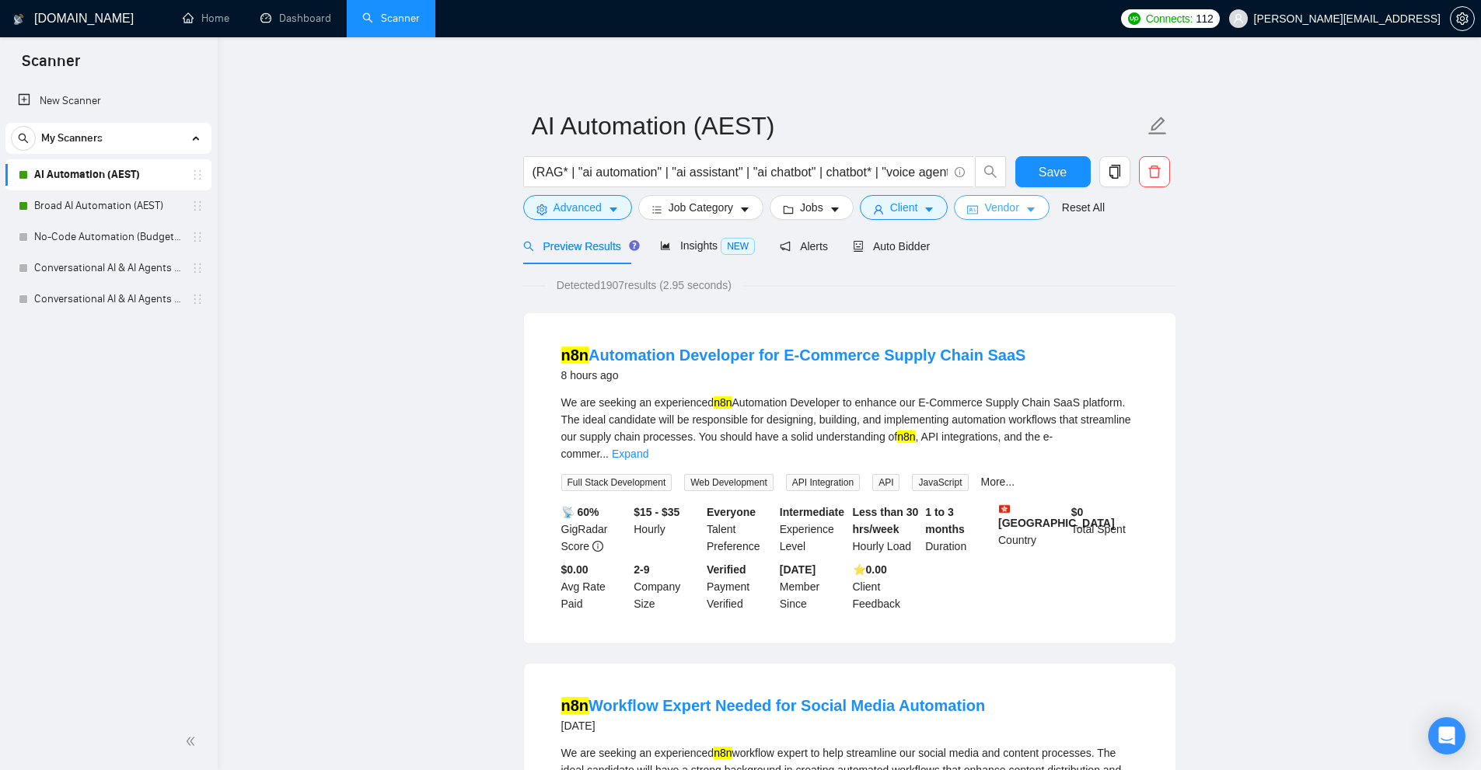
click at [984, 216] on span "Vendor" at bounding box center [1001, 207] width 34 height 17
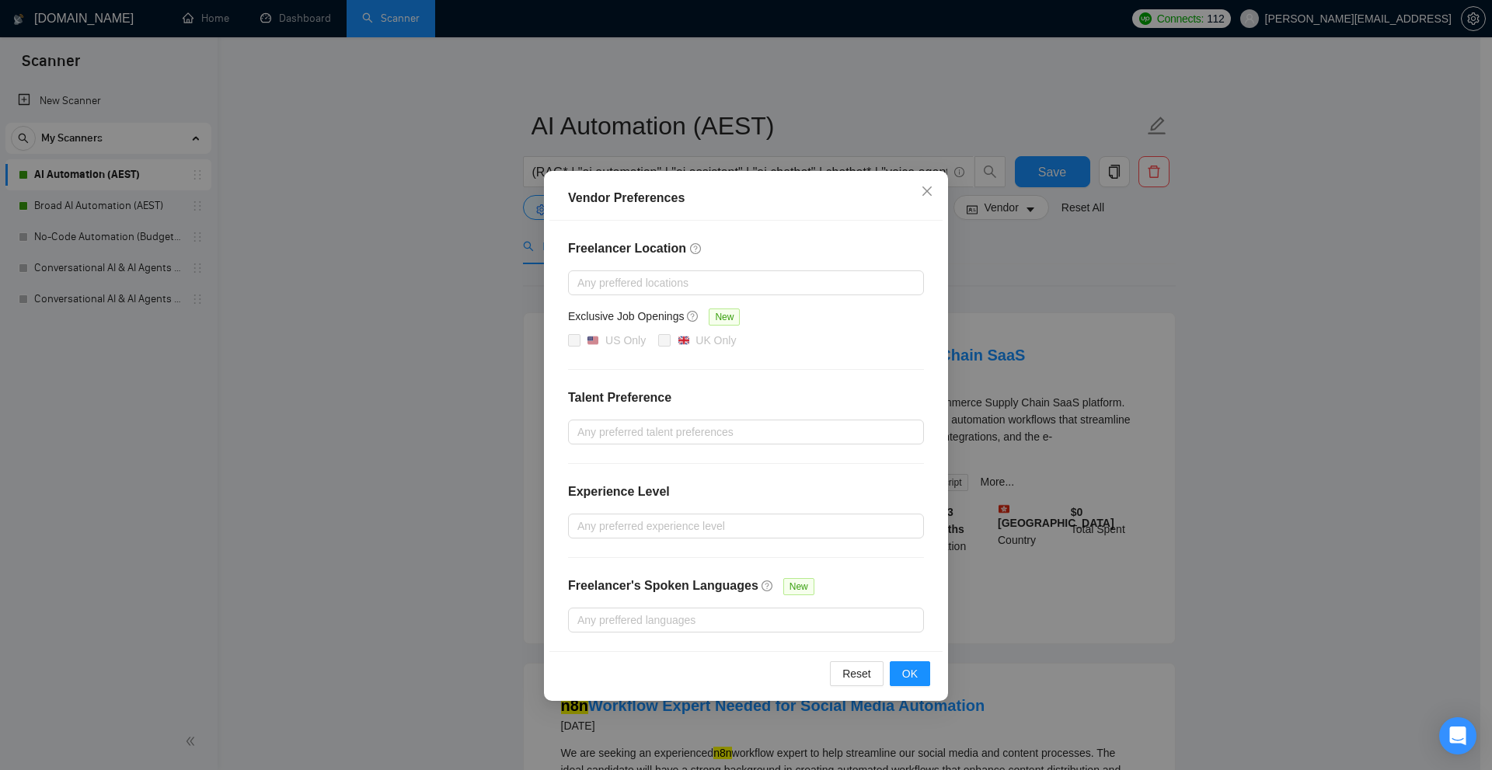
click at [1017, 304] on div "Vendor Preferences Freelancer Location Any preffered locations Exclusive Job Op…" at bounding box center [746, 385] width 1492 height 770
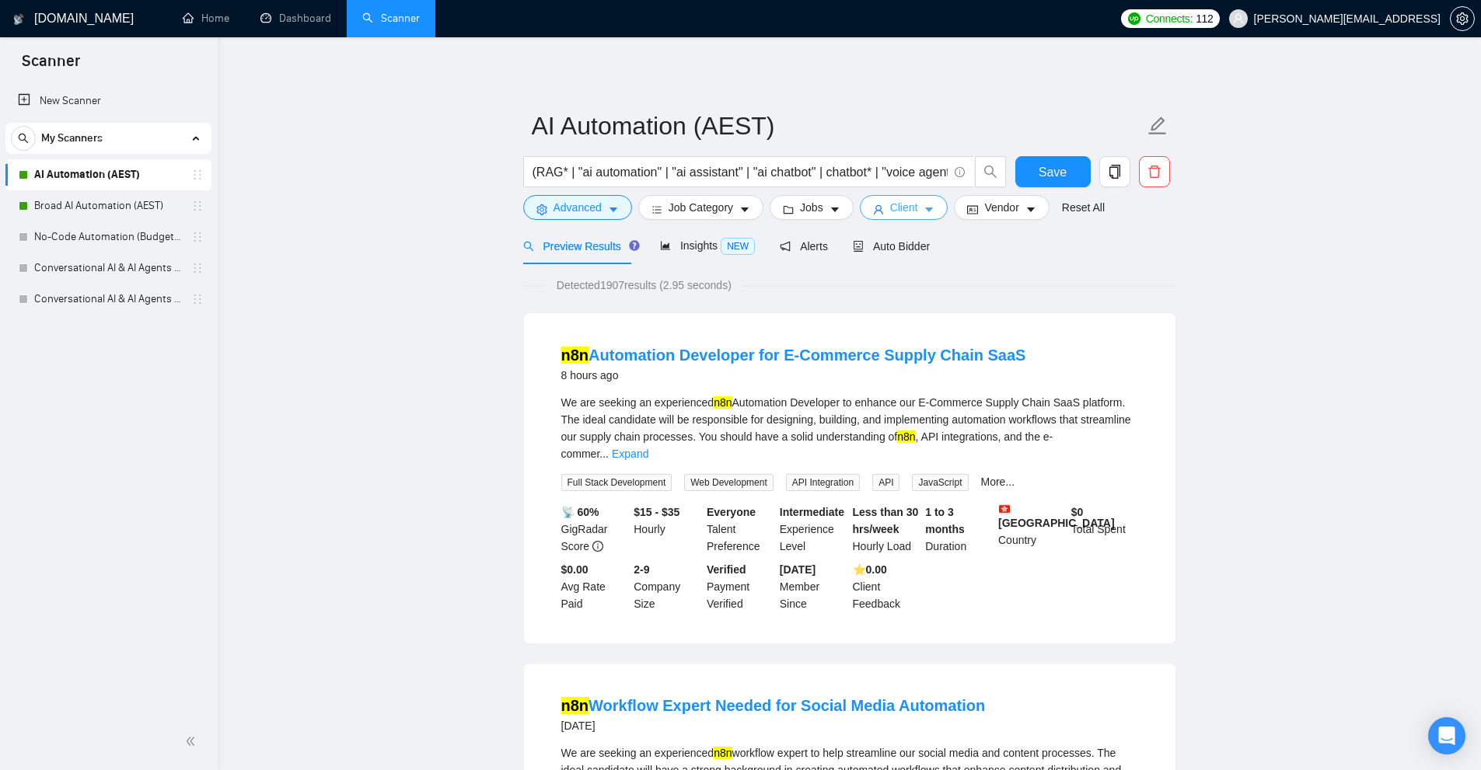
click at [920, 202] on button "Client" at bounding box center [904, 207] width 89 height 25
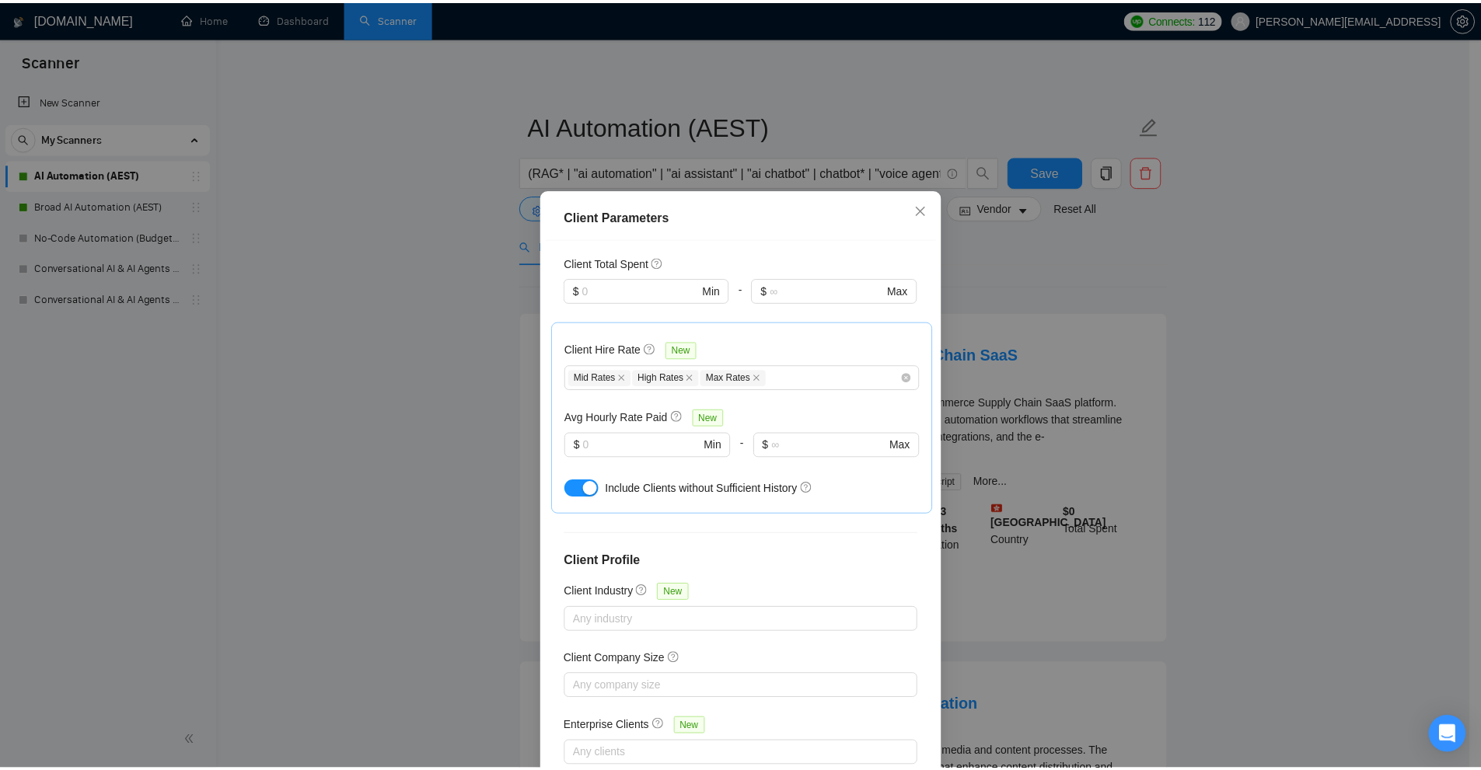
scroll to position [0, 0]
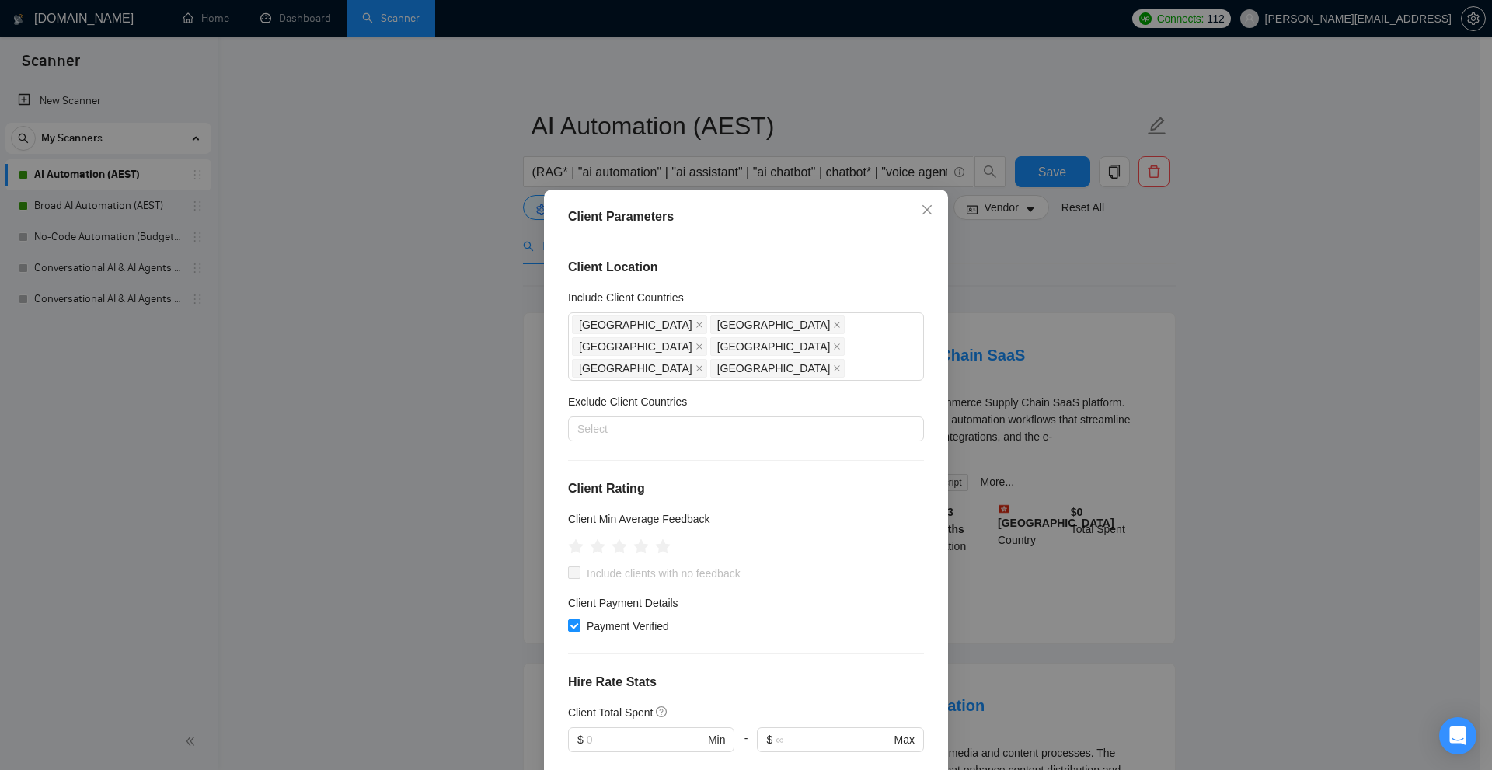
click at [1119, 376] on div "Client Parameters Client Location Include Client Countries Australia New Zealan…" at bounding box center [746, 385] width 1492 height 770
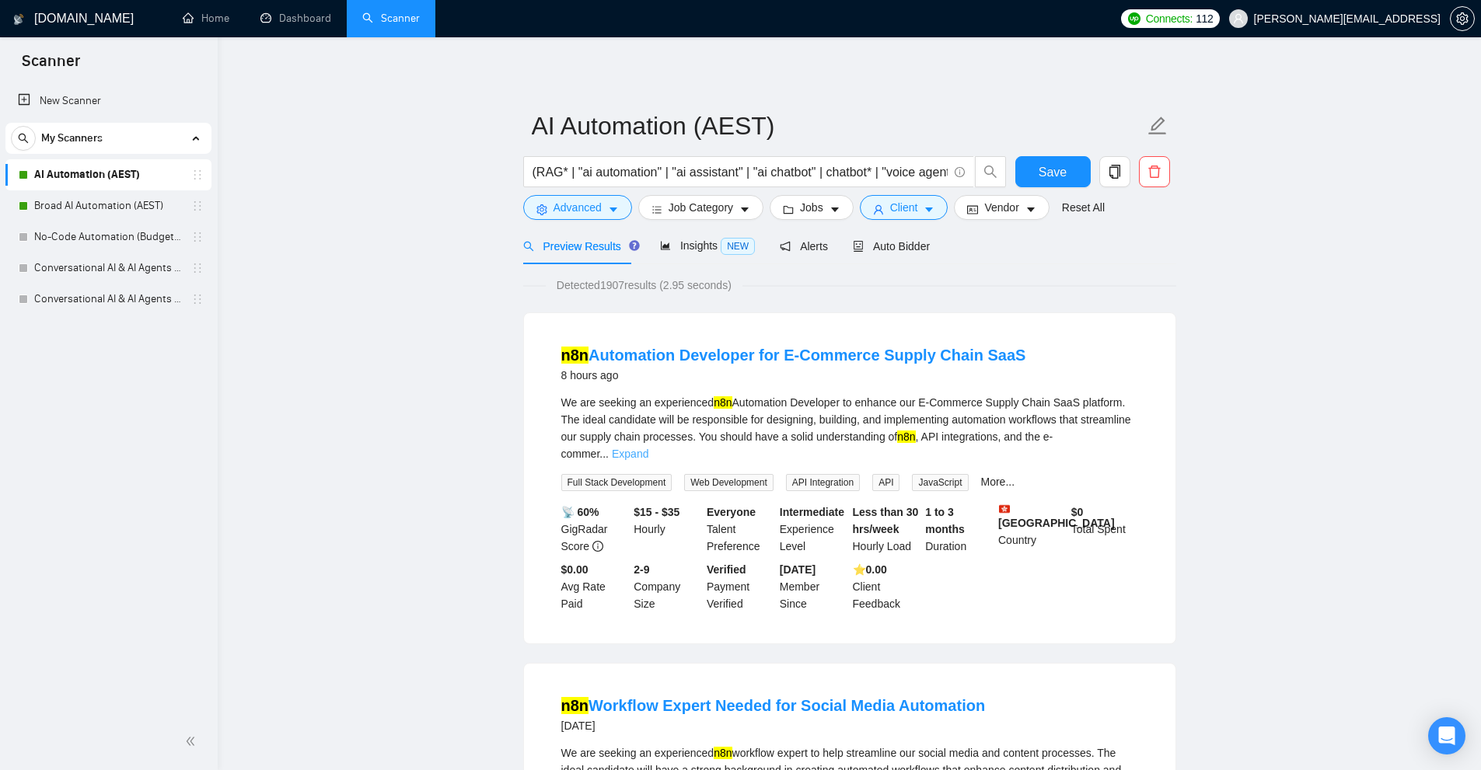
click at [648, 448] on link "Expand" at bounding box center [630, 454] width 37 height 12
click at [1121, 438] on div "We are seeking an experienced n8n Automation Developer to enhance our E-Commerc…" at bounding box center [849, 428] width 577 height 68
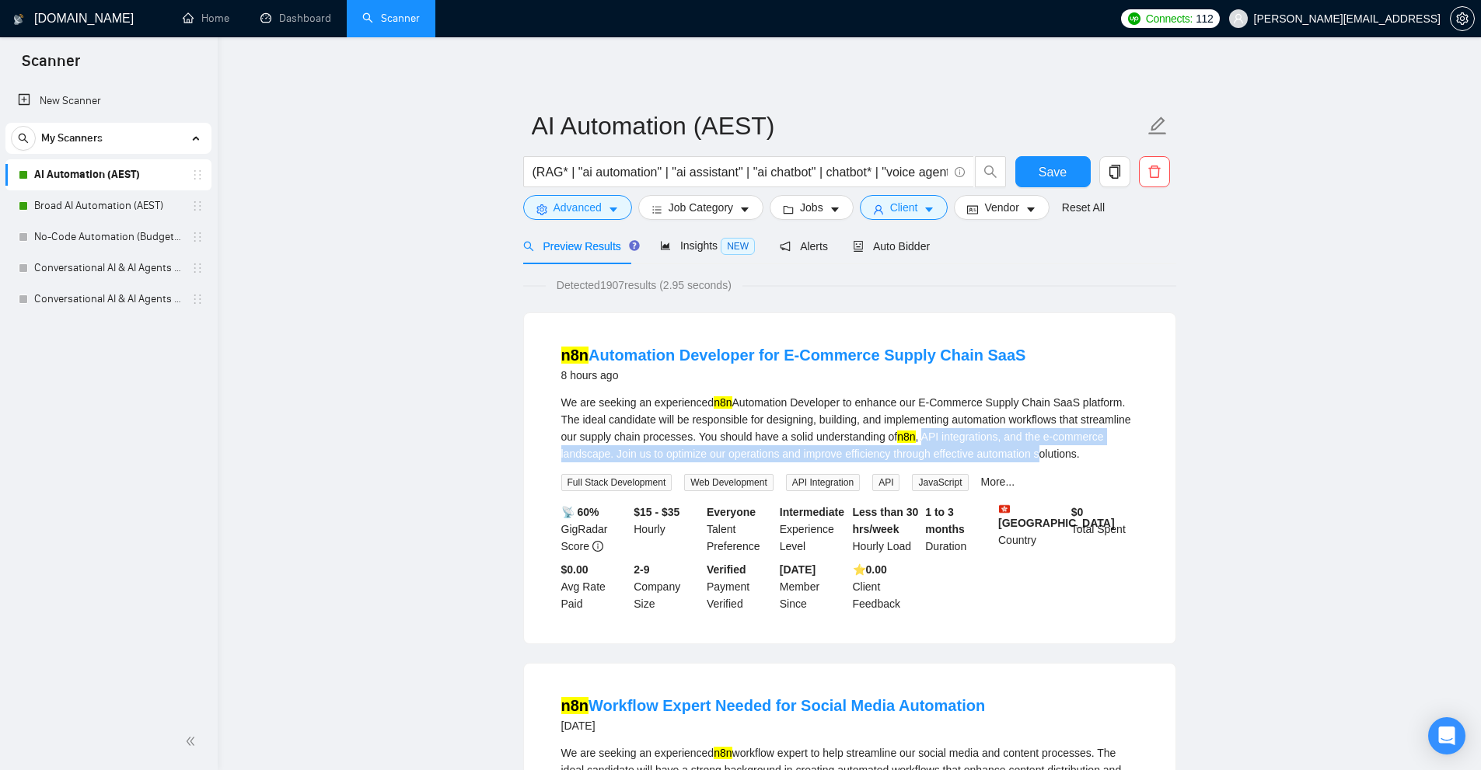
drag, startPoint x: 922, startPoint y: 438, endPoint x: 1077, endPoint y: 452, distance: 155.4
click at [1071, 452] on div "We are seeking an experienced n8n Automation Developer to enhance our E-Commerc…" at bounding box center [849, 428] width 577 height 68
click at [1077, 452] on div "We are seeking an experienced n8n Automation Developer to enhance our E-Commerc…" at bounding box center [849, 428] width 577 height 68
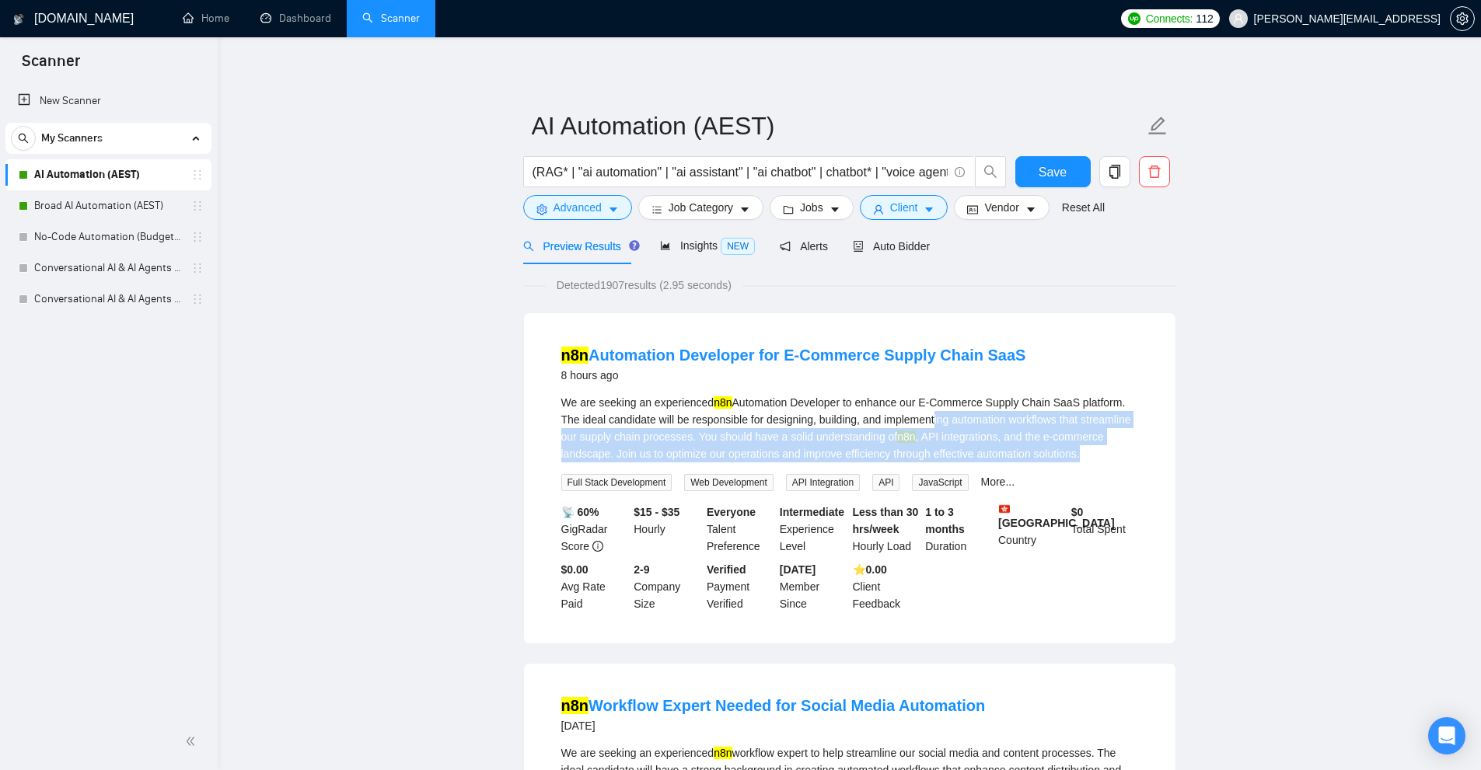
drag, startPoint x: 1098, startPoint y: 456, endPoint x: 934, endPoint y: 421, distance: 167.7
click at [934, 421] on div "We are seeking an experienced n8n Automation Developer to enhance our E-Commerc…" at bounding box center [849, 428] width 577 height 68
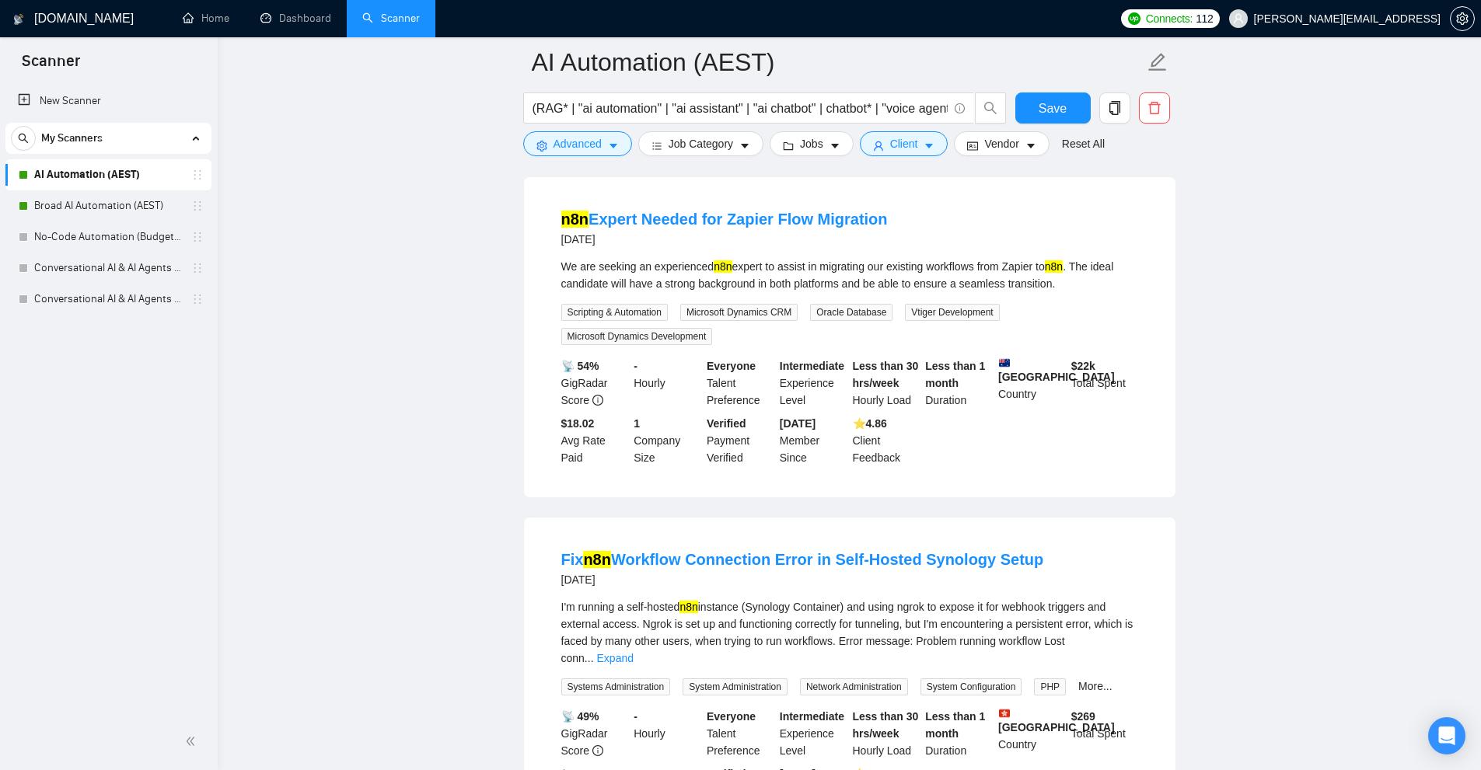
scroll to position [1321, 0]
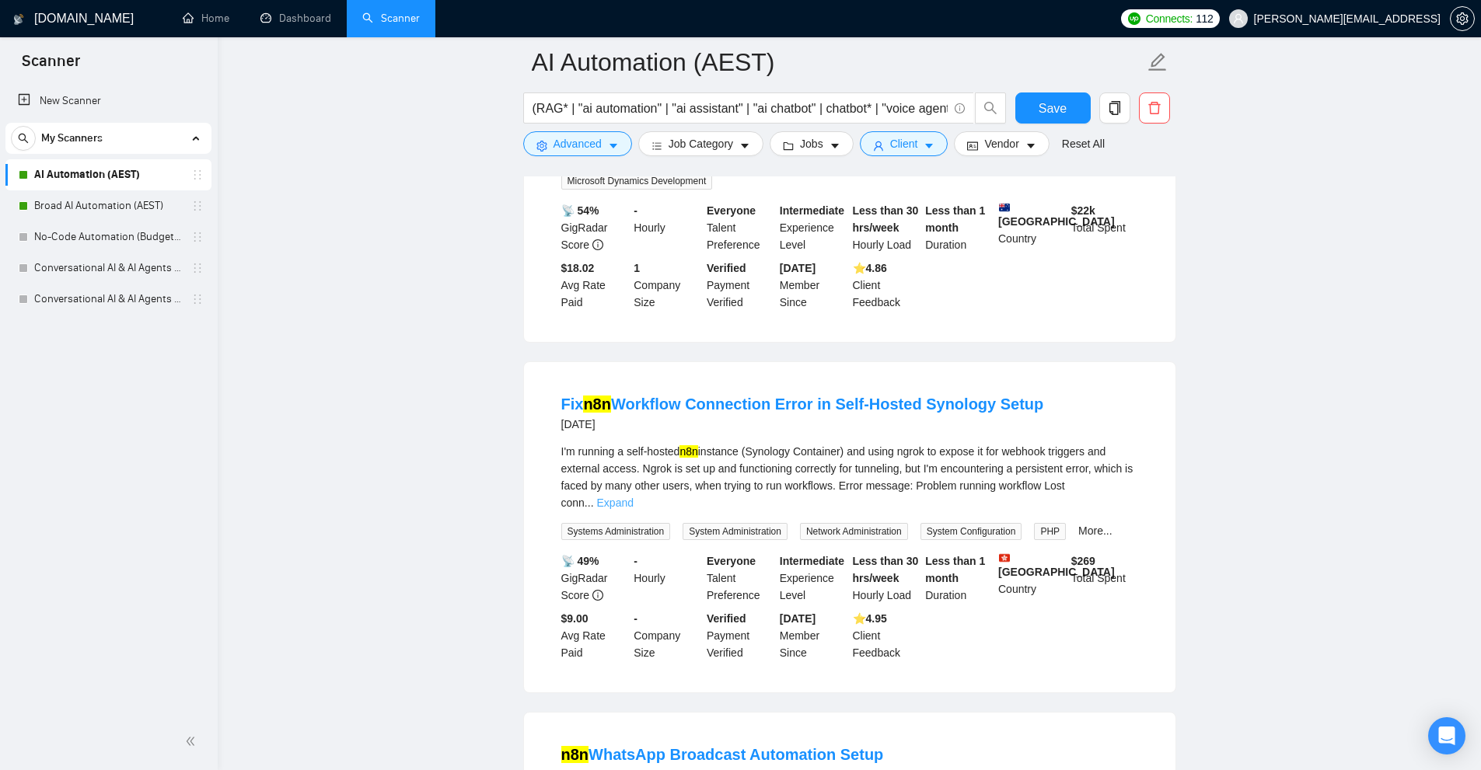
click at [633, 497] on link "Expand" at bounding box center [615, 503] width 37 height 12
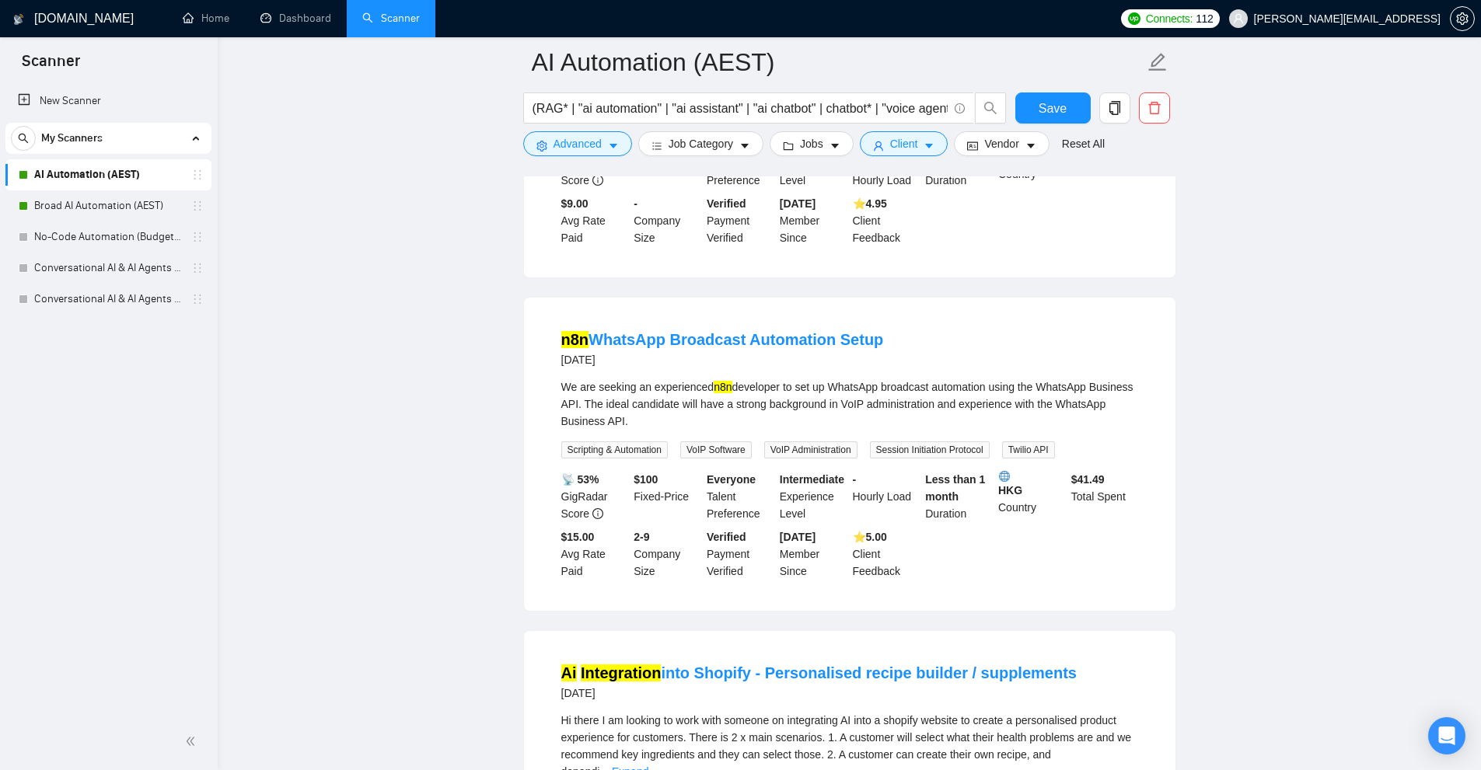
scroll to position [0, 0]
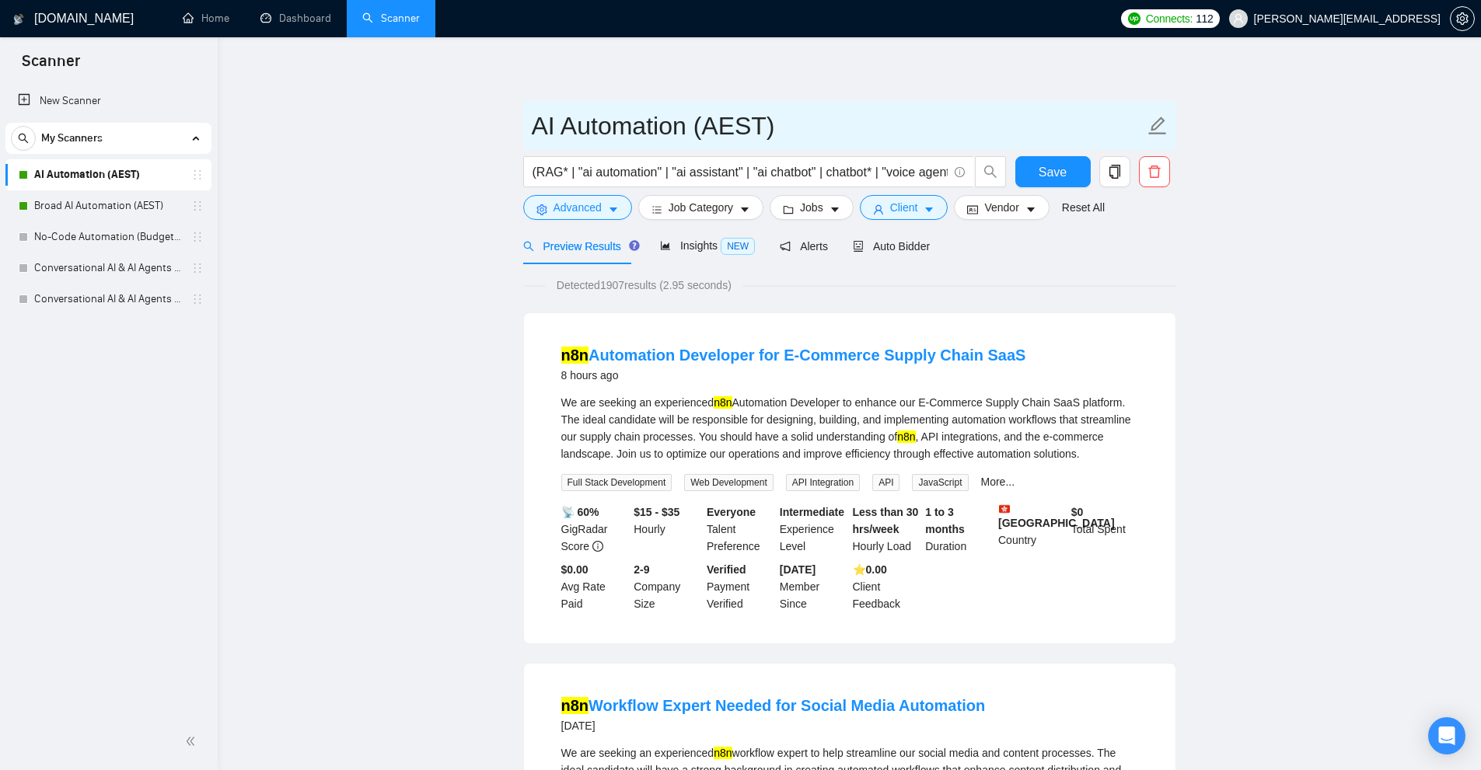
click at [738, 117] on input "AI Automation (AEST)" at bounding box center [838, 125] width 612 height 39
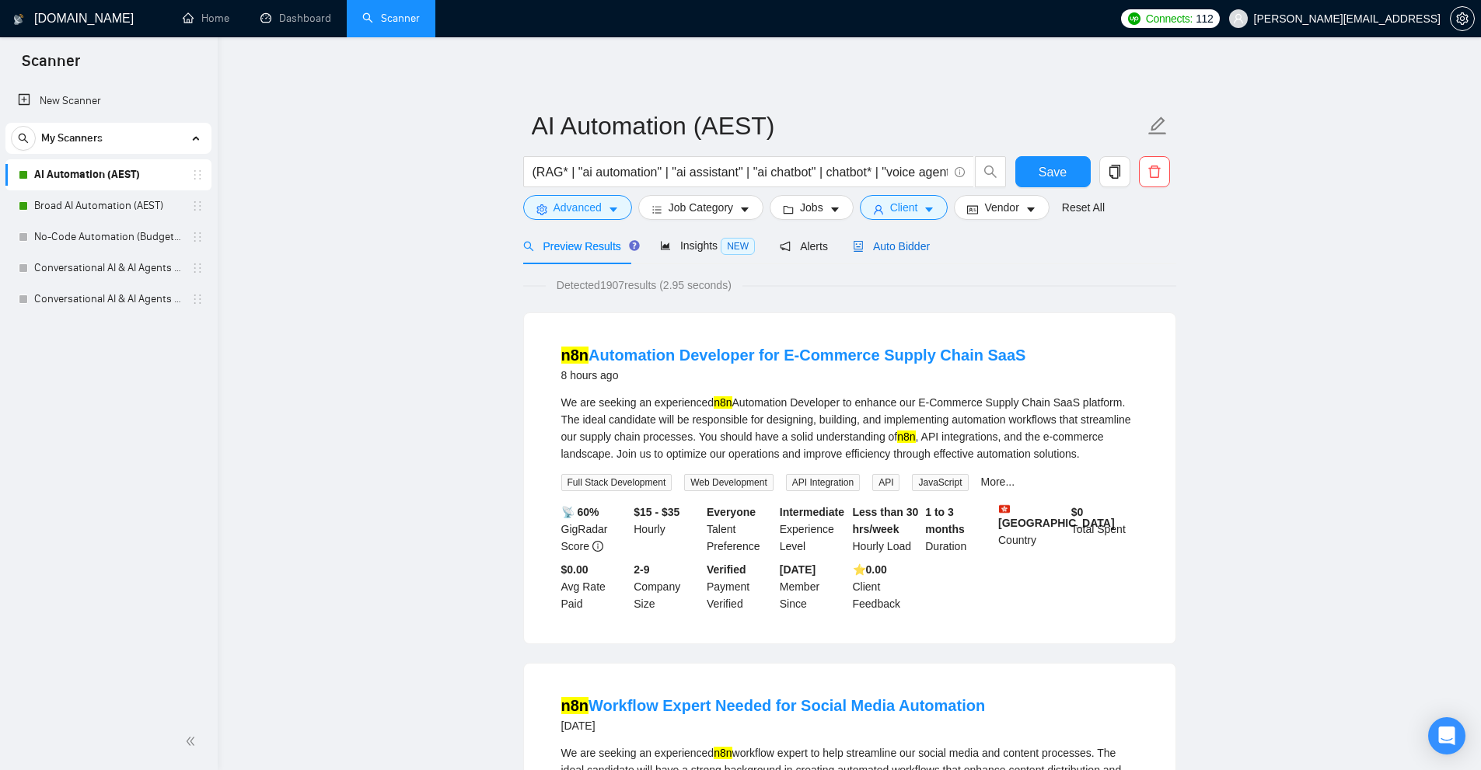
click at [888, 243] on span "Auto Bidder" at bounding box center [891, 246] width 77 height 12
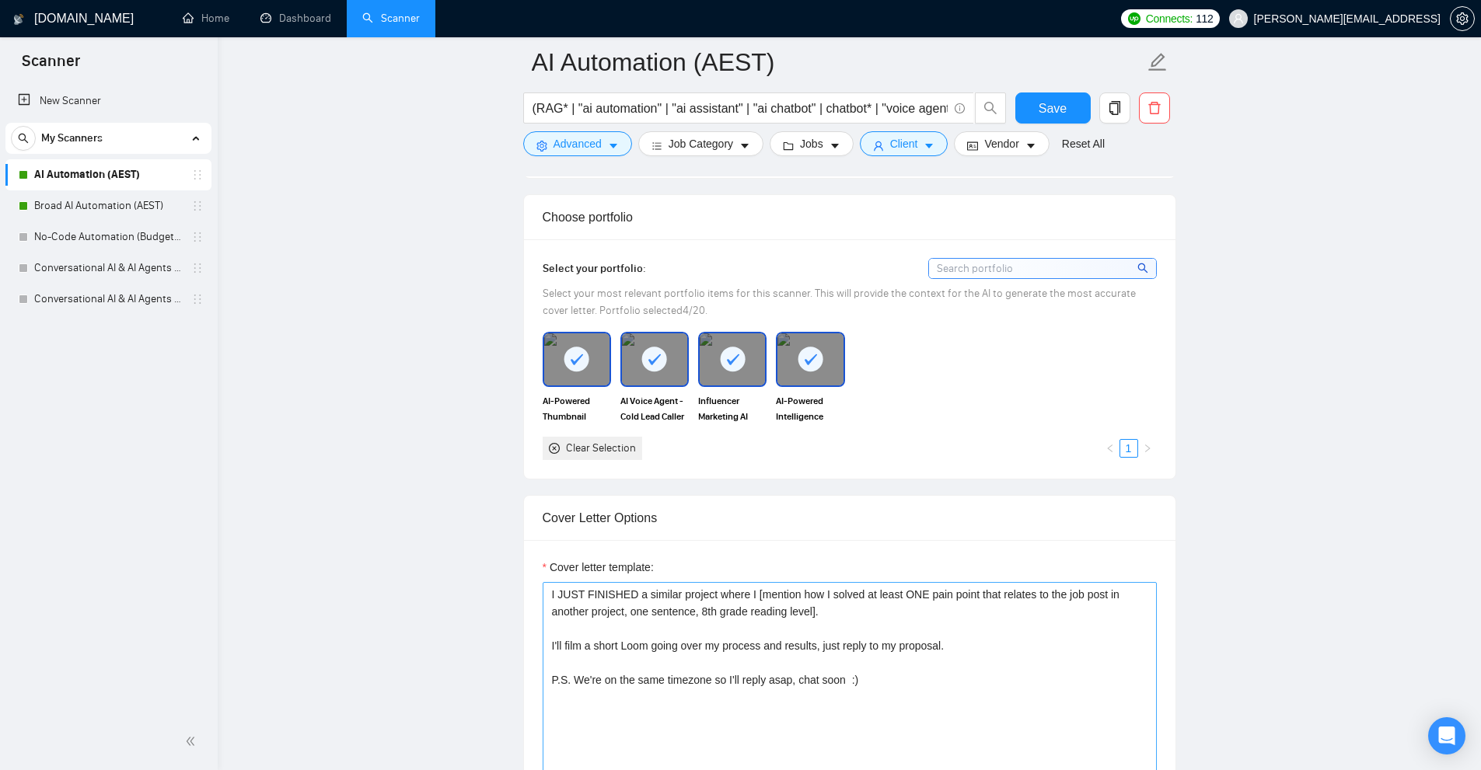
scroll to position [1710, 0]
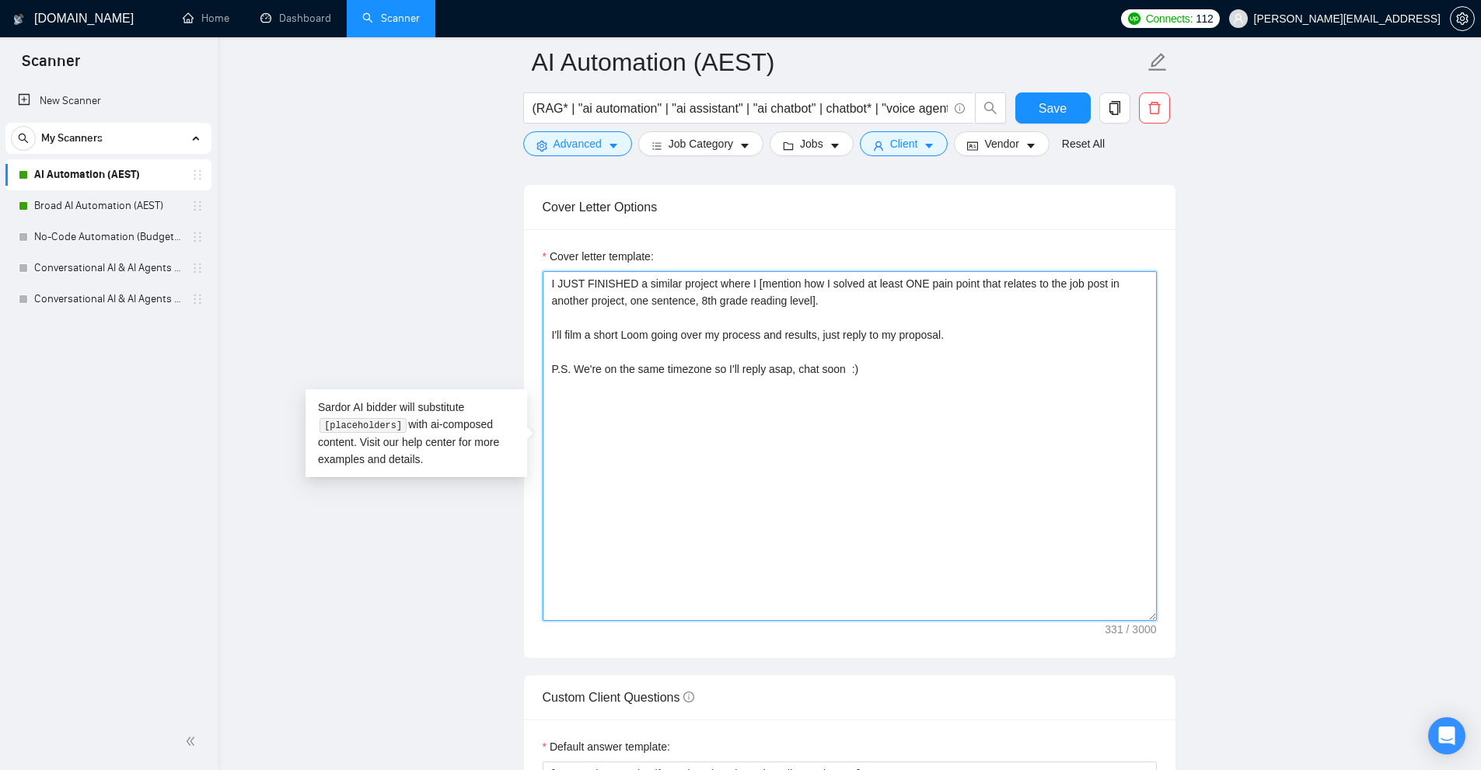
drag, startPoint x: 864, startPoint y: 378, endPoint x: 416, endPoint y: 378, distance: 448.5
click at [416, 378] on main "AI Automation (AEST) (RAG* | "ai automation" | "ai assistant" | "ai chatbot" | …" at bounding box center [849, 570] width 1213 height 4436
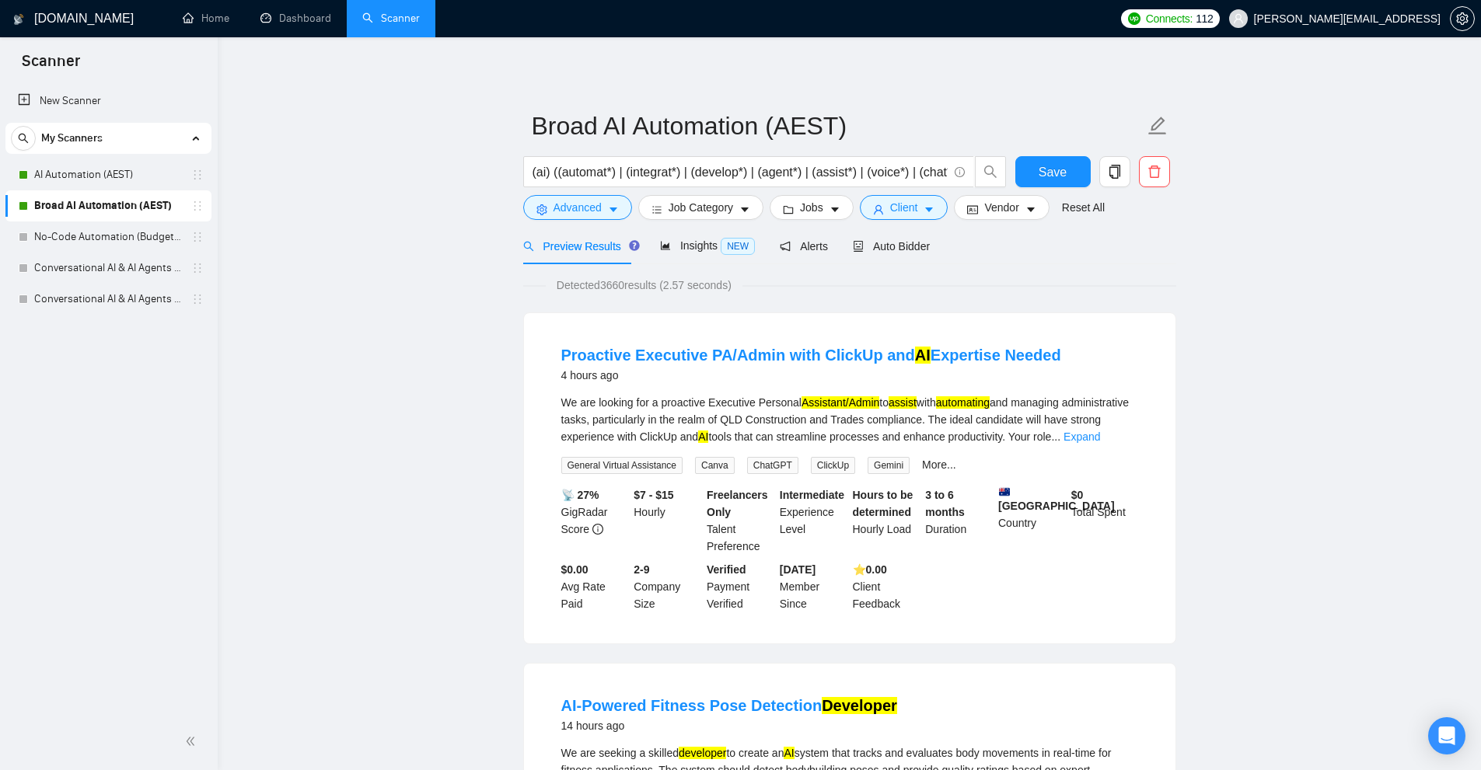
click at [770, 403] on div "We are looking for a proactive Executive Personal Assistant/Admin to assist wit…" at bounding box center [849, 419] width 577 height 51
drag, startPoint x: 770, startPoint y: 403, endPoint x: 730, endPoint y: 405, distance: 40.5
click at [734, 405] on div "We are looking for a proactive Executive Personal Assistant/Admin to assist wit…" at bounding box center [849, 419] width 577 height 51
click at [724, 403] on div "We are looking for a proactive Executive Personal Assistant/Admin to assist wit…" at bounding box center [849, 419] width 577 height 51
drag, startPoint x: 724, startPoint y: 403, endPoint x: 843, endPoint y: 396, distance: 119.9
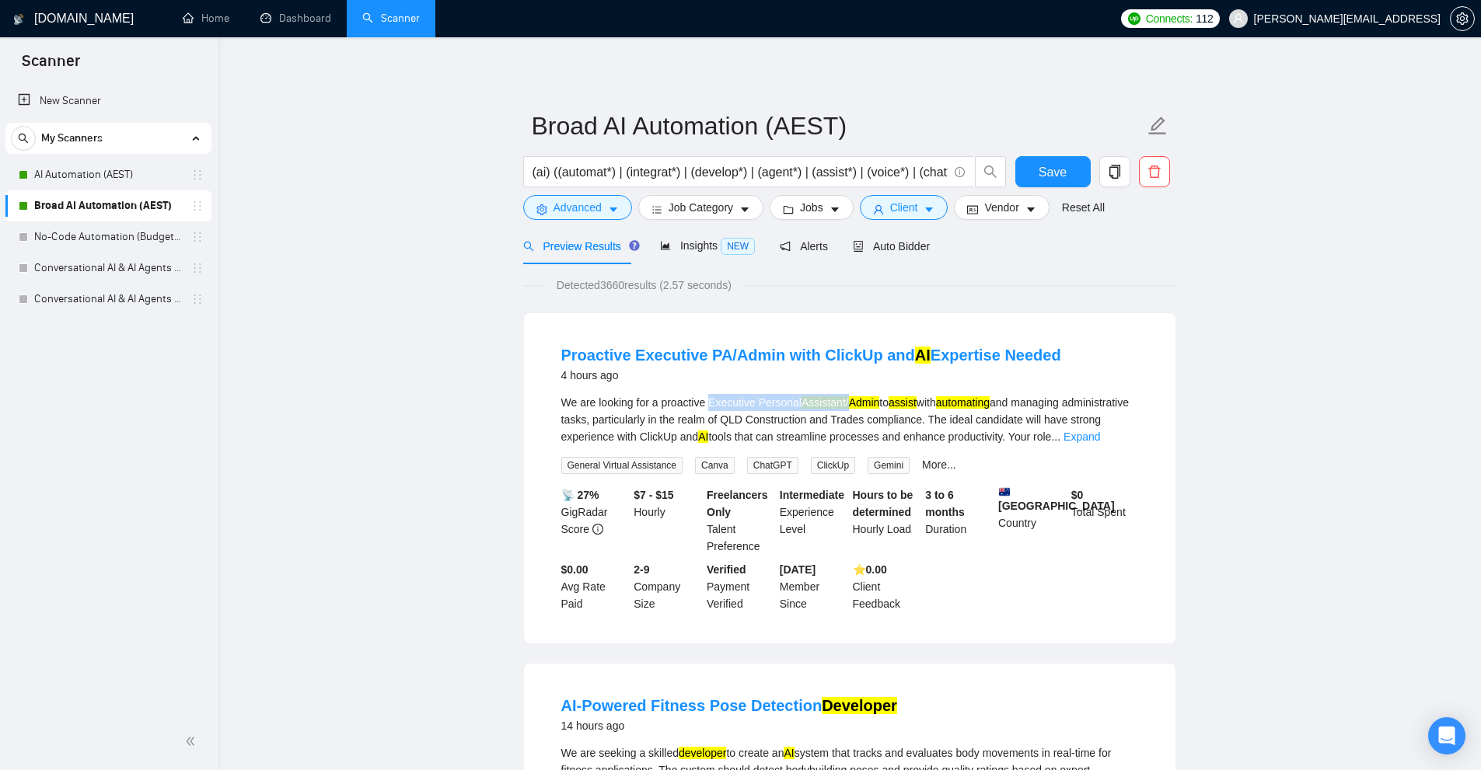
click at [843, 396] on div "We are looking for a proactive Executive Personal Assistant/Admin to assist wit…" at bounding box center [849, 419] width 577 height 51
click at [893, 410] on div "We are looking for a proactive Executive Personal Assistant/Admin to assist wit…" at bounding box center [849, 419] width 577 height 51
click at [1100, 431] on link "Expand" at bounding box center [1081, 437] width 37 height 12
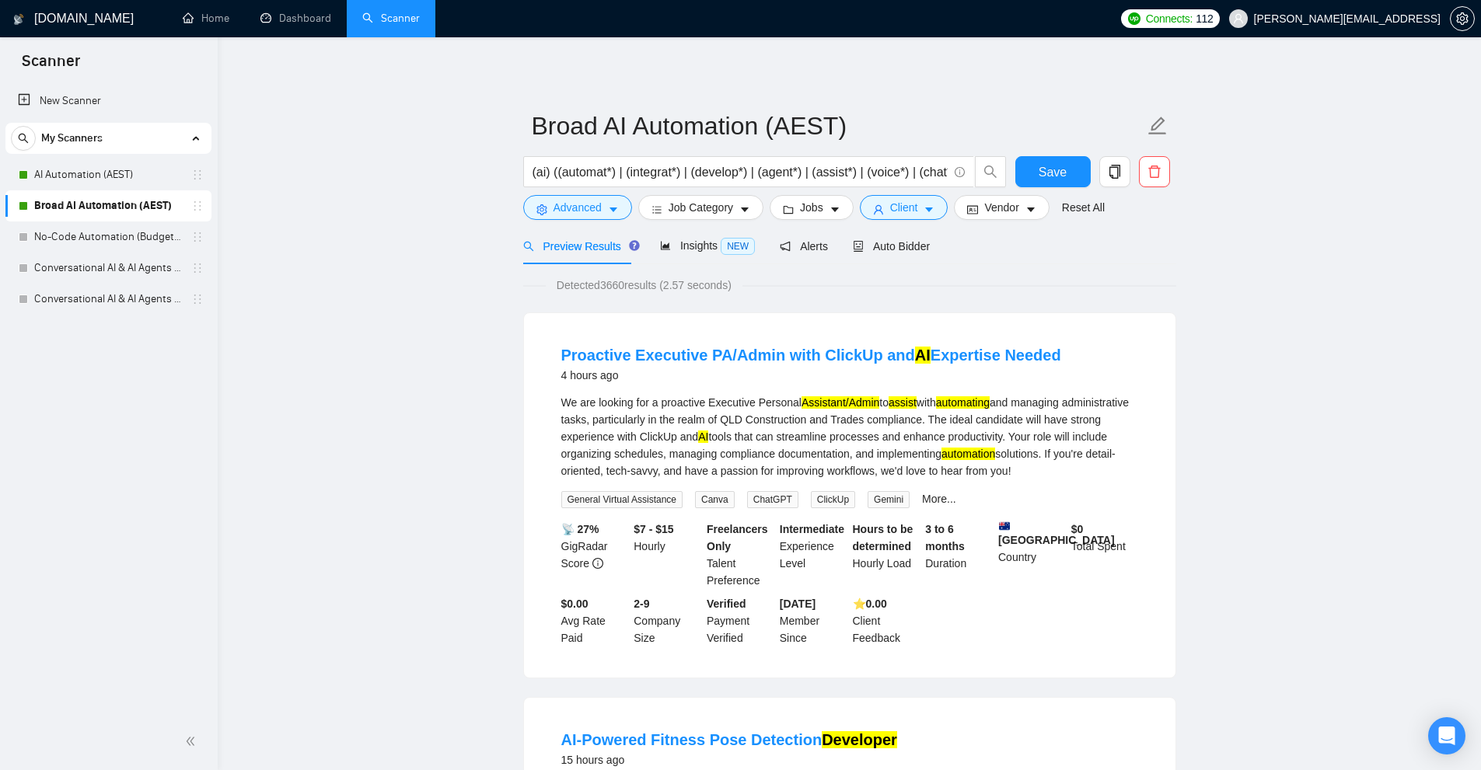
click at [1465, 16] on icon "setting" at bounding box center [1462, 18] width 12 height 12
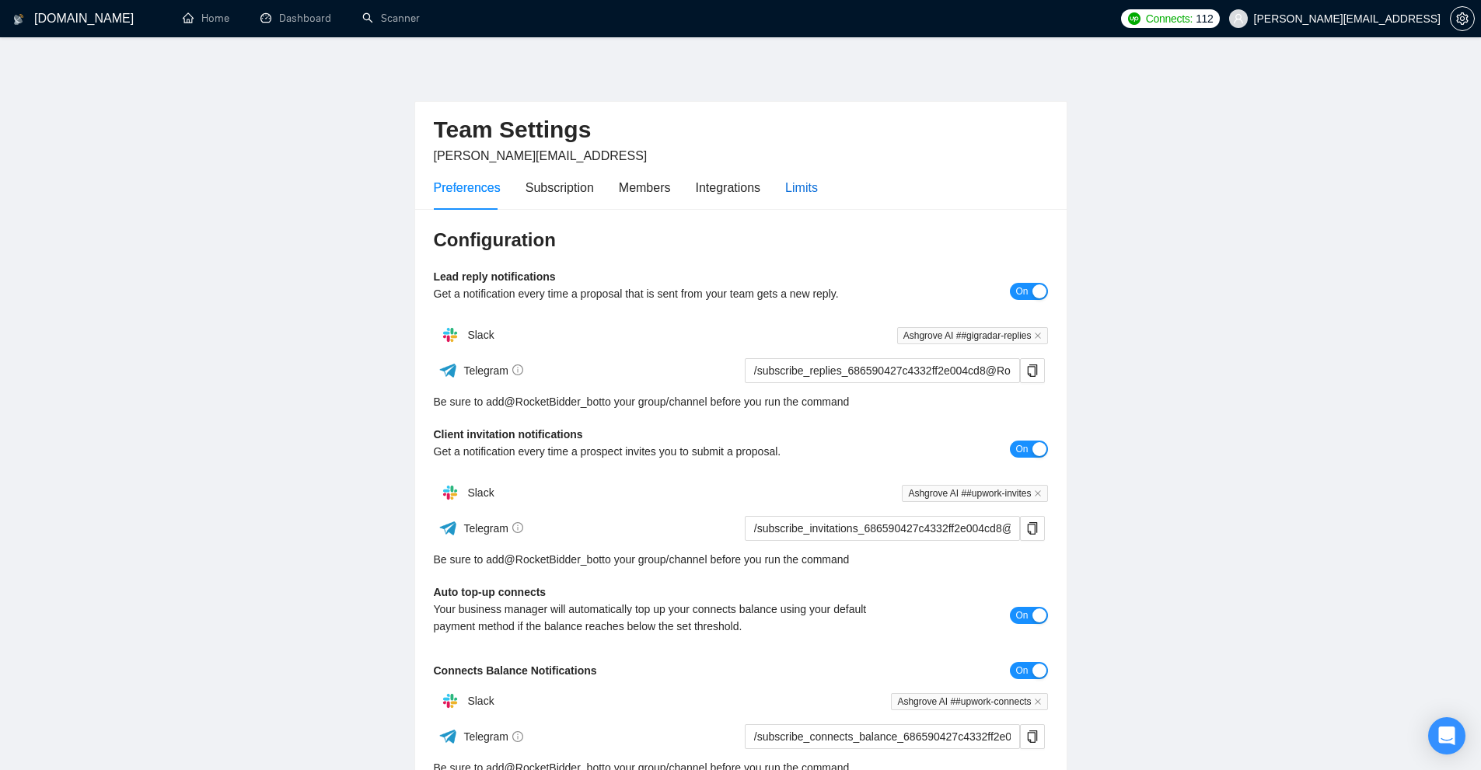
click at [794, 184] on div "Limits" at bounding box center [801, 187] width 33 height 19
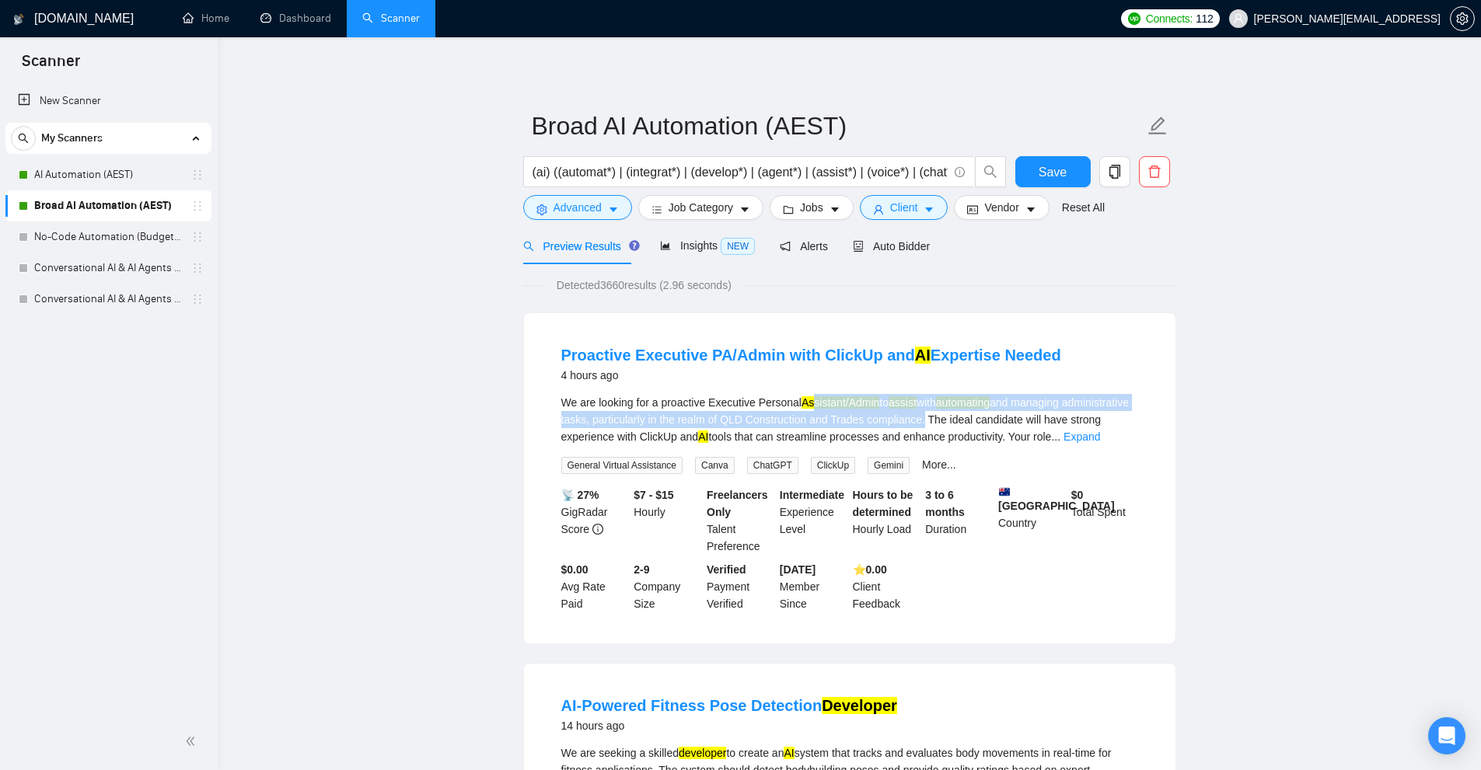
drag, startPoint x: 893, startPoint y: 410, endPoint x: 1015, endPoint y: 412, distance: 122.0
click at [1014, 412] on div "We are looking for a proactive Executive Personal Assistant/Admin to assist wit…" at bounding box center [849, 419] width 577 height 51
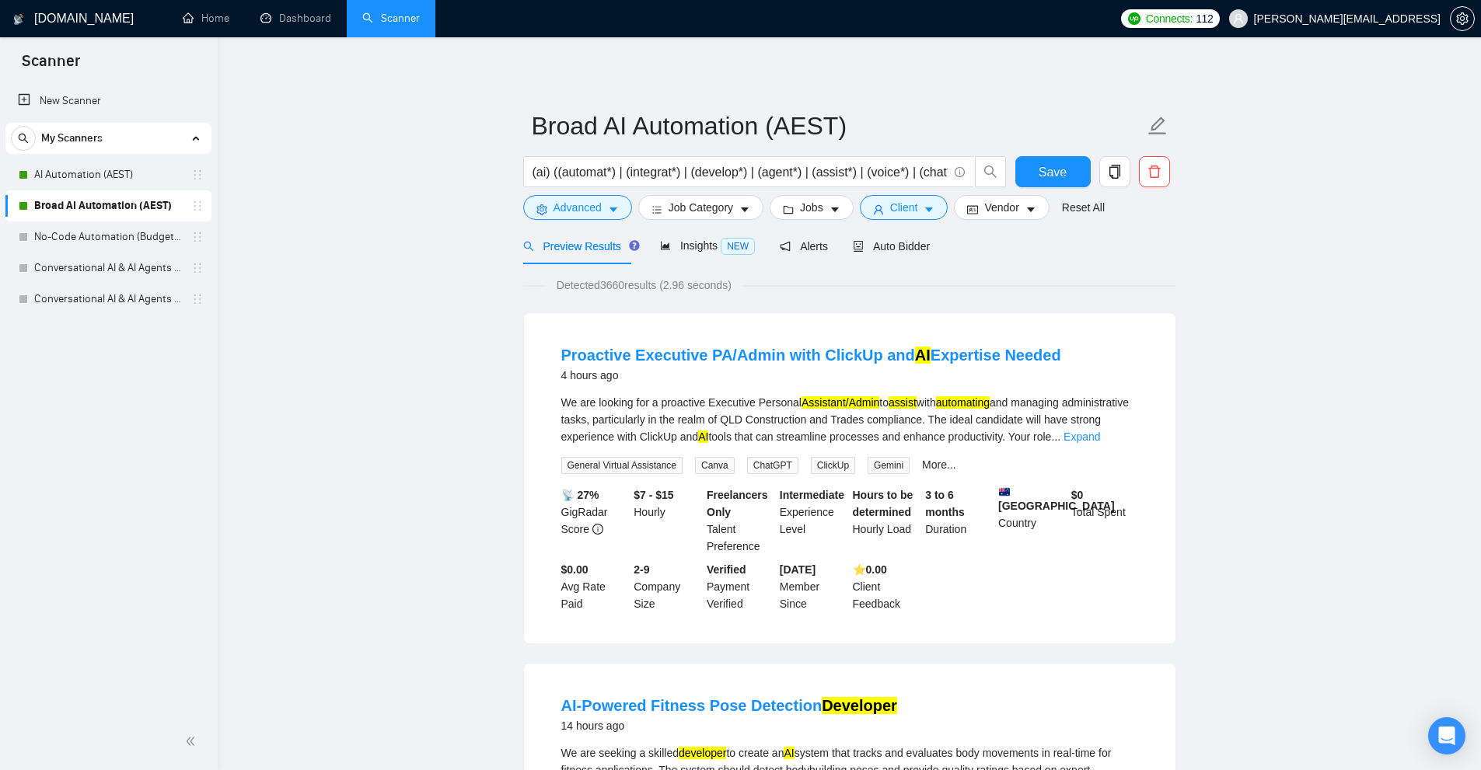
click at [1020, 412] on div "We are looking for a proactive Executive Personal Assistant/Admin to assist wit…" at bounding box center [849, 419] width 577 height 51
drag, startPoint x: 832, startPoint y: 401, endPoint x: 874, endPoint y: 401, distance: 42.0
click at [874, 401] on mark "Assistant/Admin" at bounding box center [840, 402] width 78 height 12
click at [863, 428] on div "We are looking for a proactive Executive Personal Assistant/Admin to assist wit…" at bounding box center [849, 419] width 577 height 51
click at [1060, 438] on span "..." at bounding box center [1055, 437] width 9 height 12
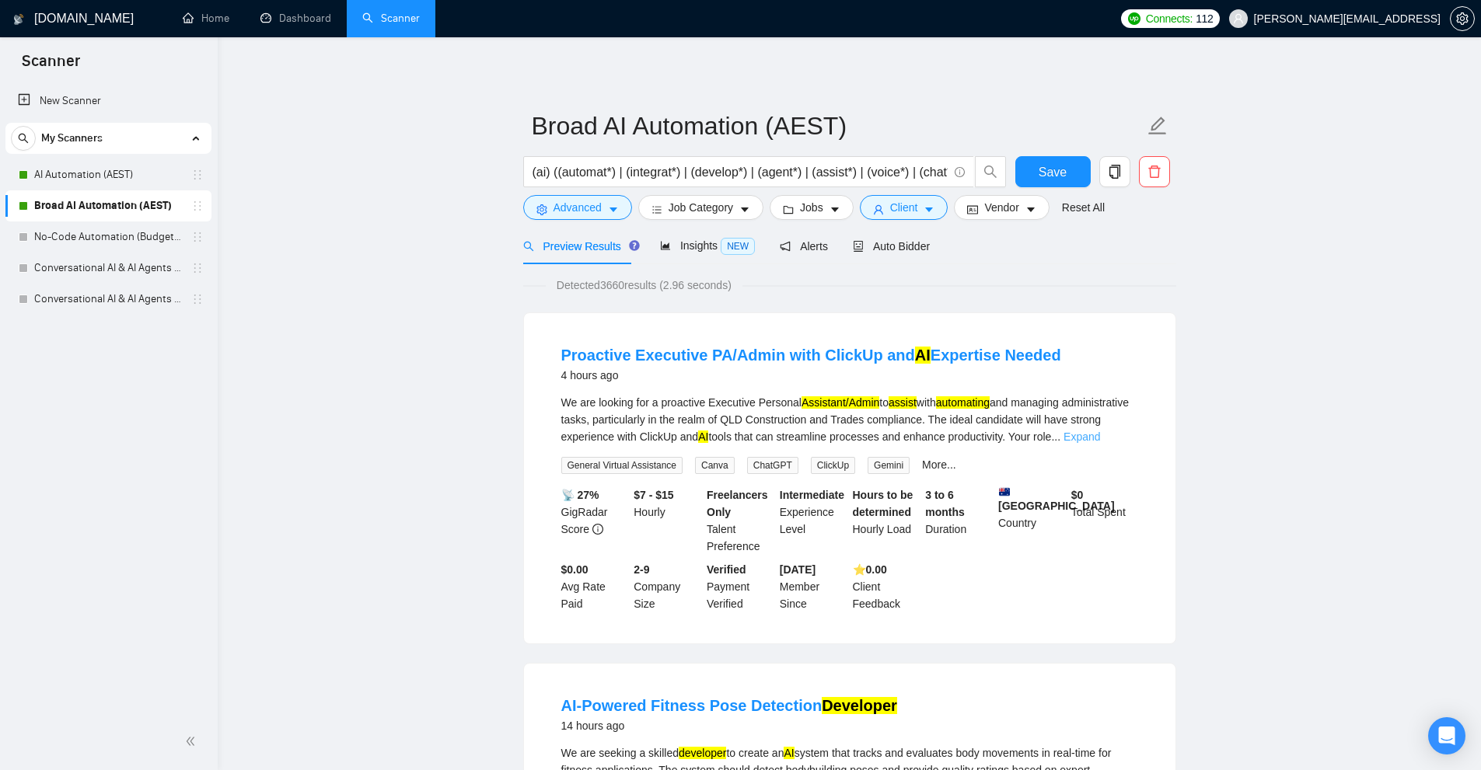
click at [1100, 437] on link "Expand" at bounding box center [1081, 437] width 37 height 12
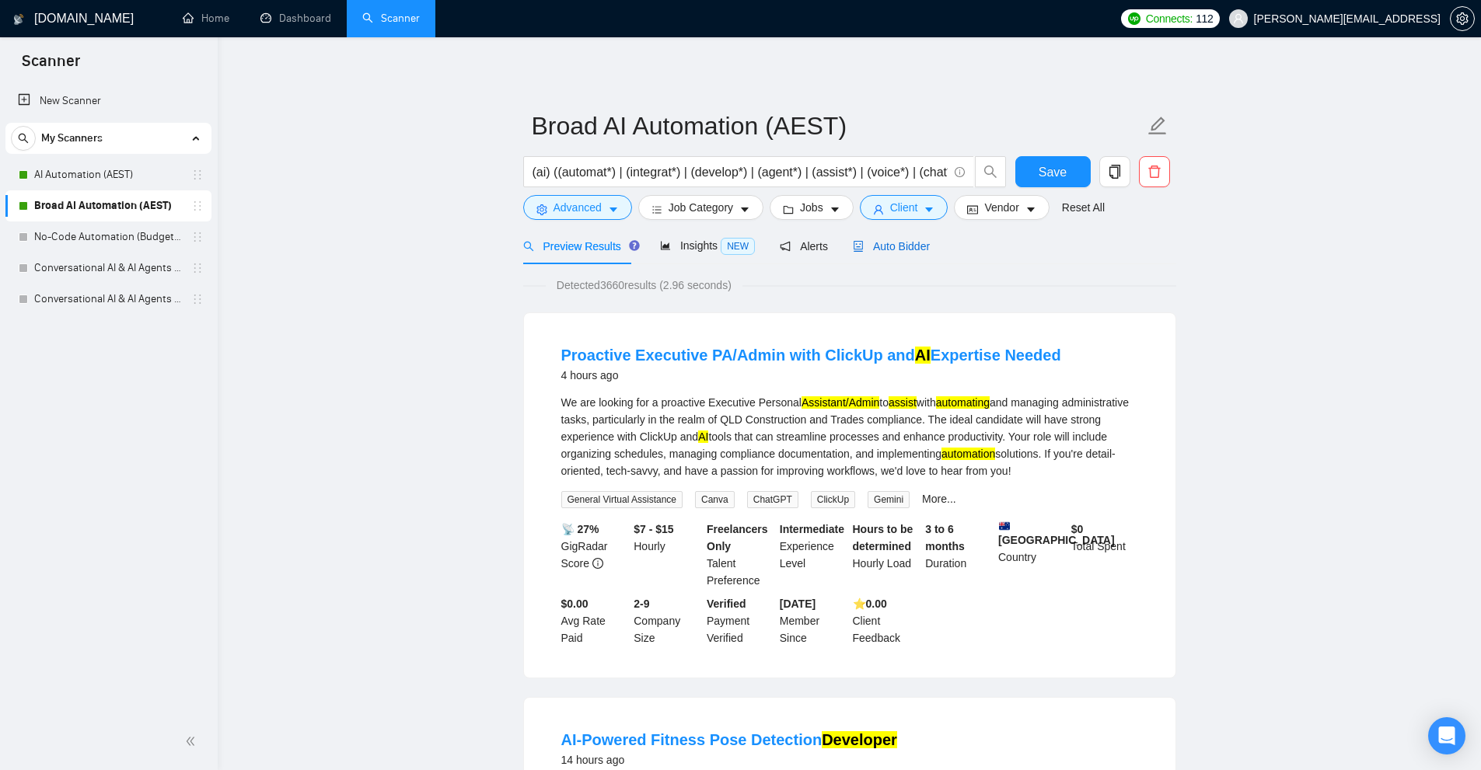
click at [892, 250] on span "Auto Bidder" at bounding box center [891, 246] width 77 height 12
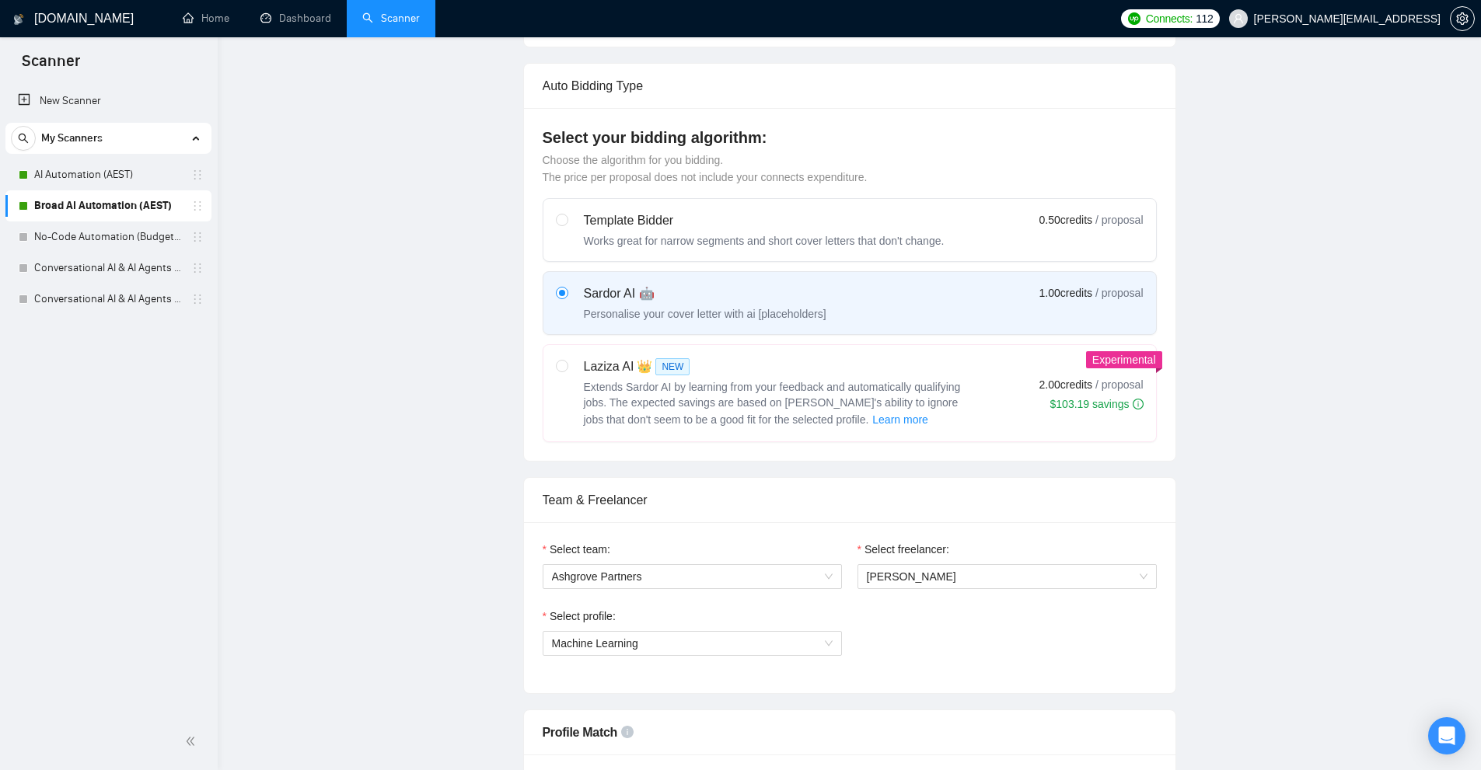
checkbox input "true"
